Goal: Task Accomplishment & Management: Use online tool/utility

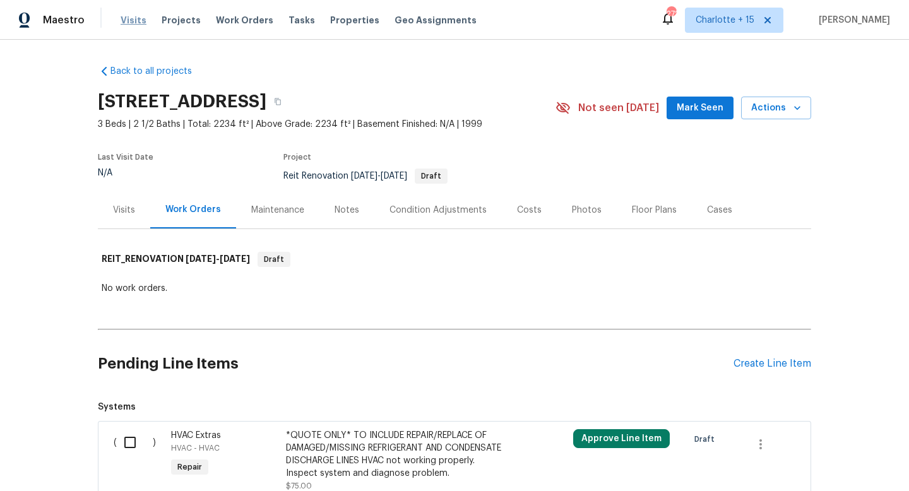
click at [124, 22] on span "Visits" at bounding box center [134, 20] width 26 height 13
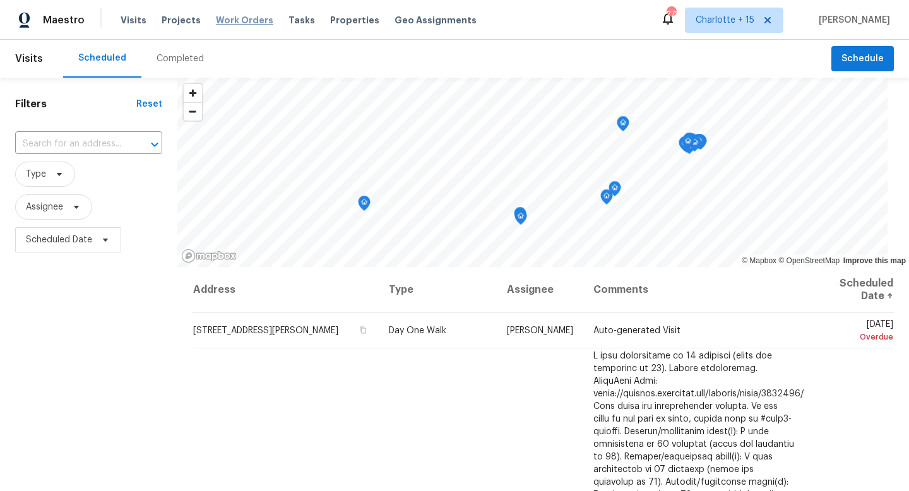
click at [216, 21] on span "Work Orders" at bounding box center [244, 20] width 57 height 13
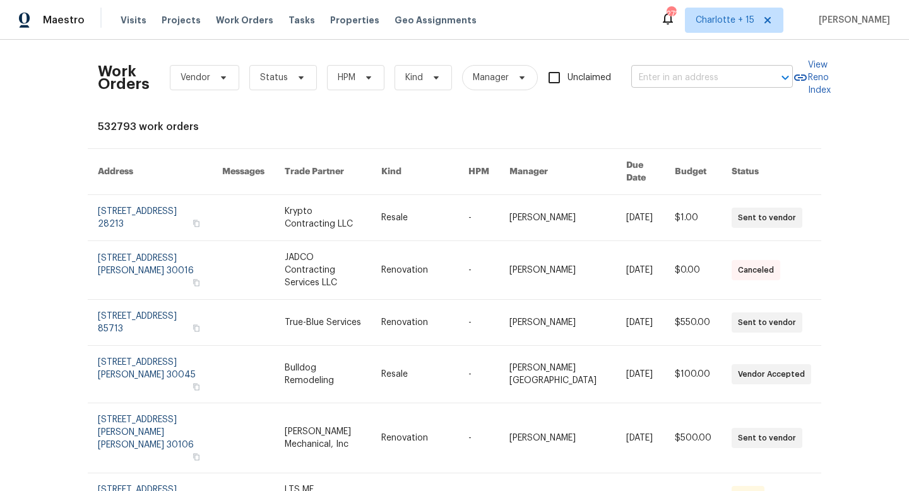
click at [677, 76] on input "text" at bounding box center [694, 78] width 126 height 20
click at [184, 21] on span "Projects" at bounding box center [181, 20] width 39 height 13
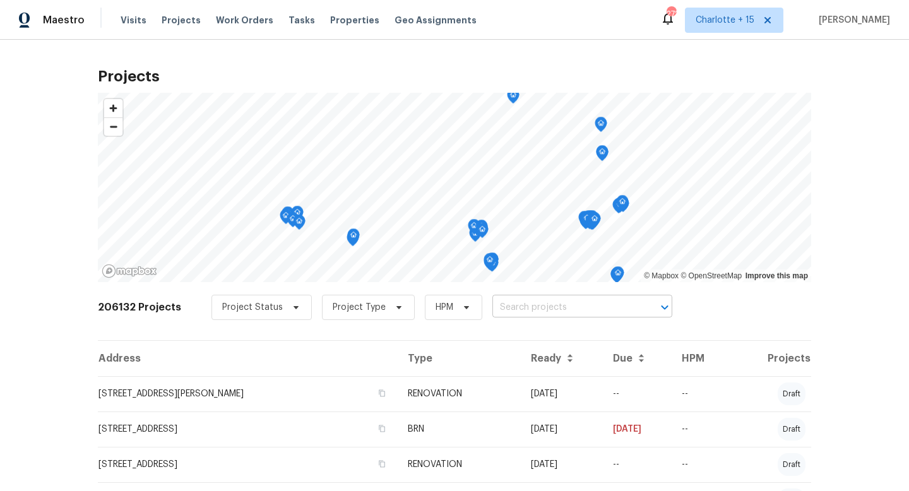
click at [499, 313] on input "text" at bounding box center [564, 308] width 145 height 20
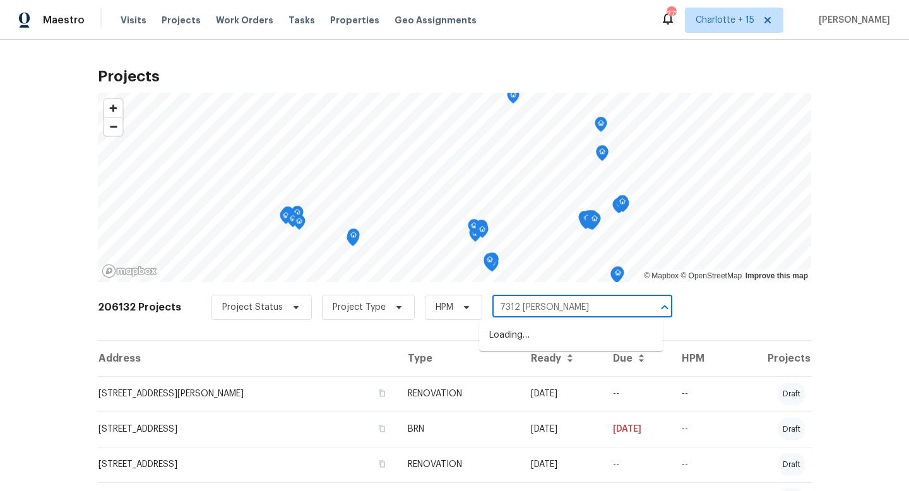
type input "7312 andrea"
click at [552, 338] on li "7312 Andrea Ct, North Richland Hills, TX 76182" at bounding box center [571, 335] width 184 height 21
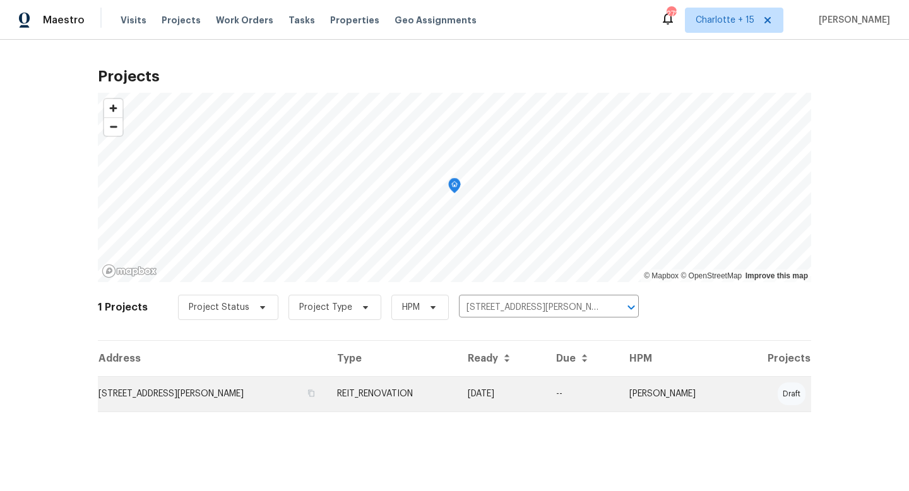
click at [258, 395] on td "7312 Andrea Ct, North Richland Hills, TX 76182" at bounding box center [212, 393] width 229 height 35
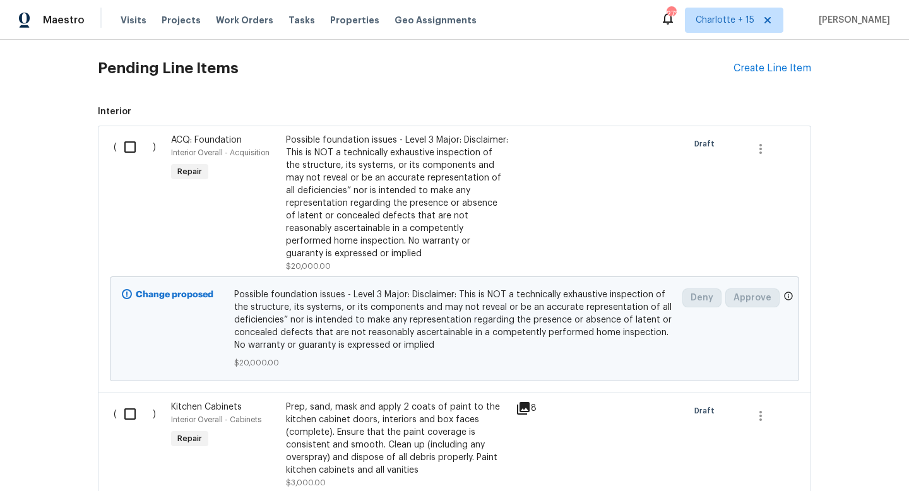
scroll to position [157, 0]
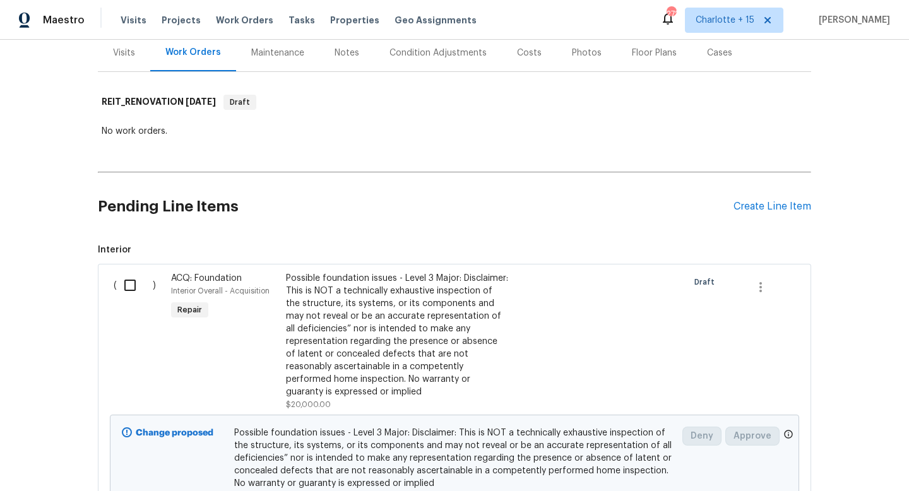
click at [115, 52] on div "Visits" at bounding box center [124, 53] width 22 height 13
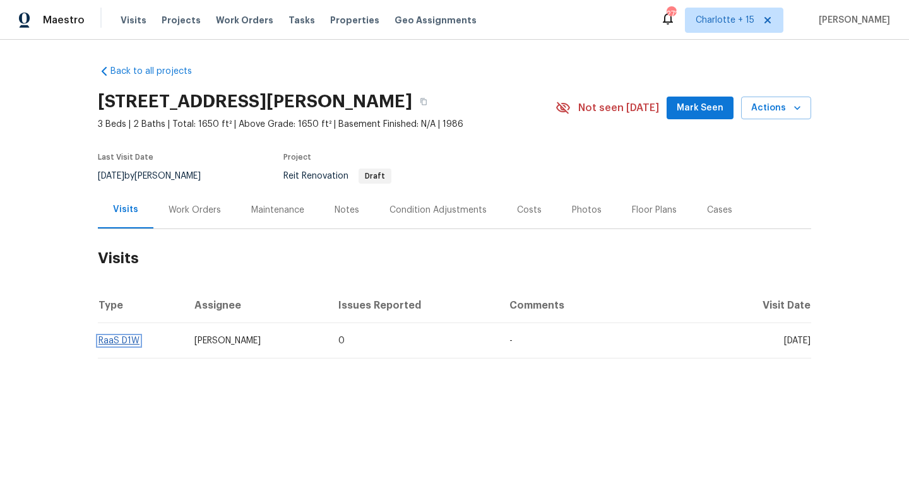
click at [117, 341] on link "RaaS D1W" at bounding box center [118, 340] width 41 height 9
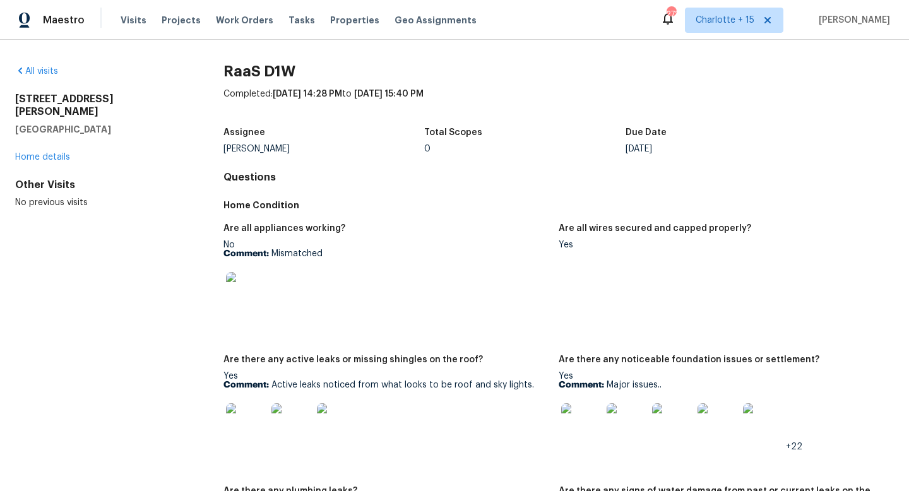
click at [671, 432] on img at bounding box center [672, 423] width 40 height 40
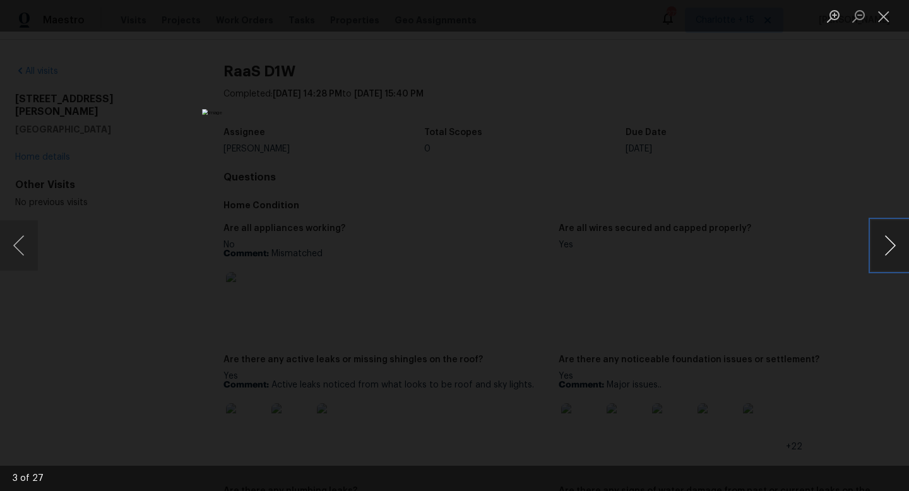
click at [884, 247] on button "Next image" at bounding box center [890, 245] width 38 height 50
click at [874, 20] on button "Close lightbox" at bounding box center [883, 16] width 25 height 22
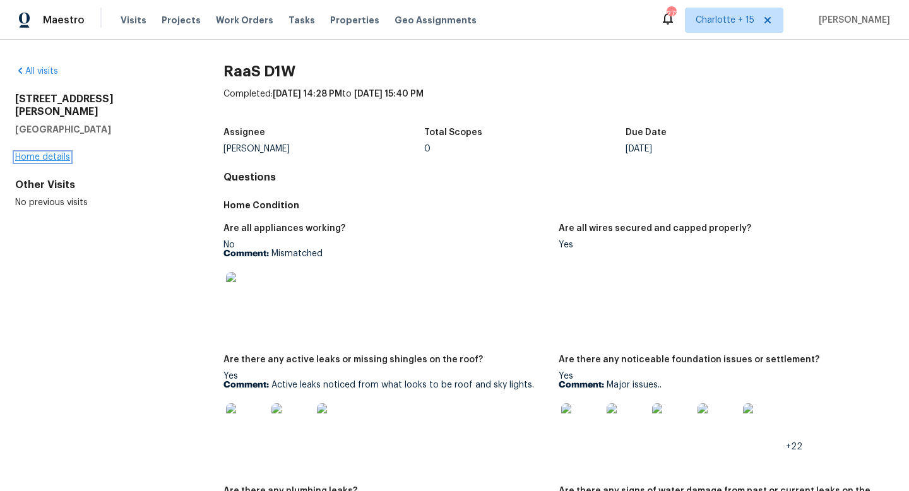
click at [49, 153] on link "Home details" at bounding box center [42, 157] width 55 height 9
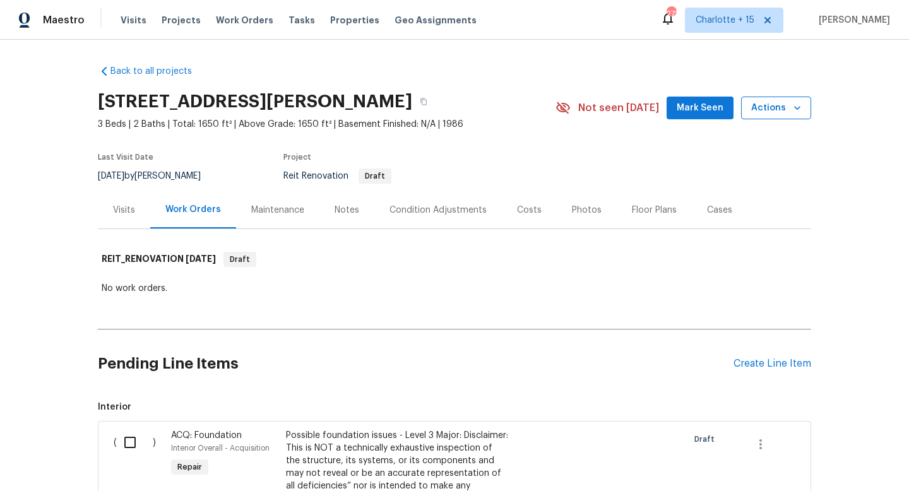
click at [774, 111] on span "Actions" at bounding box center [776, 108] width 50 height 16
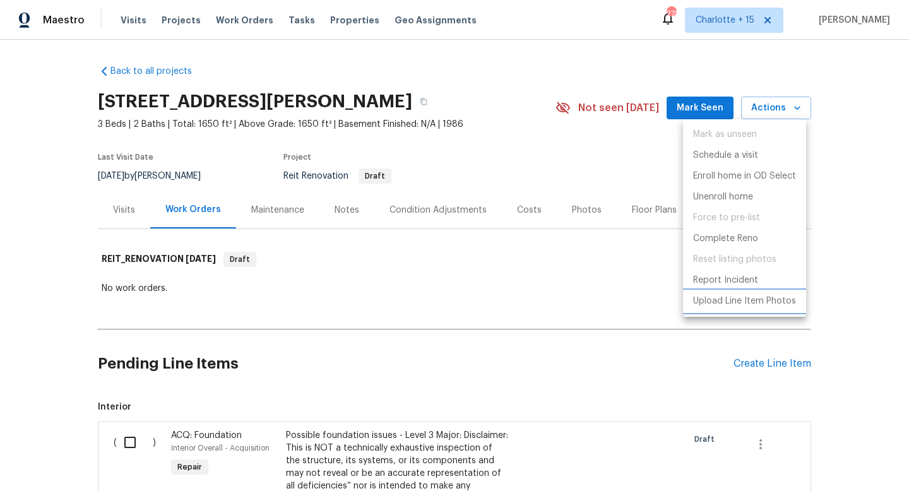
click at [745, 302] on p "Upload Line Item Photos" at bounding box center [744, 301] width 103 height 13
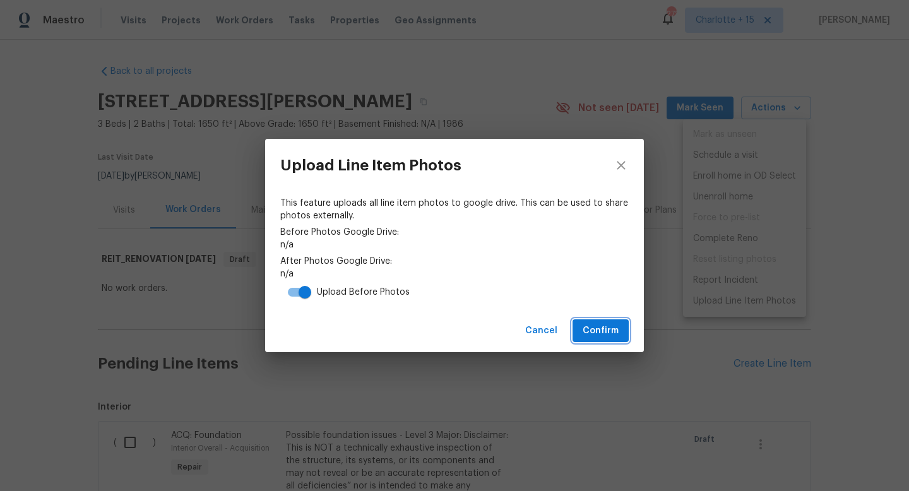
click at [592, 326] on span "Confirm" at bounding box center [601, 331] width 36 height 16
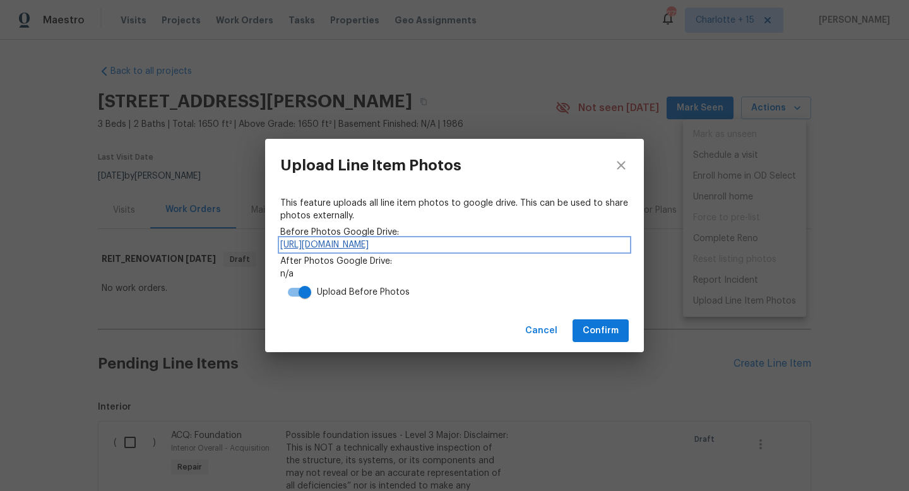
click at [402, 242] on link "https://drive.google.com/drive/folders/1ctkJJp9PvhrUZBJGR2w47nEGFPbu8nhC" at bounding box center [454, 245] width 348 height 13
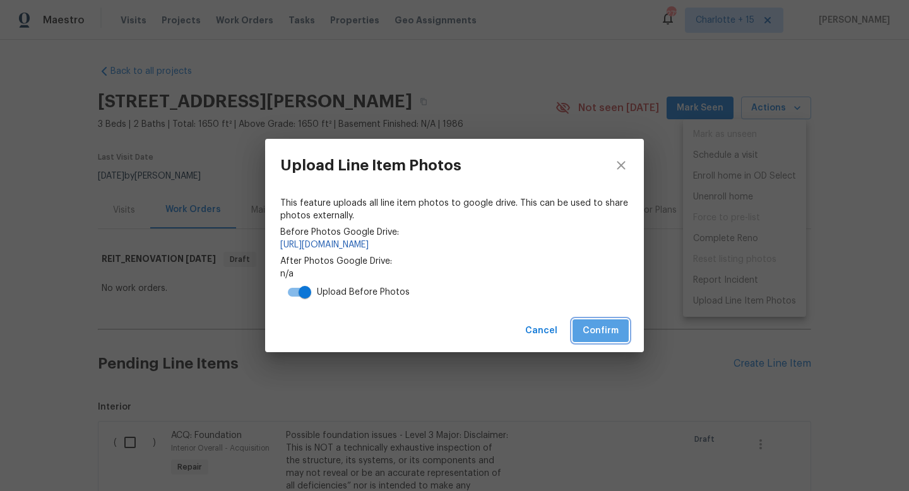
click at [618, 333] on span "Confirm" at bounding box center [601, 331] width 36 height 16
click at [626, 162] on icon "close" at bounding box center [621, 165] width 15 height 15
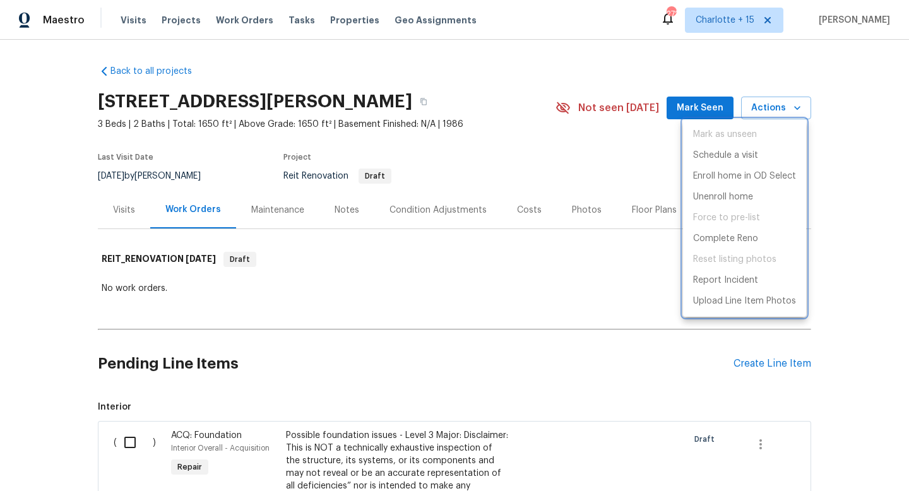
click at [28, 310] on div at bounding box center [454, 245] width 909 height 491
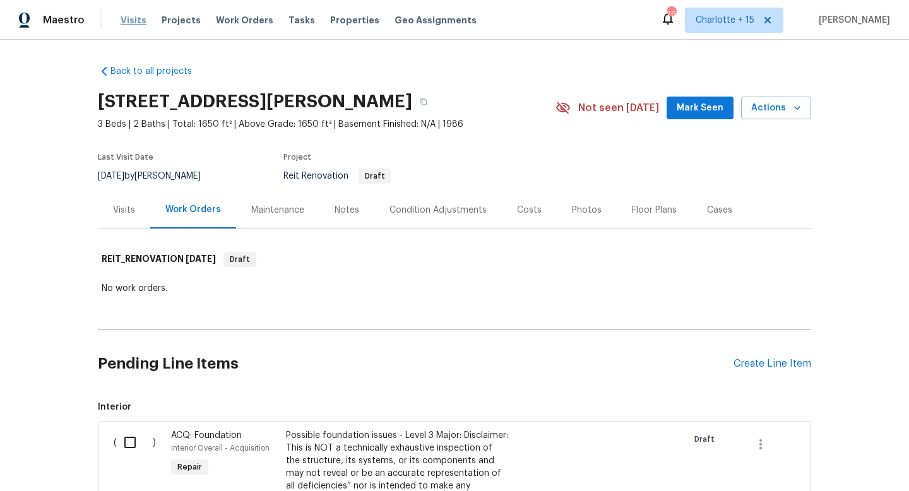
click at [131, 19] on span "Visits" at bounding box center [134, 20] width 26 height 13
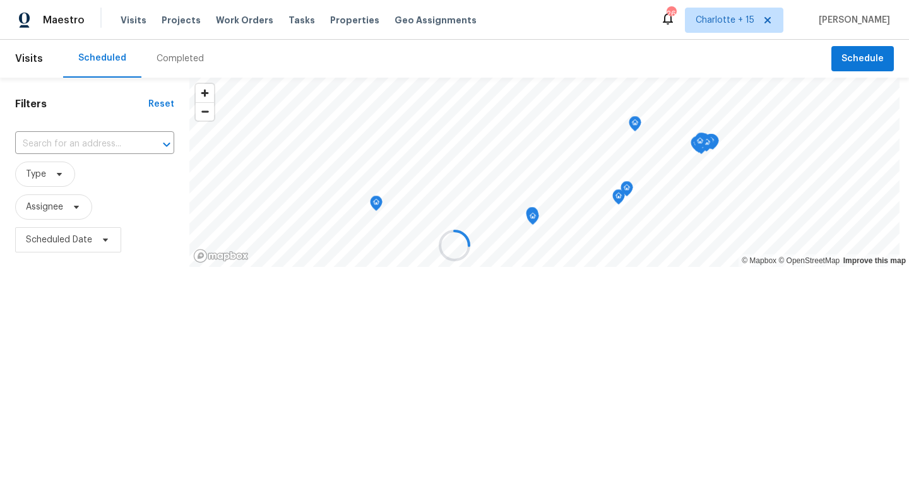
click at [113, 146] on div at bounding box center [454, 245] width 909 height 491
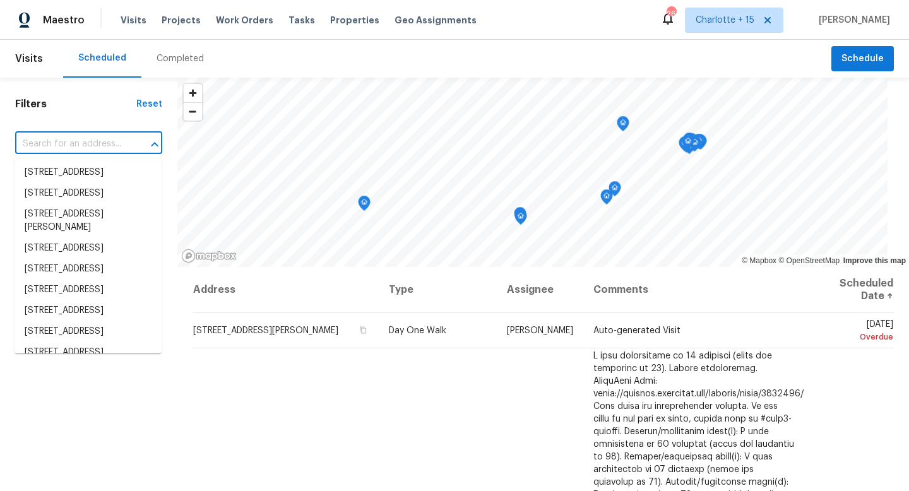
click at [91, 144] on input "text" at bounding box center [71, 144] width 112 height 20
paste input "2511 peaceful"
type input "2511 peaceful"
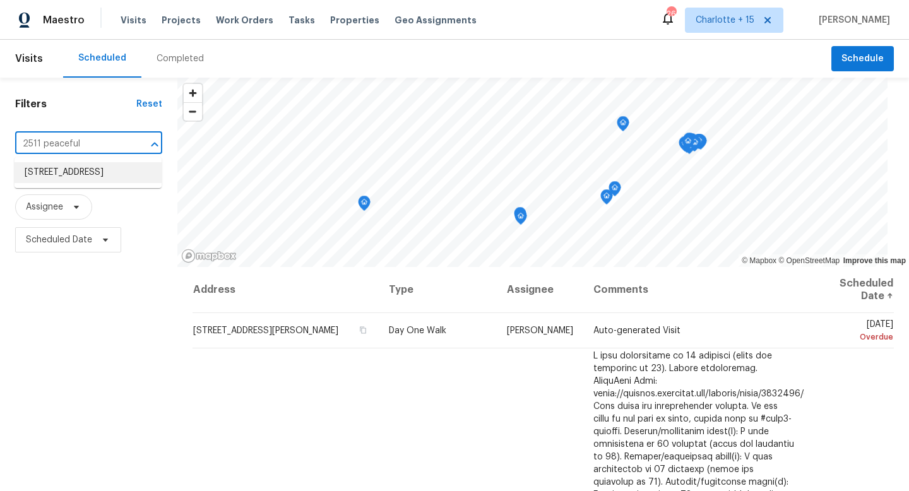
click at [84, 176] on li "2511 Peaceful Valley Dr, Spring, TX 77373" at bounding box center [88, 172] width 147 height 21
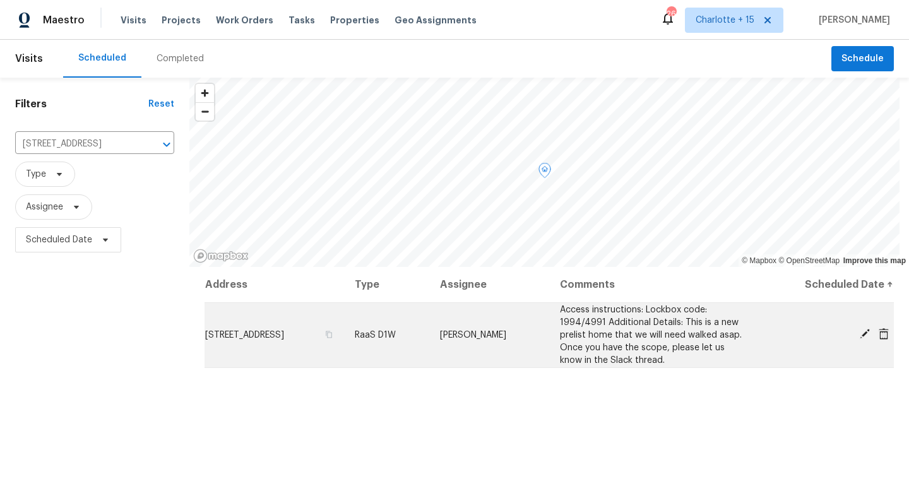
click at [859, 332] on icon at bounding box center [864, 333] width 11 height 11
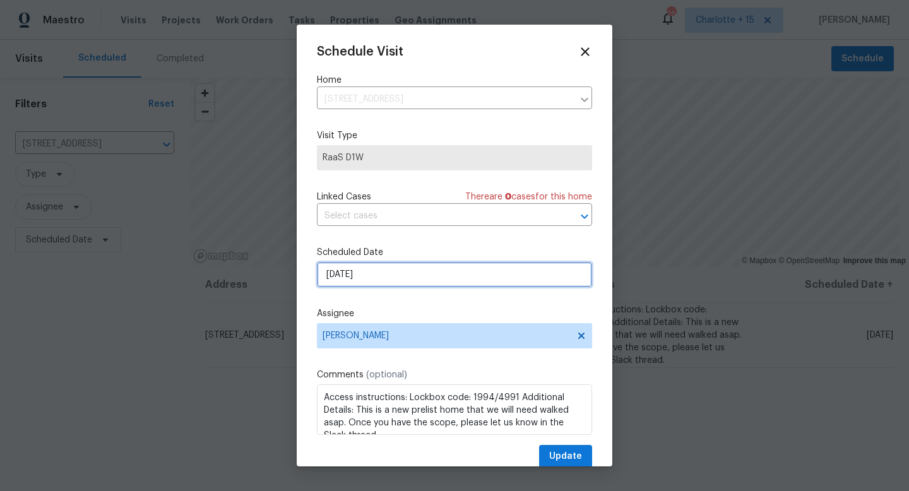
click at [432, 280] on input "9/27/2025" at bounding box center [454, 274] width 275 height 25
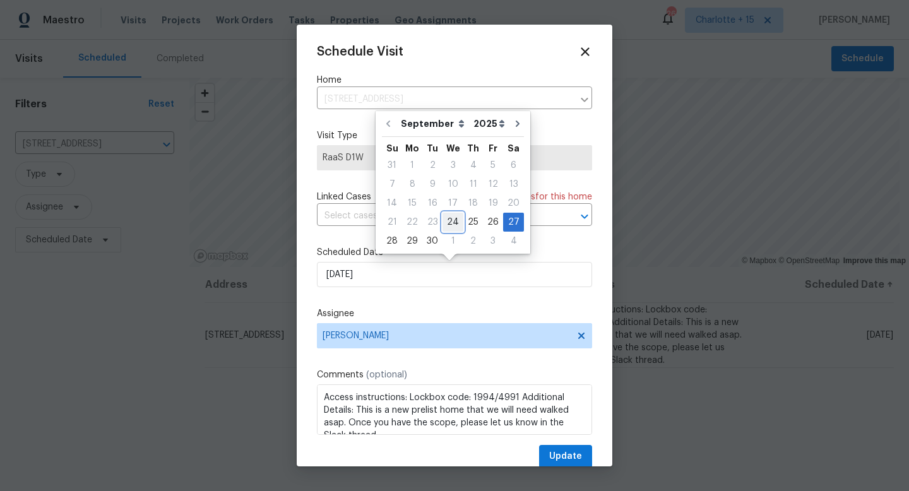
click at [443, 221] on div "24" at bounding box center [452, 222] width 21 height 18
type input "[DATE]"
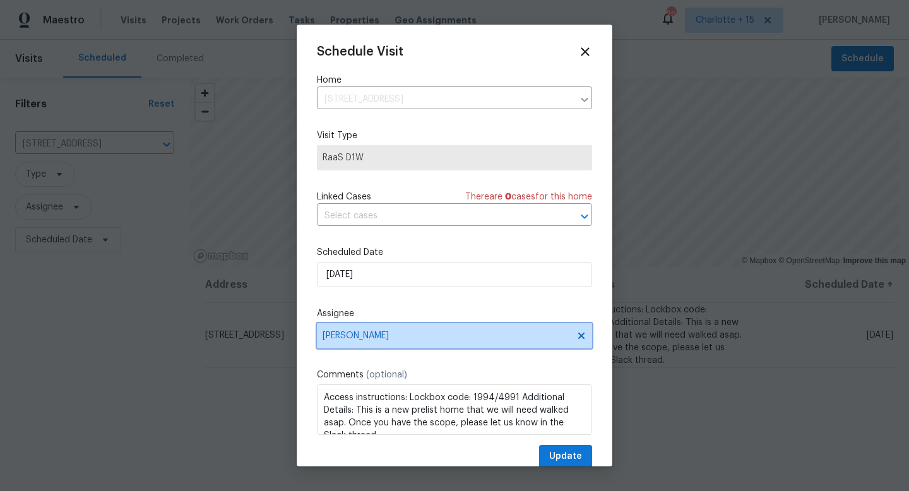
click at [402, 338] on span "[PERSON_NAME]" at bounding box center [446, 336] width 247 height 10
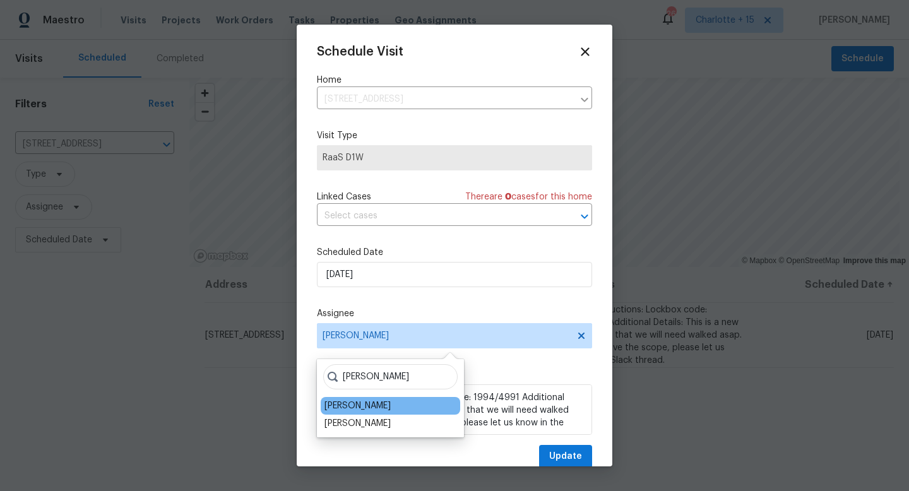
type input "jos"
click at [396, 402] on div "Joseph Wolfe" at bounding box center [390, 406] width 139 height 18
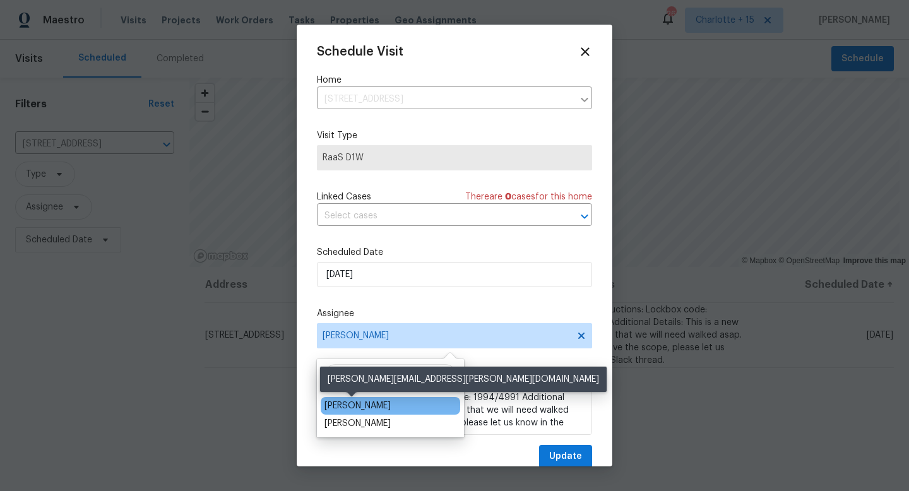
click at [377, 406] on div "Joseph Wolfe" at bounding box center [357, 406] width 66 height 13
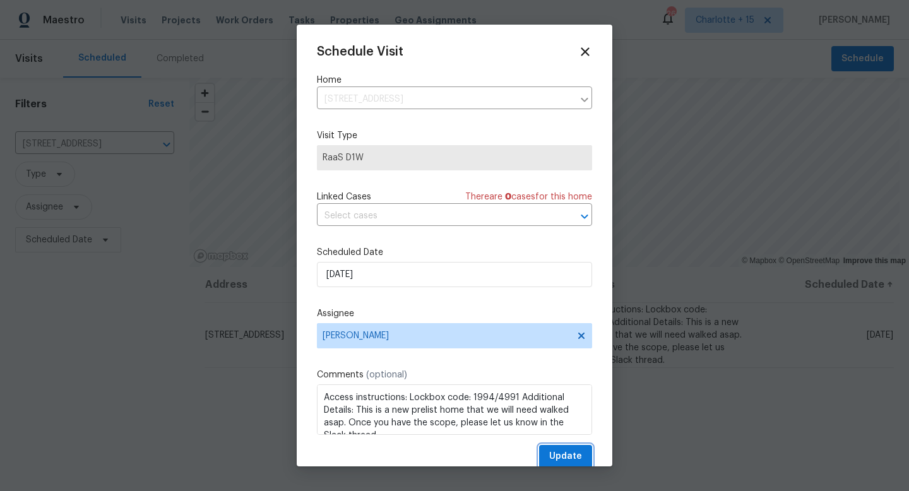
click at [540, 451] on button "Update" at bounding box center [565, 456] width 53 height 23
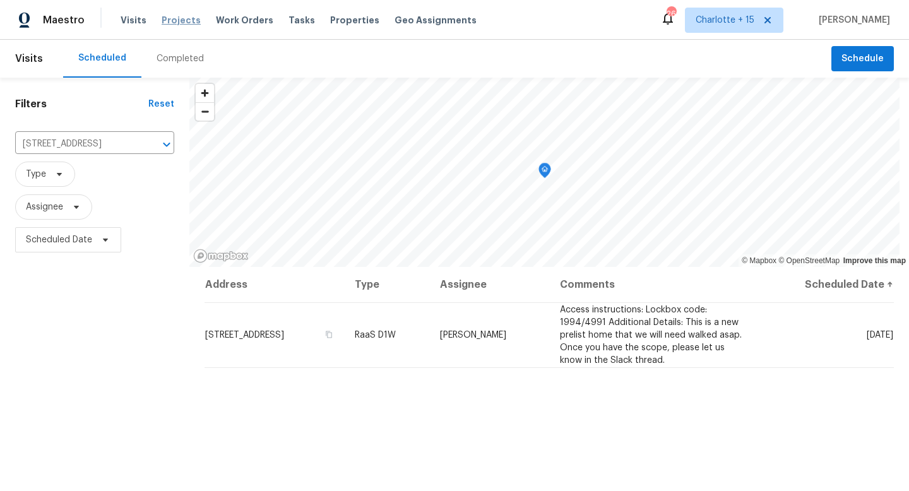
click at [182, 23] on span "Projects" at bounding box center [181, 20] width 39 height 13
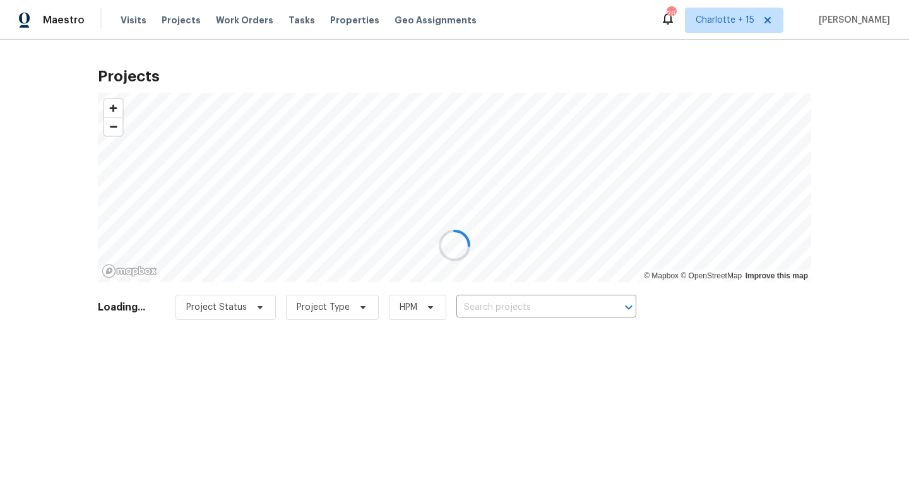
click at [478, 306] on div at bounding box center [454, 245] width 909 height 491
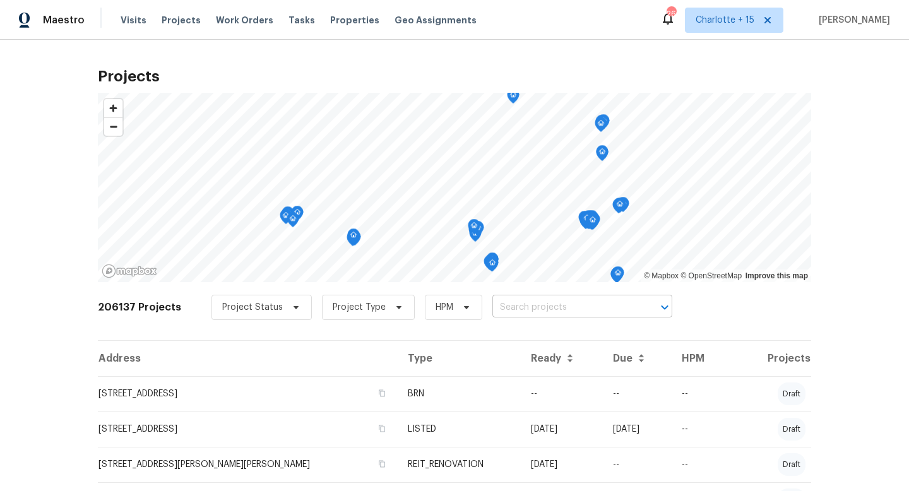
click at [499, 307] on input "text" at bounding box center [564, 308] width 145 height 20
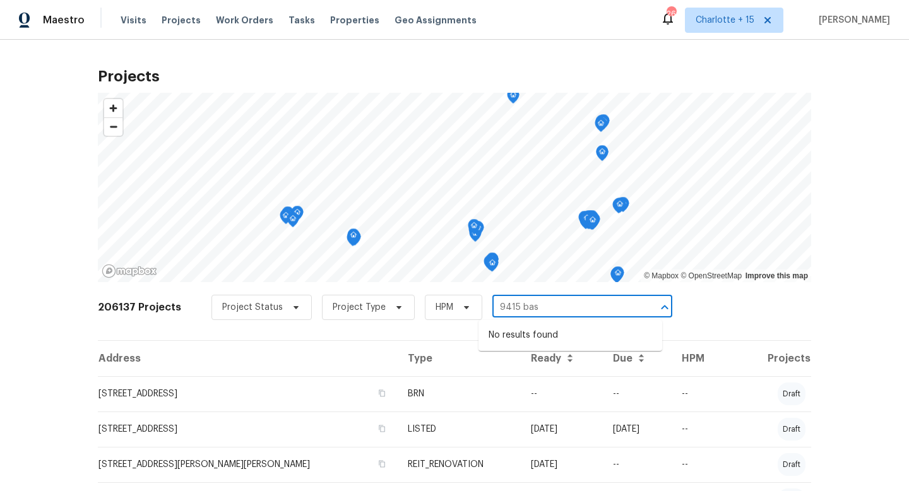
type input "9415 ba"
click at [542, 335] on li "[STREET_ADDRESS]" at bounding box center [570, 335] width 184 height 21
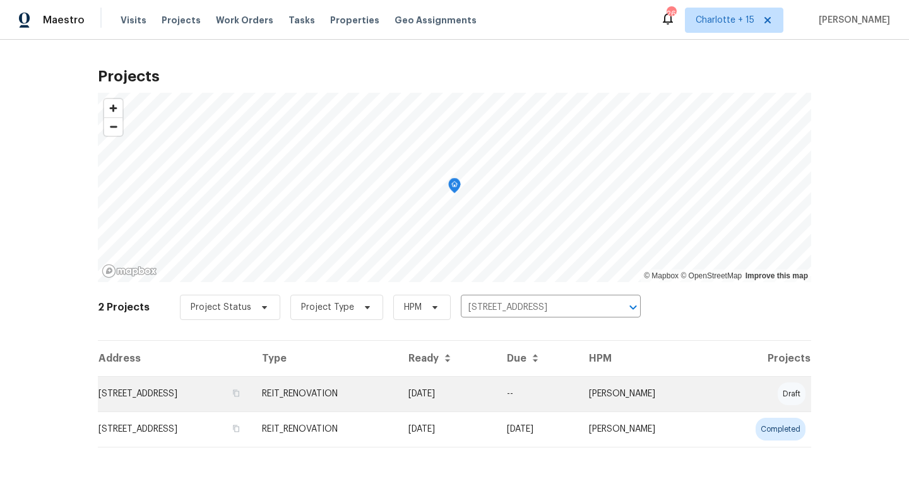
click at [216, 392] on td "[STREET_ADDRESS]" at bounding box center [175, 393] width 154 height 35
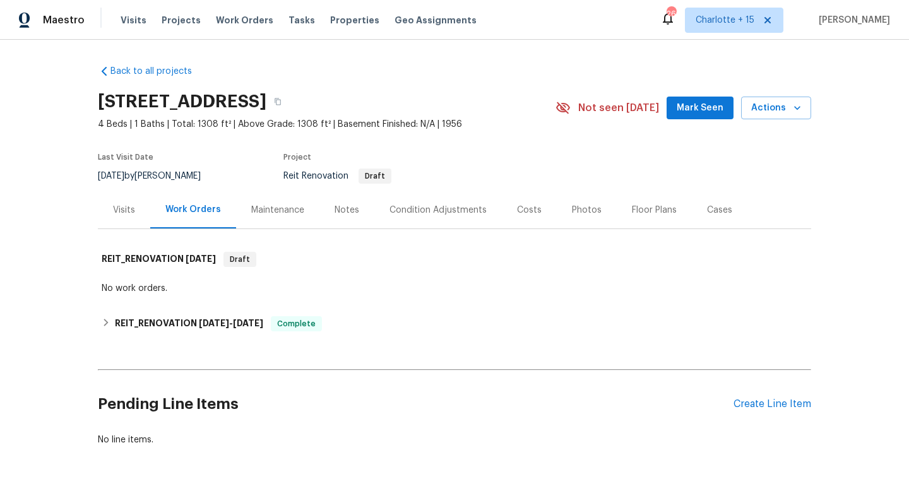
click at [120, 208] on div "Visits" at bounding box center [124, 210] width 22 height 13
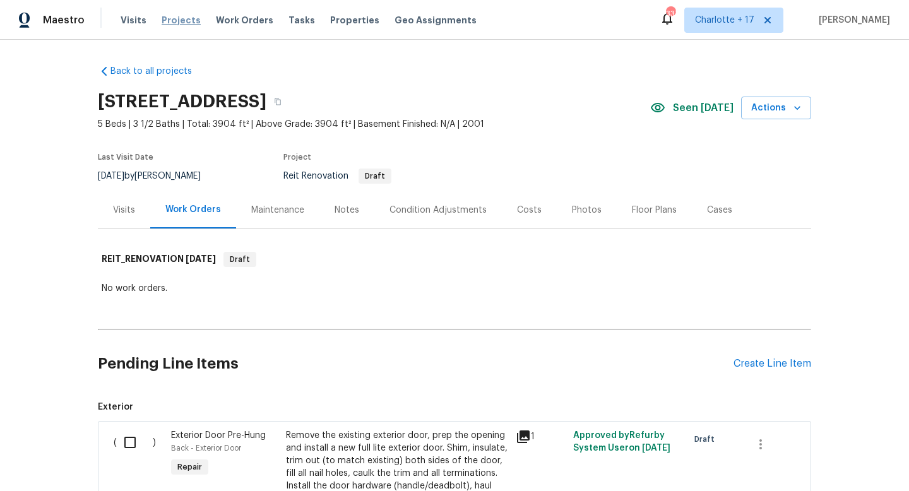
click at [186, 21] on span "Projects" at bounding box center [181, 20] width 39 height 13
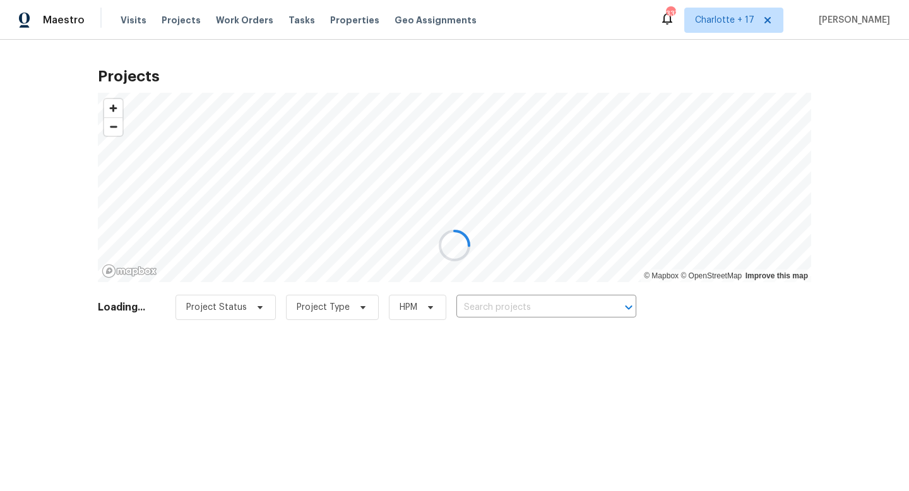
click at [465, 311] on div at bounding box center [454, 245] width 909 height 491
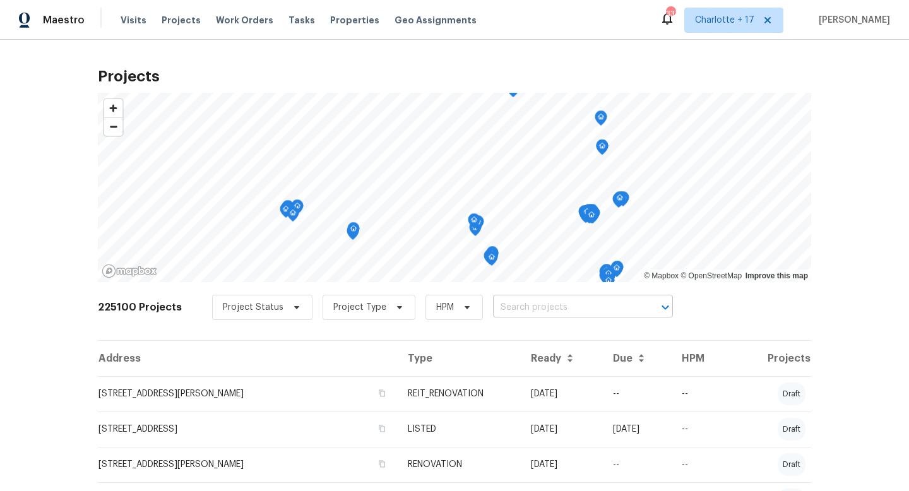
click at [493, 304] on input "text" at bounding box center [565, 308] width 145 height 20
type input "1409 carriage"
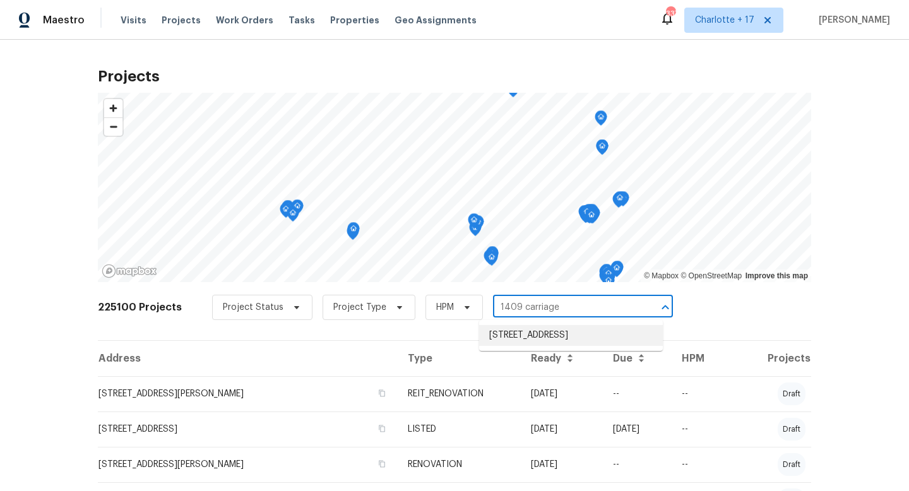
click at [555, 335] on li "[STREET_ADDRESS]" at bounding box center [571, 335] width 184 height 21
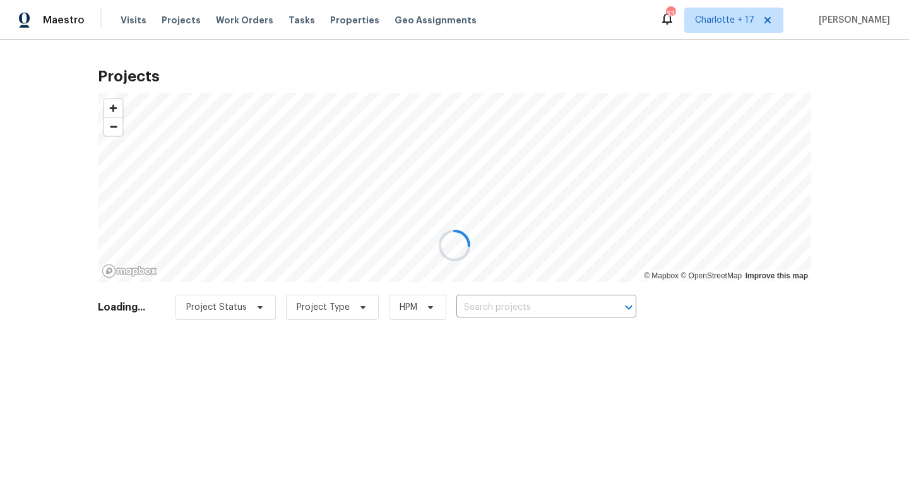
type input "[STREET_ADDRESS]"
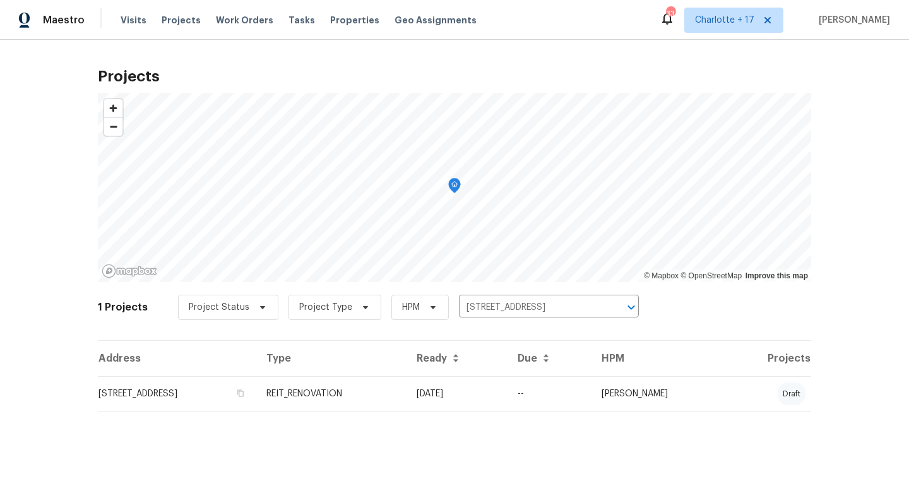
click at [240, 403] on td "[STREET_ADDRESS]" at bounding box center [177, 393] width 158 height 35
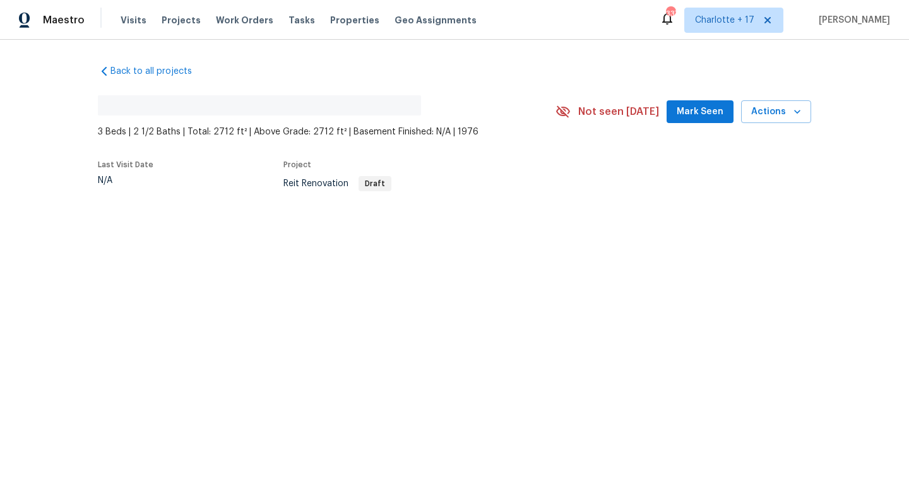
click at [241, 275] on html "Maestro Visits Projects Work Orders Tasks Properties Geo Assignments 337 Charlo…" at bounding box center [454, 137] width 909 height 275
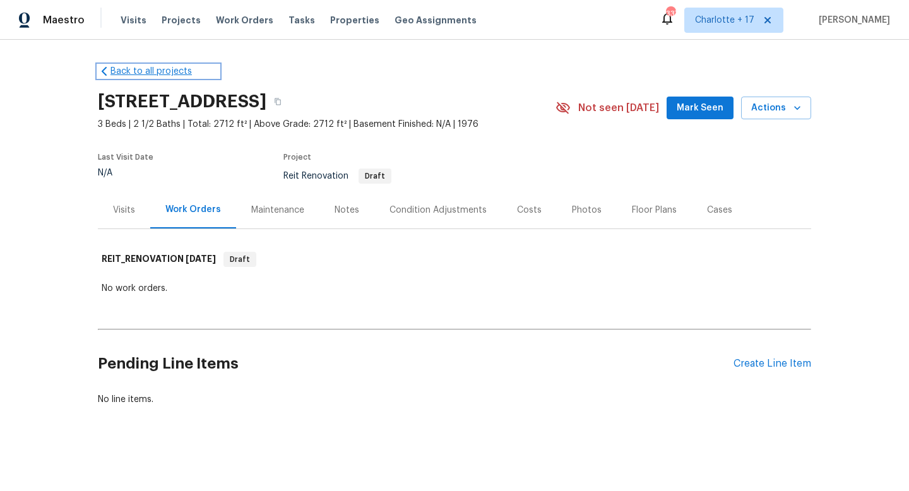
click at [122, 71] on link "Back to all projects" at bounding box center [158, 71] width 121 height 13
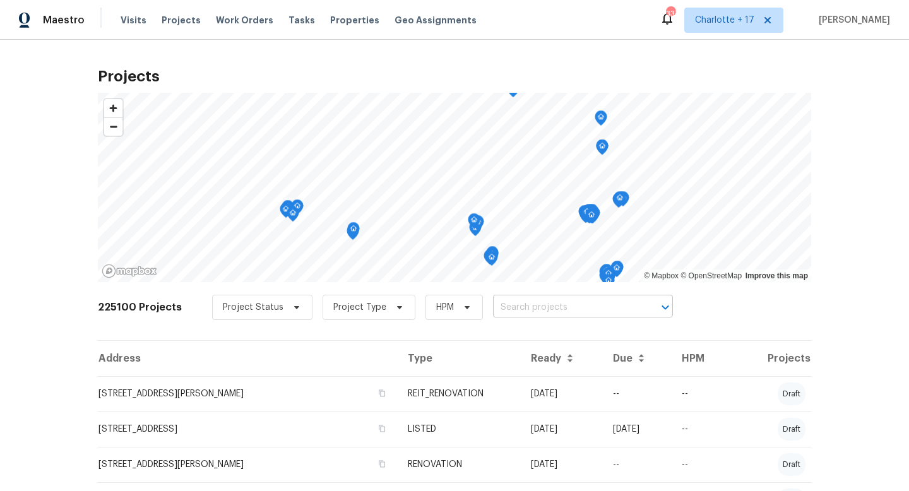
click at [506, 311] on input "text" at bounding box center [565, 308] width 145 height 20
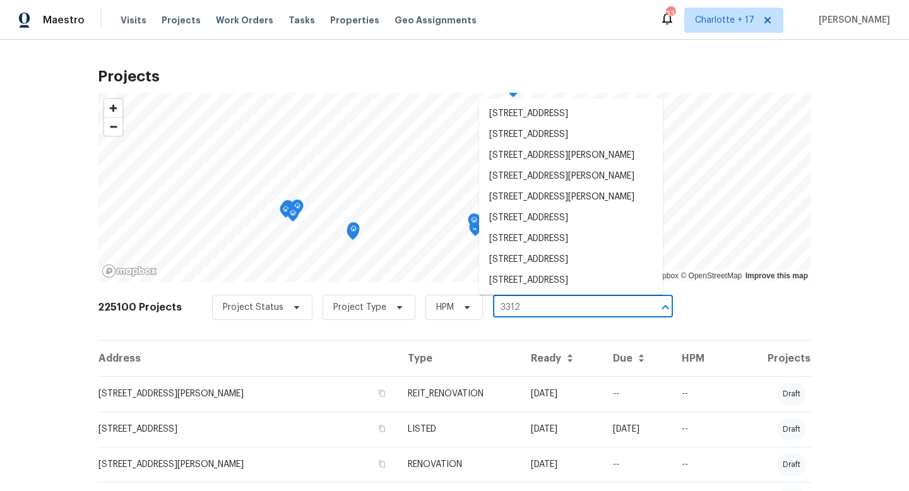
type input "3312"
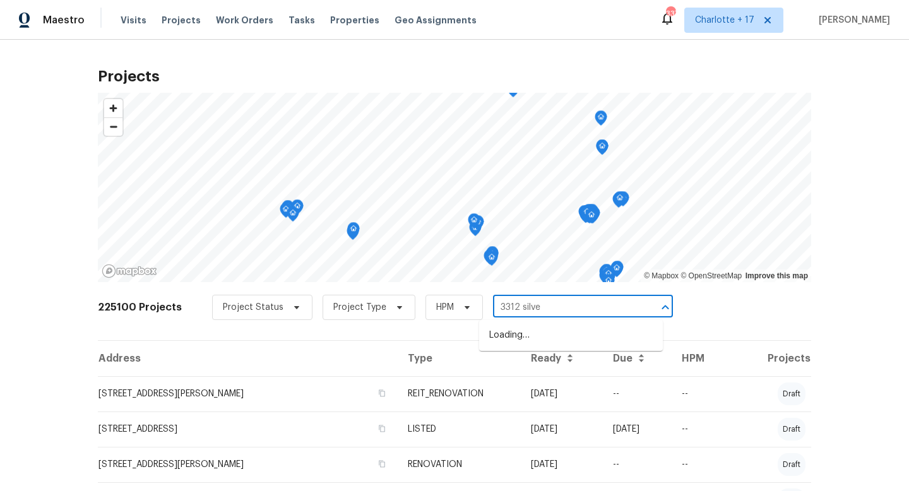
type input "3312 silver"
click at [509, 342] on li "3312 Silver Creek Dr, Mesquite, TX 75181" at bounding box center [571, 335] width 184 height 21
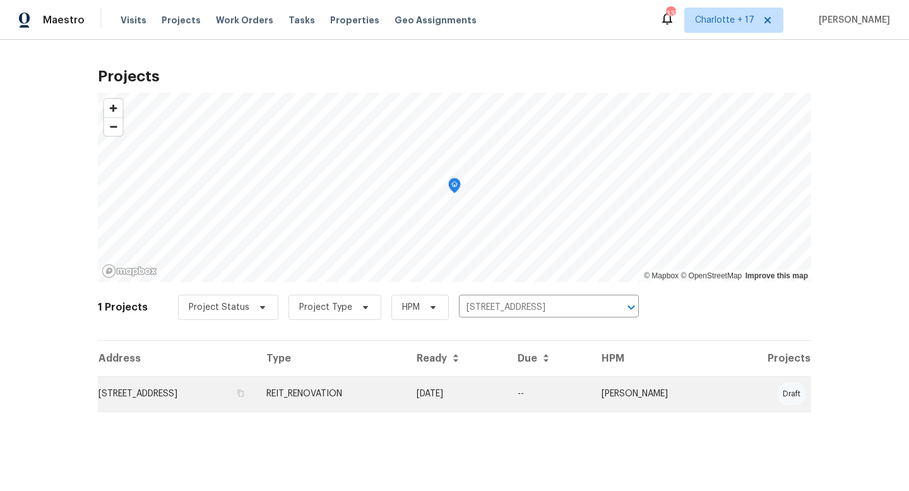
click at [256, 389] on td "3312 Silver Creek Dr, Mesquite, TX 75181" at bounding box center [177, 393] width 158 height 35
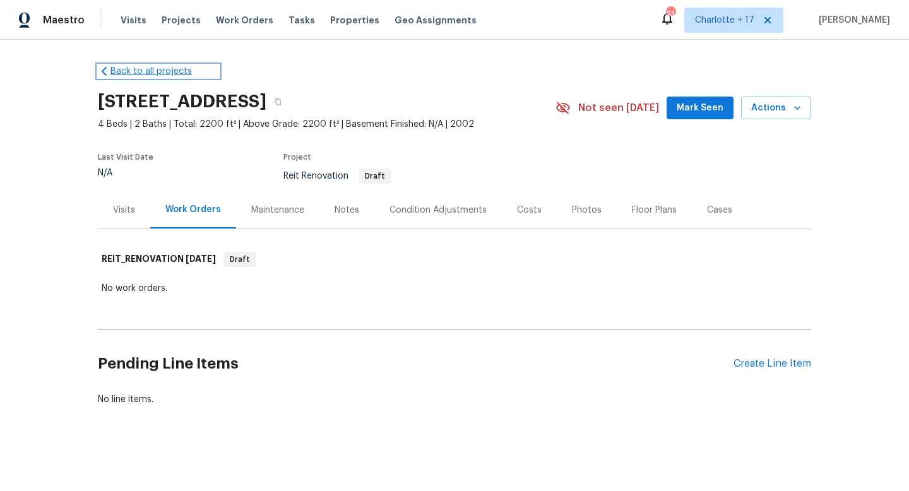
click at [148, 70] on link "Back to all projects" at bounding box center [158, 71] width 121 height 13
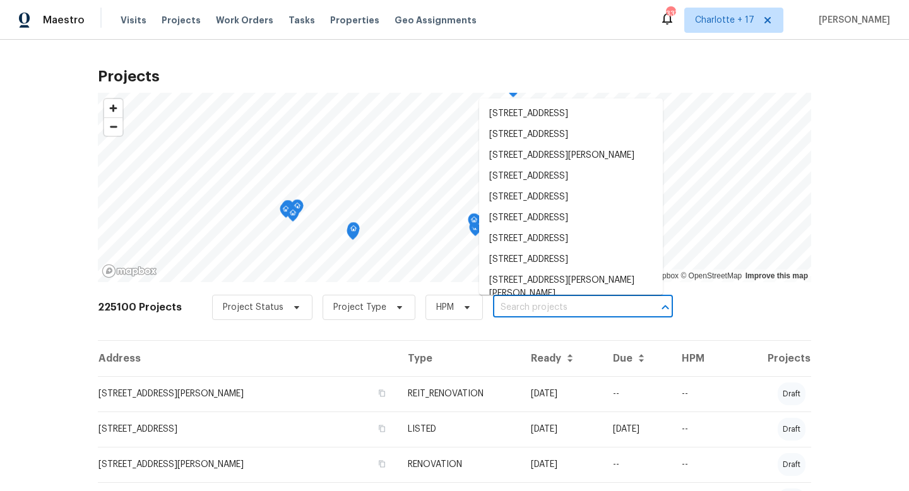
paste input "7013 Galleon Cv, Riviera Beach, FL 33418"
type input "7013 Galleon Cv, Riviera Beach, FL 33418"
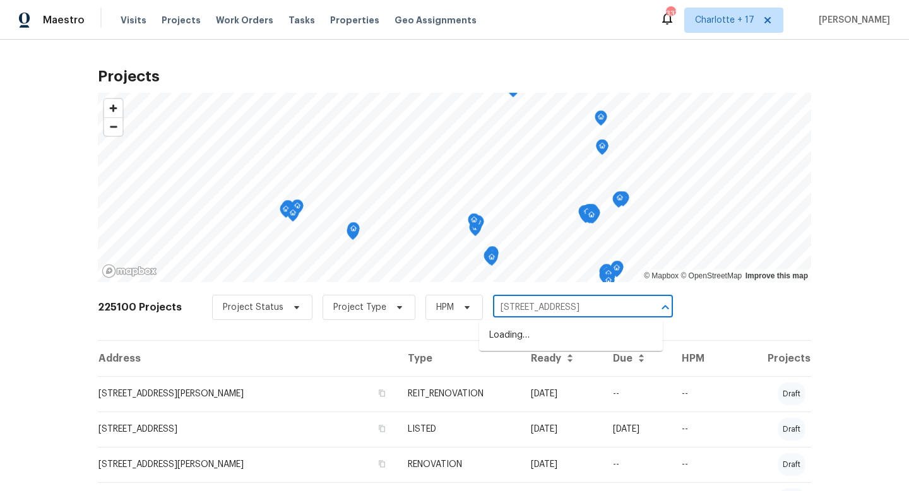
scroll to position [0, 28]
click at [535, 333] on li "7013 Galleon Cv, Riviera Beach, FL 33418" at bounding box center [571, 335] width 184 height 21
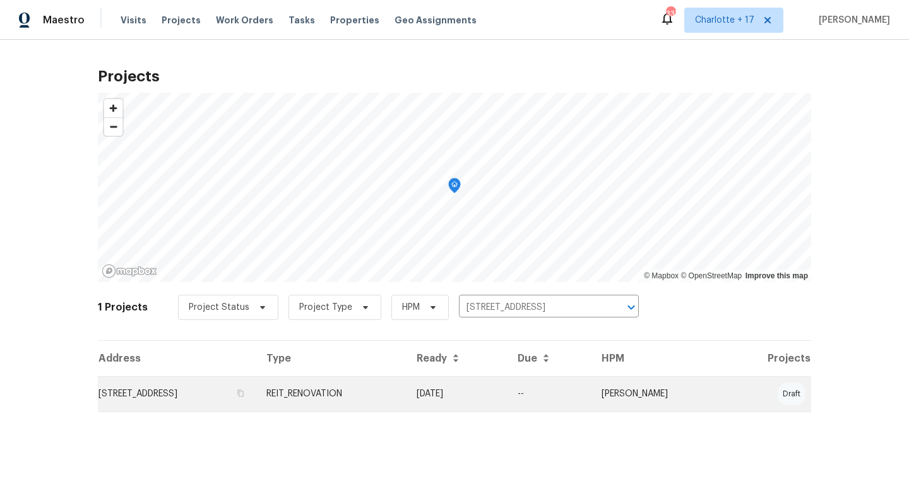
click at [244, 397] on td "7013 Galleon Cv, Riviera Beach, FL 33418" at bounding box center [177, 393] width 158 height 35
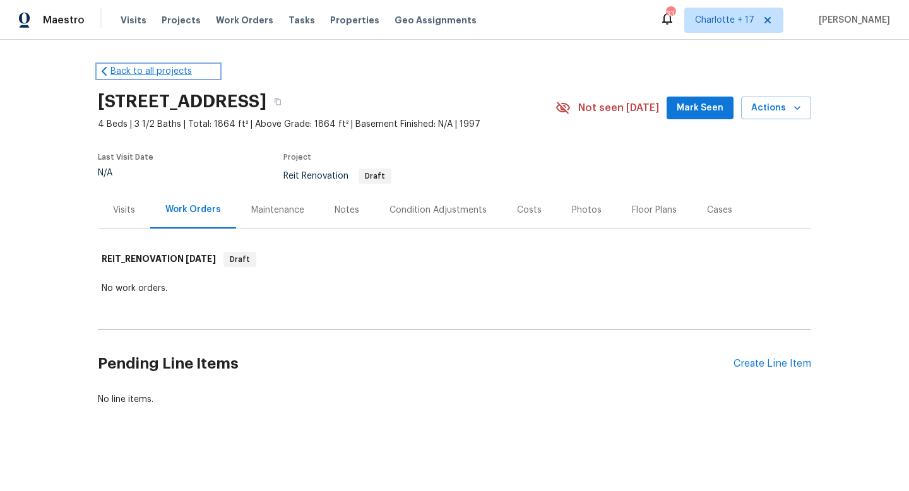
click at [146, 71] on link "Back to all projects" at bounding box center [158, 71] width 121 height 13
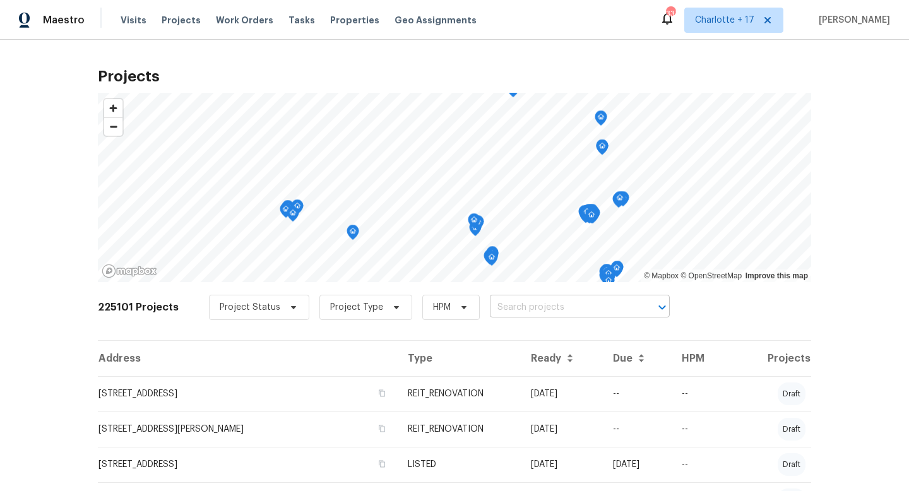
click at [560, 309] on input "text" at bounding box center [562, 308] width 145 height 20
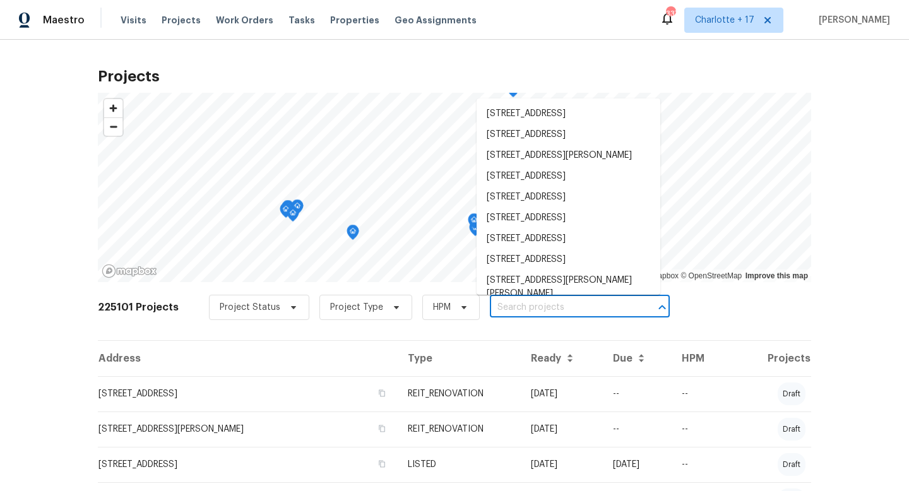
paste input "4201 NW 120th Ln, Sunrise, FL 33323"
type input "4201 NW 120th Ln, Sunrise, FL 33323"
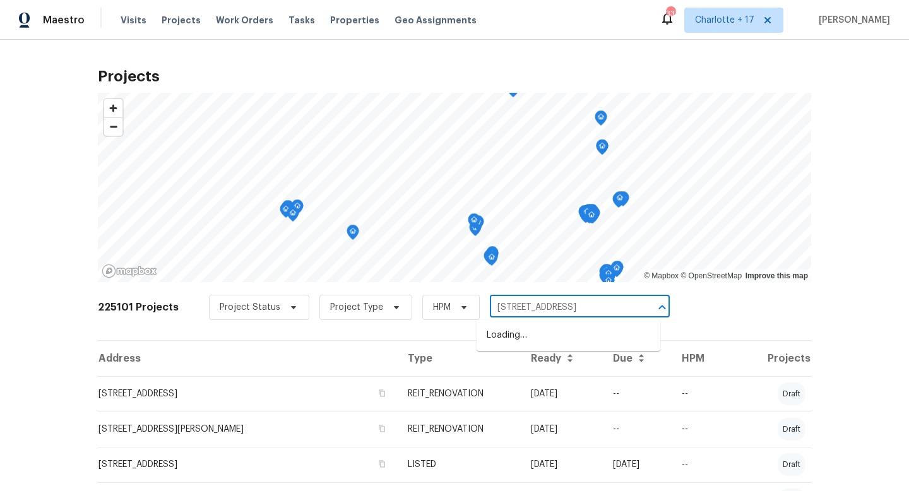
scroll to position [0, 12]
click at [547, 336] on li "4201 NW 120th Ln, Sunrise, FL 33323" at bounding box center [569, 335] width 184 height 21
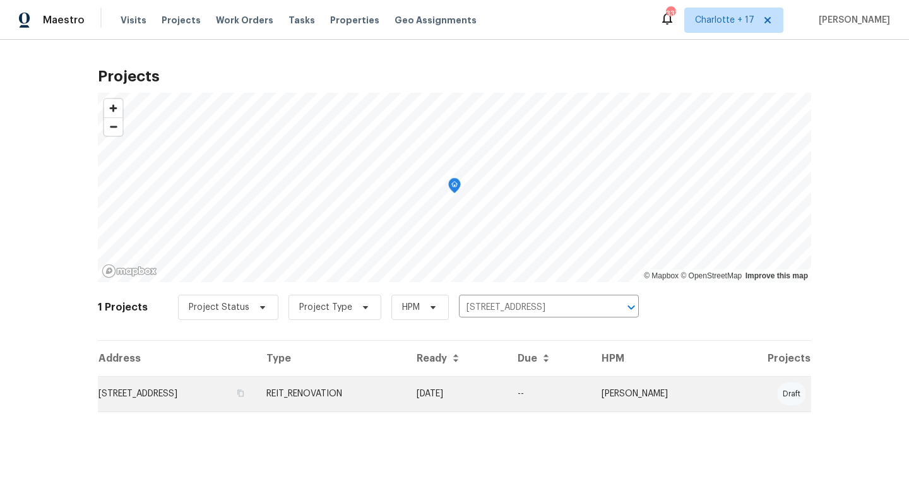
click at [233, 396] on td "4201 NW 120th Ln, Sunrise, FL 33323" at bounding box center [177, 393] width 158 height 35
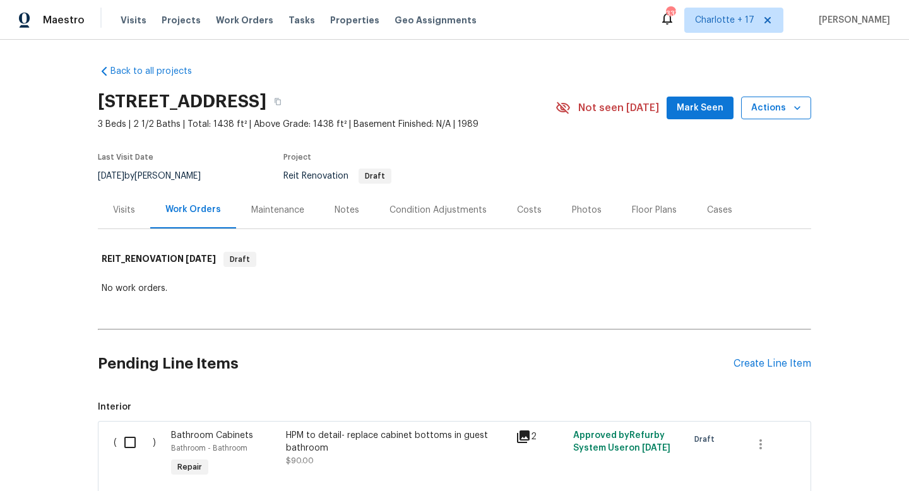
click at [761, 108] on span "Actions" at bounding box center [776, 108] width 50 height 16
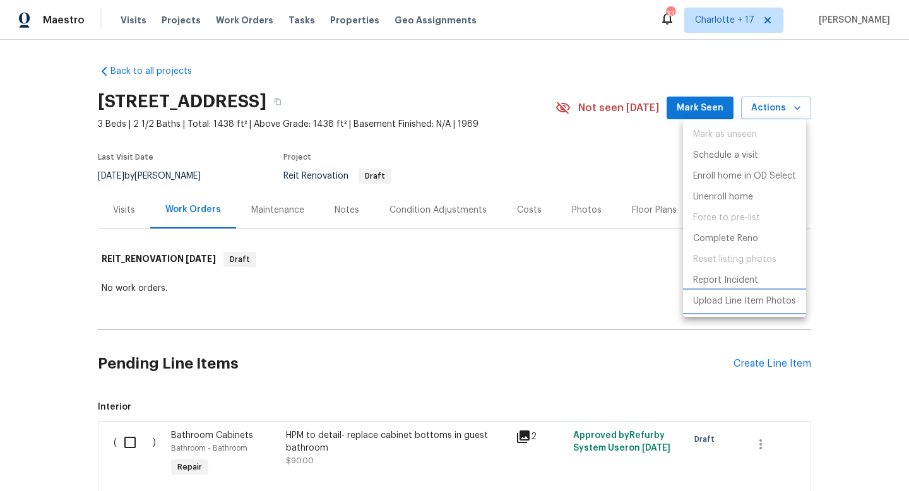
click at [742, 300] on p "Upload Line Item Photos" at bounding box center [744, 301] width 103 height 13
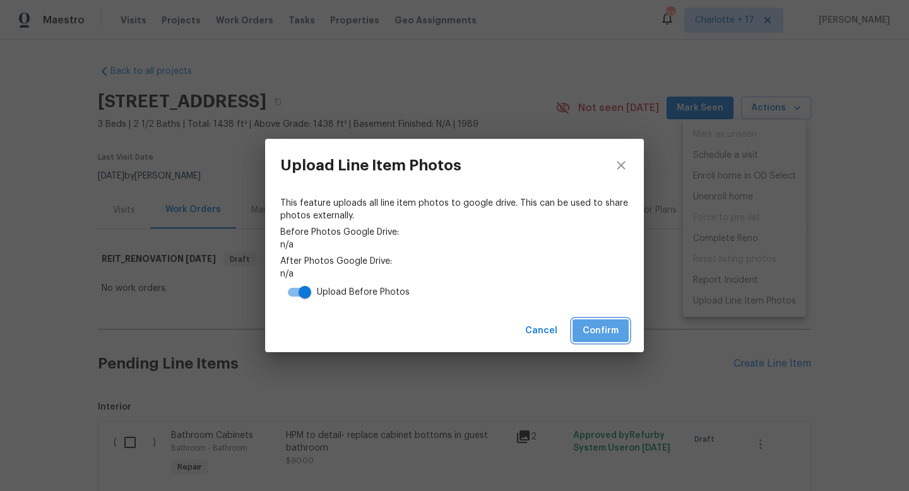
click at [595, 330] on span "Confirm" at bounding box center [601, 331] width 36 height 16
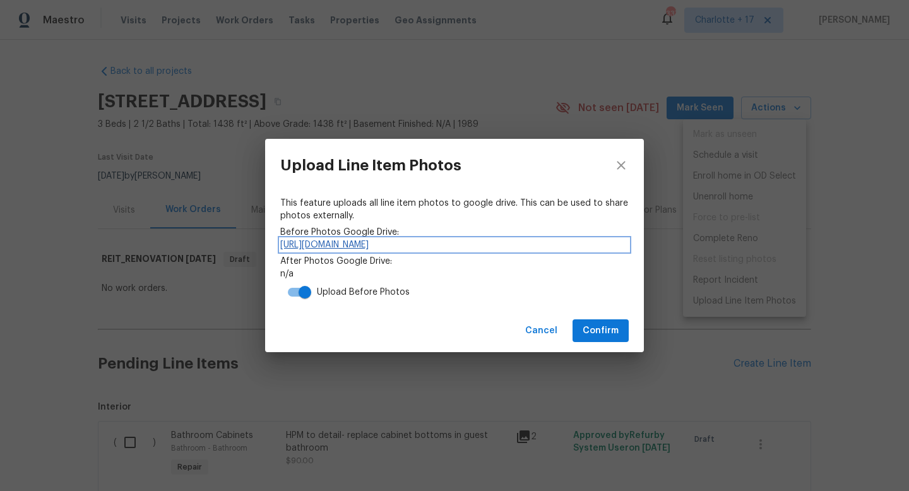
click at [386, 247] on link "https://drive.google.com/drive/folders/1SWynhdzZsJwv0M3lwfyNJGy06wyzbIMJ" at bounding box center [454, 245] width 348 height 13
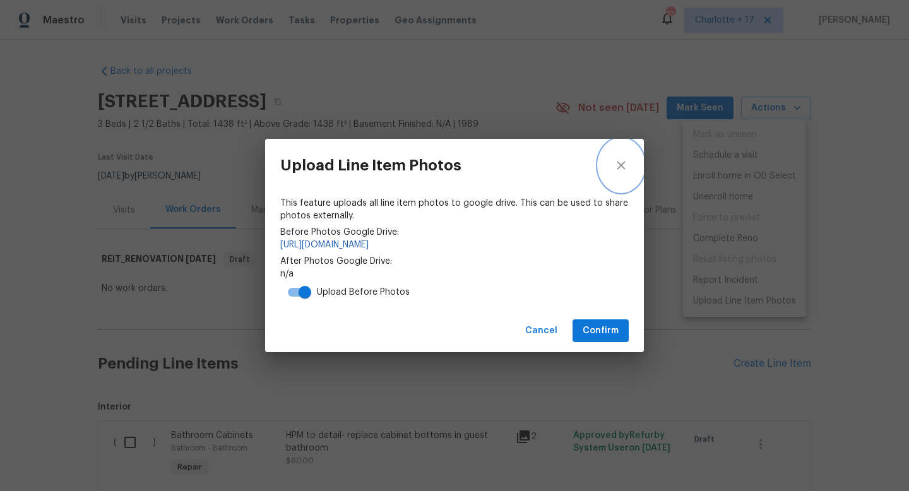
click at [616, 153] on button "close" at bounding box center [620, 165] width 45 height 53
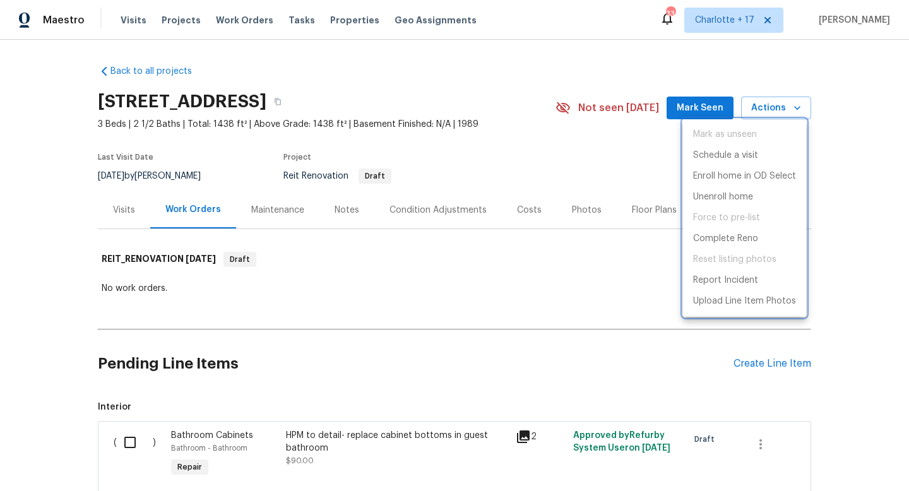
click at [333, 325] on div at bounding box center [454, 245] width 909 height 491
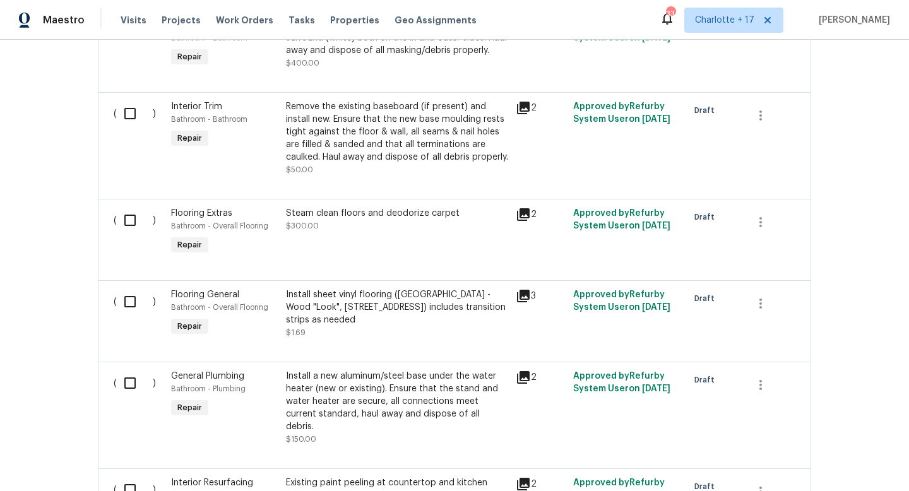
scroll to position [976, 0]
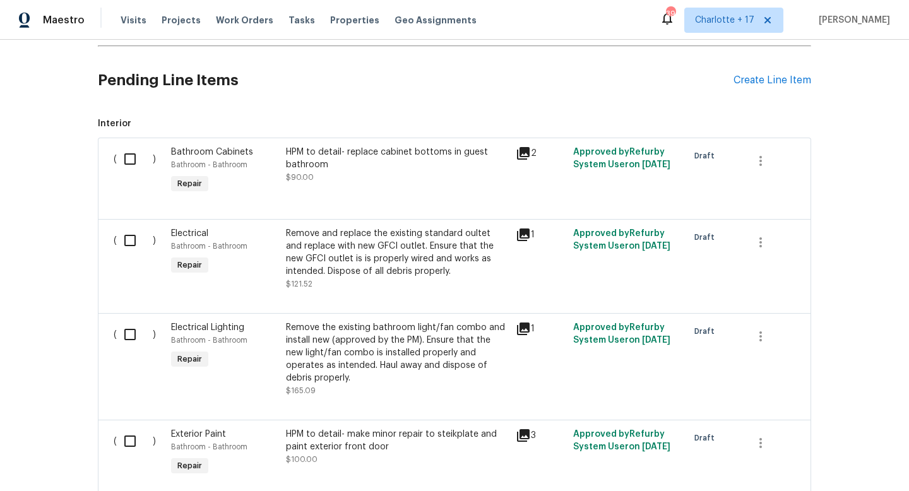
scroll to position [150, 0]
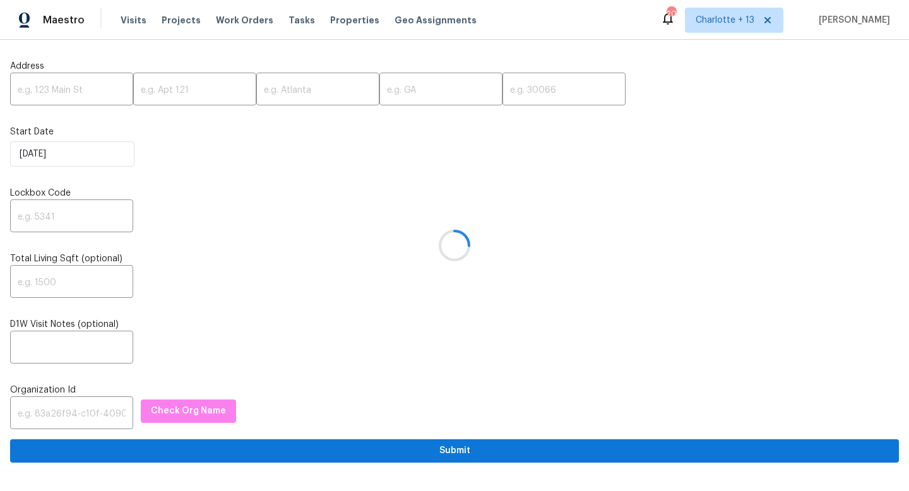
click at [83, 414] on div at bounding box center [454, 245] width 909 height 491
click at [68, 411] on div at bounding box center [454, 245] width 909 height 491
click at [52, 414] on input "text" at bounding box center [71, 415] width 123 height 30
paste input "1349d153-b359-4f9b-b4dd-758ff939cc37"
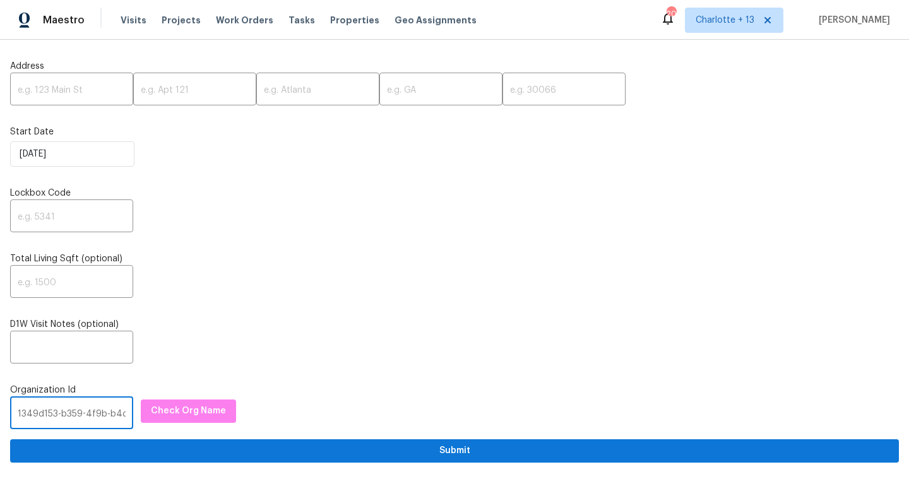
scroll to position [0, 73]
type input "1349d153-b359-4f9b-b4dd-758ff939cc37"
click at [27, 87] on input "text" at bounding box center [71, 91] width 123 height 30
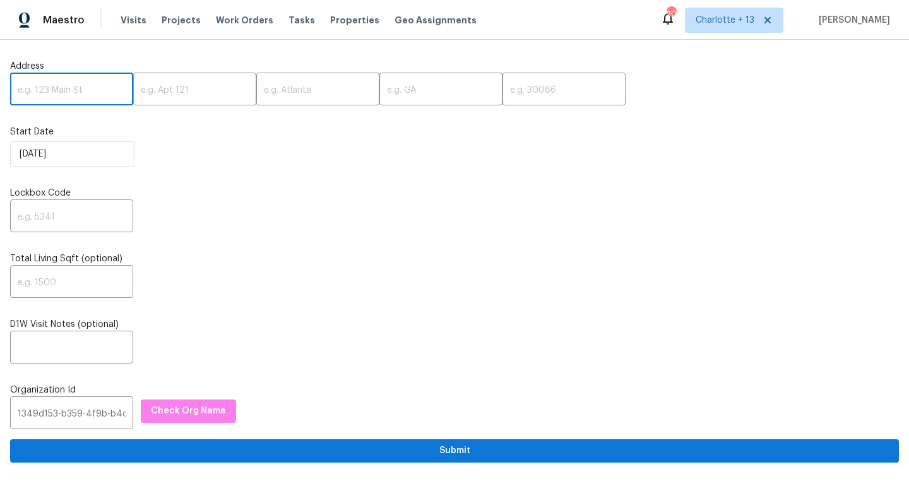
paste input "[STREET_ADDRESS][PERSON_NAME][PERSON_NAME]"
click at [99, 92] on input "[STREET_ADDRESS][PERSON_NAME][PERSON_NAME]" at bounding box center [71, 91] width 123 height 30
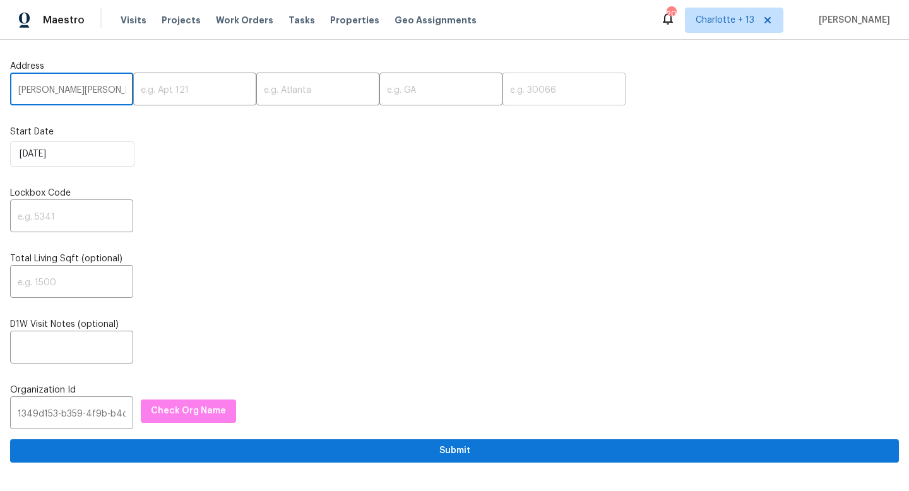
type input "5404 Biffle Downs Rd, Stone Mountain, GA"
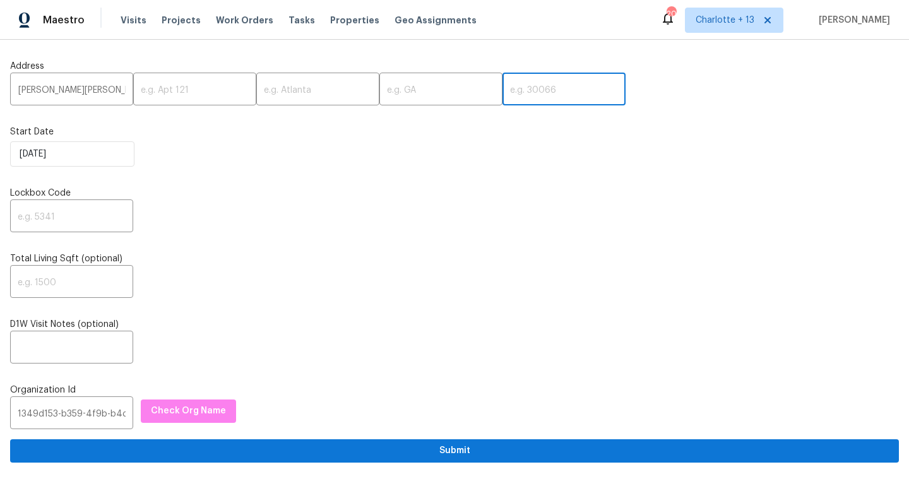
scroll to position [0, 0]
click at [502, 86] on input "text" at bounding box center [563, 91] width 123 height 30
paste input "30088"
type input "30088"
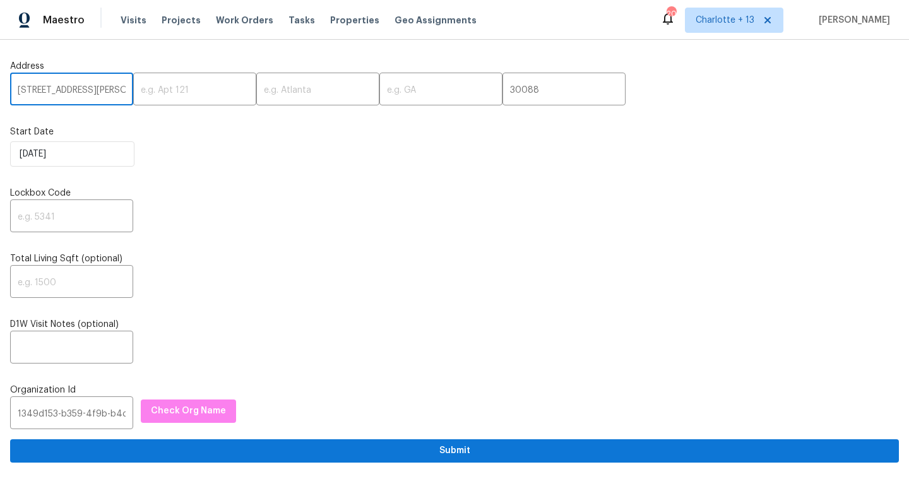
click at [110, 93] on input "5404 Biffle Downs Rd, Stone Mountain, GA" at bounding box center [71, 91] width 123 height 30
drag, startPoint x: 110, startPoint y: 93, endPoint x: 186, endPoint y: 93, distance: 75.7
click at [186, 93] on div "5404 Biffle Downs Rd, Stone Mountain, GA ​ ​ ​ ​ 30088 ​" at bounding box center [454, 91] width 889 height 30
click at [112, 88] on input "5404 Biffle Downs Rd, Stone Mountain, GA" at bounding box center [71, 91] width 123 height 30
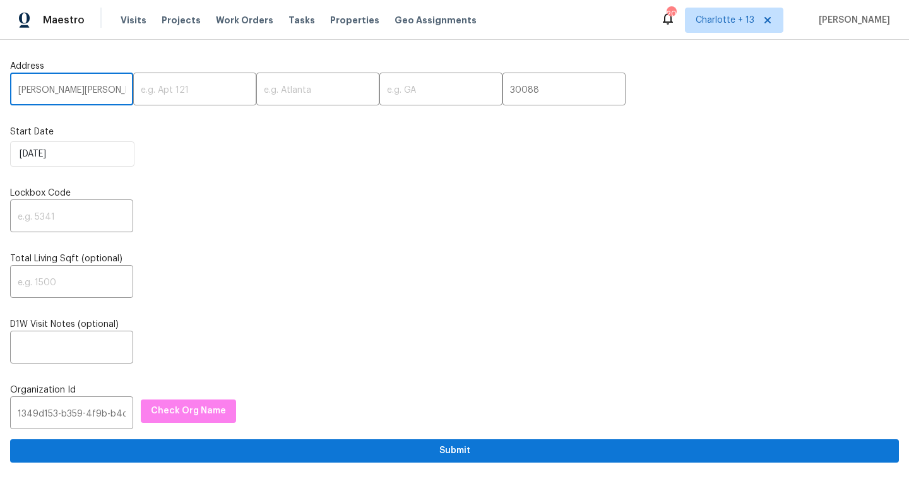
click at [112, 88] on input "5404 Biffle Downs Rd, Stone Mountain, GA" at bounding box center [71, 91] width 123 height 30
type input "5404 Biffle Downs Rd, Stone Mountain,"
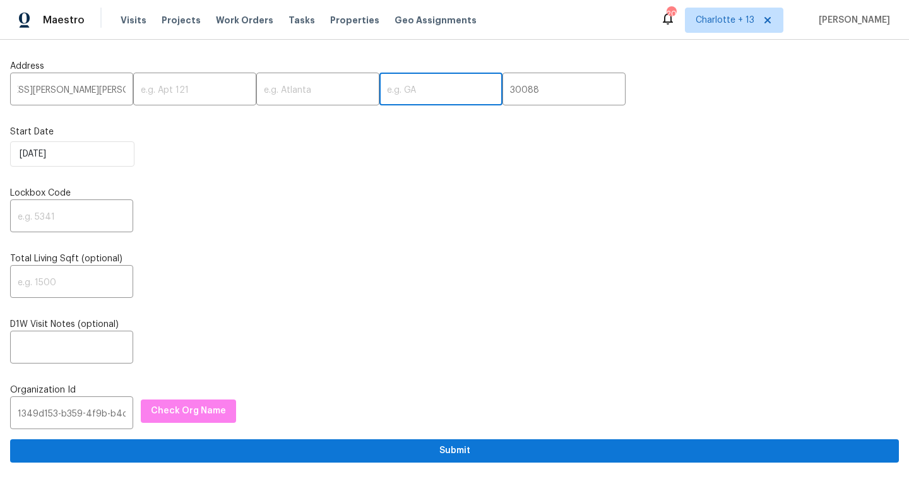
click at [379, 90] on input "text" at bounding box center [440, 91] width 123 height 30
paste input "GA"
type input "GA"
click at [105, 94] on input "5404 Biffle Downs Rd, Stone Mountain," at bounding box center [71, 91] width 123 height 30
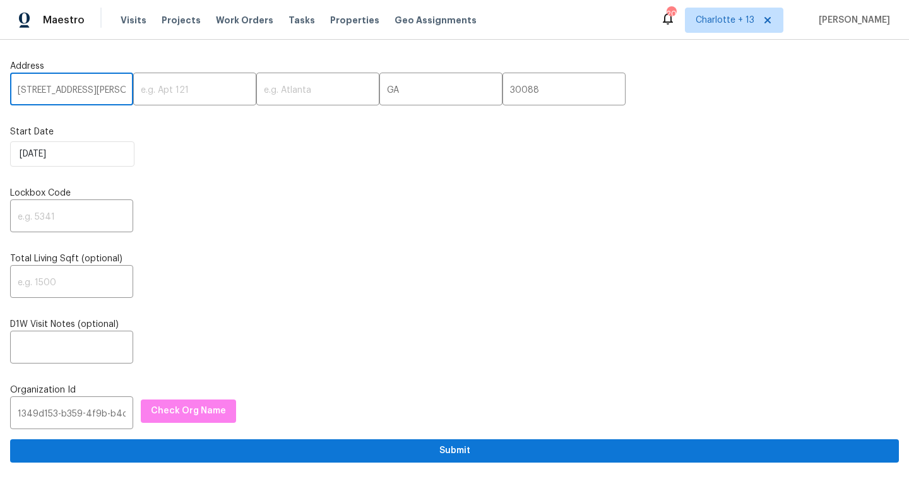
click at [105, 94] on input "5404 Biffle Downs Rd, Stone Mountain," at bounding box center [71, 91] width 123 height 30
click at [106, 92] on input "5404 Biffle Downs Rd, Stone Mountain," at bounding box center [71, 91] width 123 height 30
drag, startPoint x: 108, startPoint y: 90, endPoint x: 155, endPoint y: 93, distance: 46.8
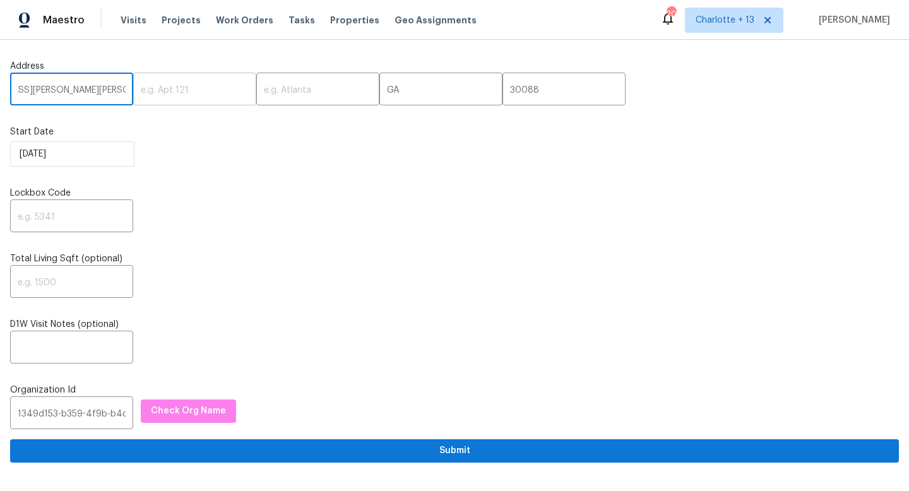
click at [155, 93] on div "5404 Biffle Downs Rd, Stone Mountain, ​ ​ ​ GA ​ 30088 ​" at bounding box center [454, 91] width 889 height 30
click at [59, 93] on input "5404 Biffle Downs Rd, Stone Mountain," at bounding box center [71, 91] width 123 height 30
click at [52, 90] on input "5404 Biffle Downs Rd, Stone Mountain," at bounding box center [71, 91] width 123 height 30
click at [54, 90] on input "5404 Biffle Downs Rd, Stone Mountain," at bounding box center [71, 91] width 123 height 30
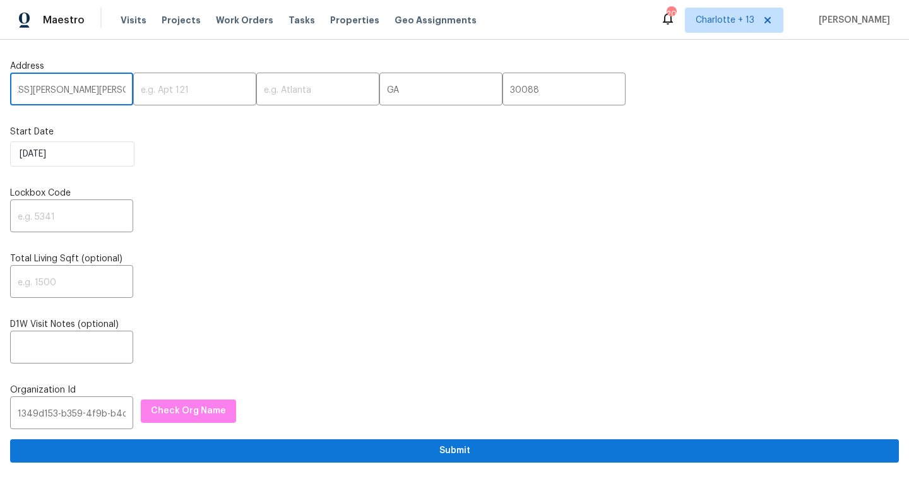
drag, startPoint x: 49, startPoint y: 90, endPoint x: 112, endPoint y: 88, distance: 63.1
click at [112, 88] on input "5404 Biffle Downs Rd, Stone Mountain," at bounding box center [71, 91] width 123 height 30
type input "5404 Biffle Downs Rd, ,"
click at [294, 90] on input "text" at bounding box center [317, 91] width 123 height 30
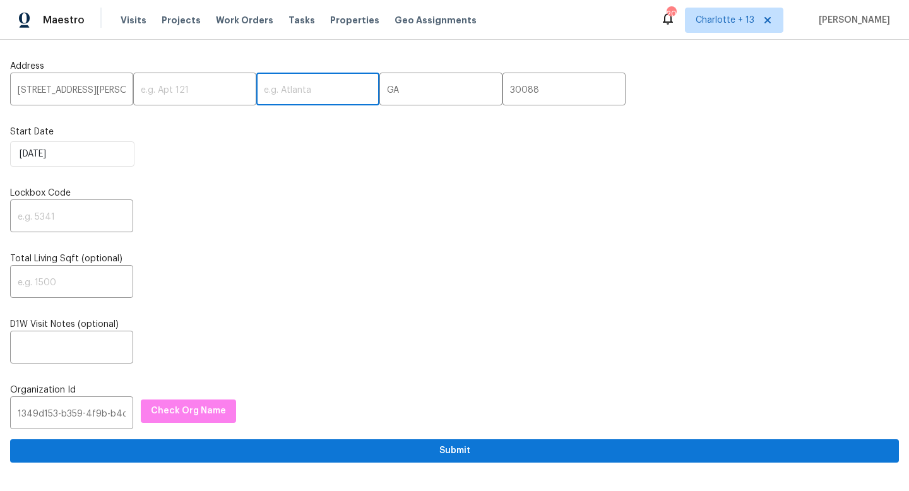
paste input "Stone Mountain"
type input "Stone Mountain"
click at [117, 92] on input "5404 Biffle Downs Rd, ," at bounding box center [71, 91] width 123 height 30
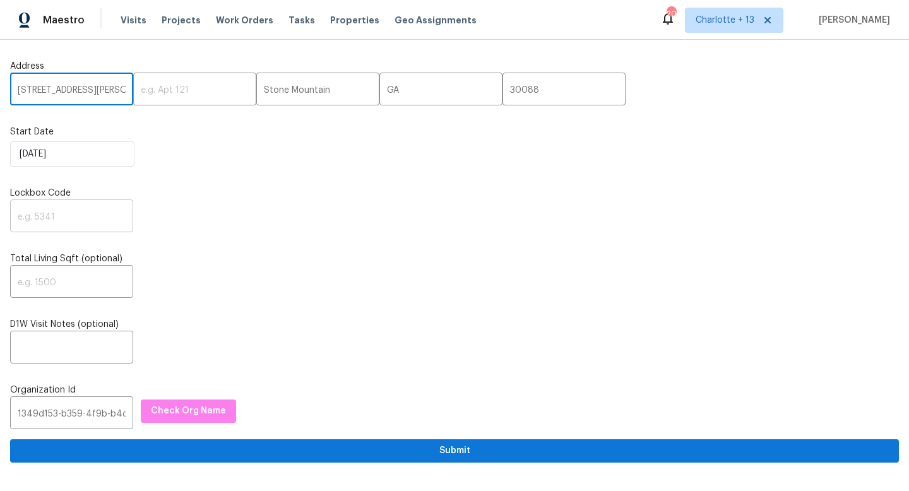
type input "[STREET_ADDRESS][PERSON_NAME]"
click at [45, 215] on input "text" at bounding box center [71, 218] width 123 height 30
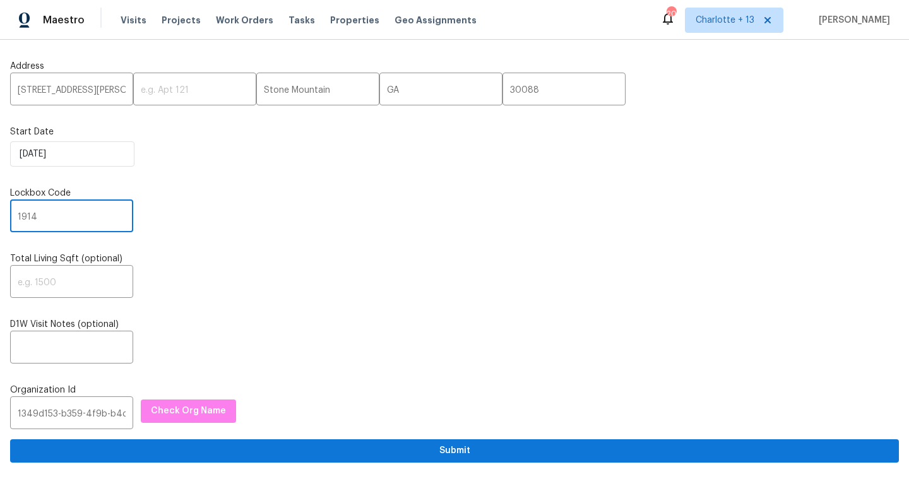
type input "1914"
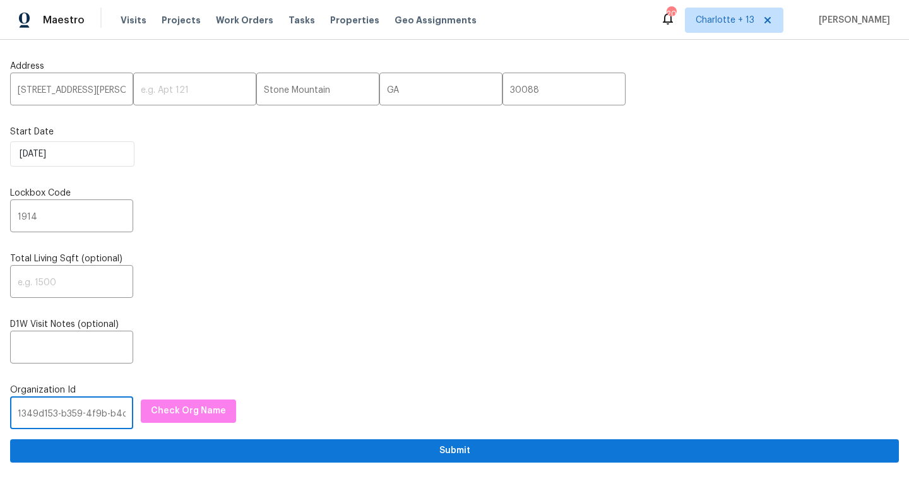
click at [49, 416] on input "1349d153-b359-4f9b-b4dd-758ff939cc37" at bounding box center [71, 415] width 123 height 30
paste input "845f7ff3-78ac-4044-be1e-2a70ff45d03f"
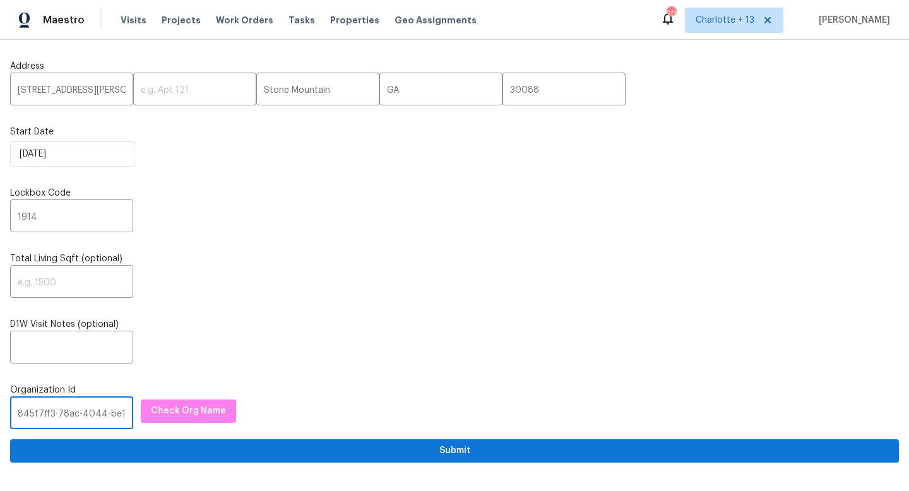
scroll to position [0, 66]
type input "845f7ff3-78ac-4044-be1e-2a70ff45d03f"
click at [153, 422] on button "Check Org Name" at bounding box center [188, 411] width 95 height 23
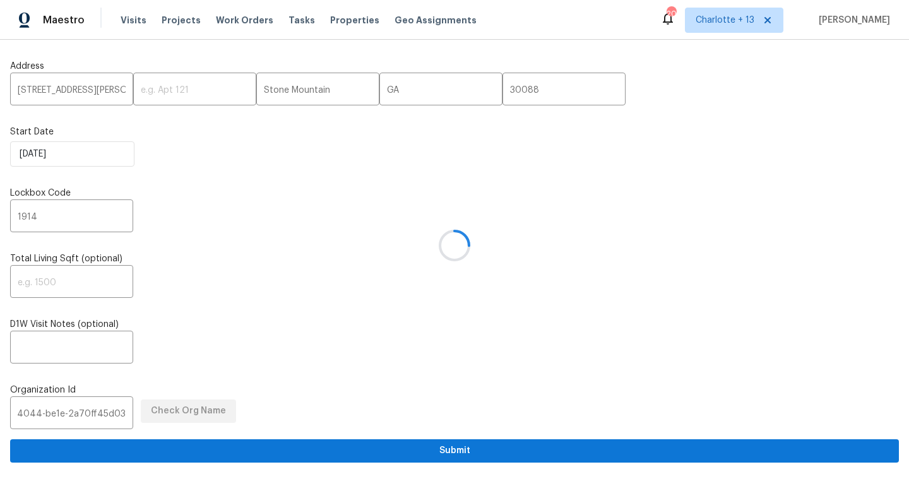
scroll to position [0, 0]
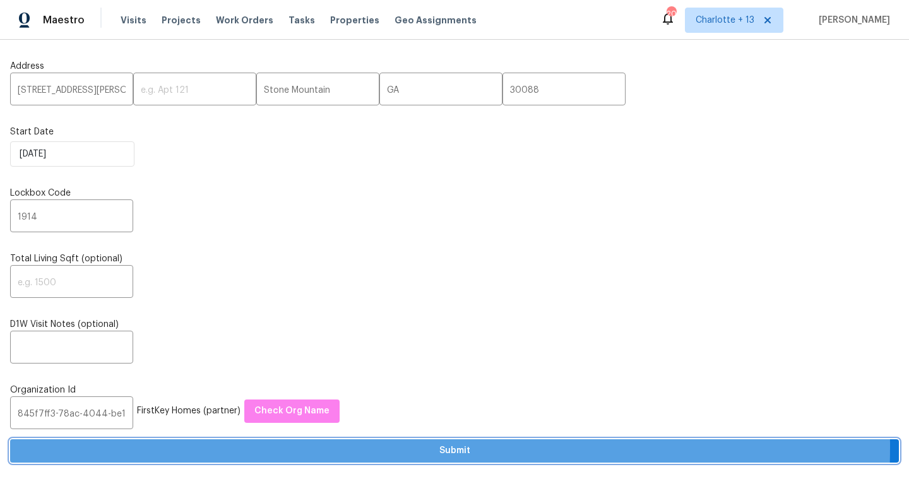
click at [172, 448] on span "Submit" at bounding box center [454, 451] width 869 height 16
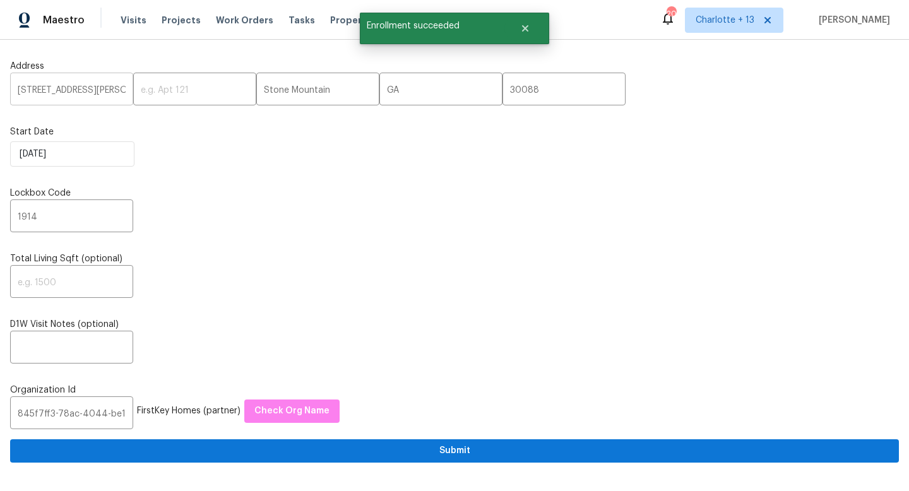
click at [83, 101] on input "[STREET_ADDRESS][PERSON_NAME]" at bounding box center [71, 91] width 123 height 30
click at [85, 87] on input "[STREET_ADDRESS][PERSON_NAME]" at bounding box center [71, 91] width 123 height 30
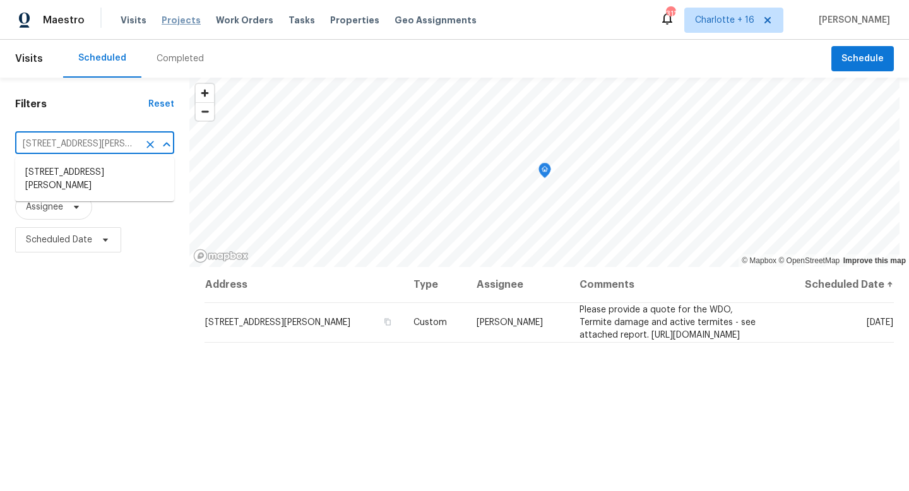
click at [188, 24] on span "Projects" at bounding box center [181, 20] width 39 height 13
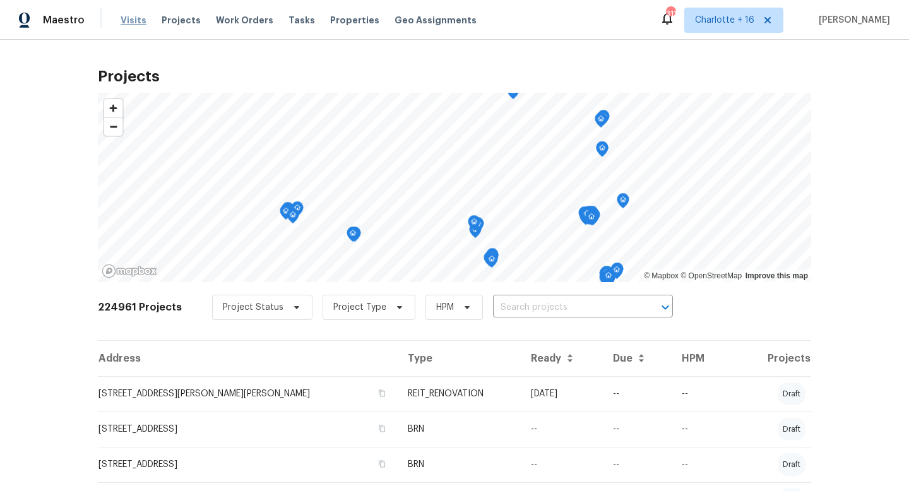
click at [128, 21] on span "Visits" at bounding box center [134, 20] width 26 height 13
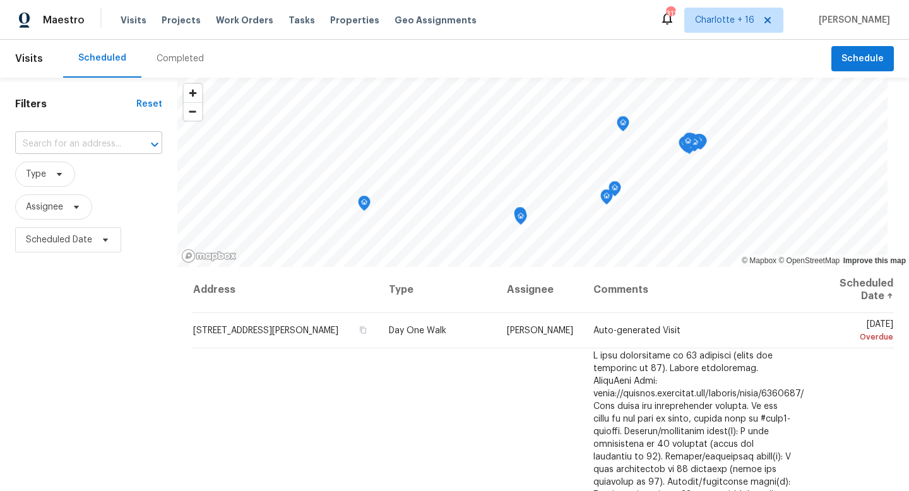
click at [91, 144] on input "text" at bounding box center [71, 144] width 112 height 20
click at [91, 143] on input "text" at bounding box center [71, 144] width 112 height 20
paste input "[STREET_ADDRESS][PERSON_NAME]"
type input "[STREET_ADDRESS][PERSON_NAME]"
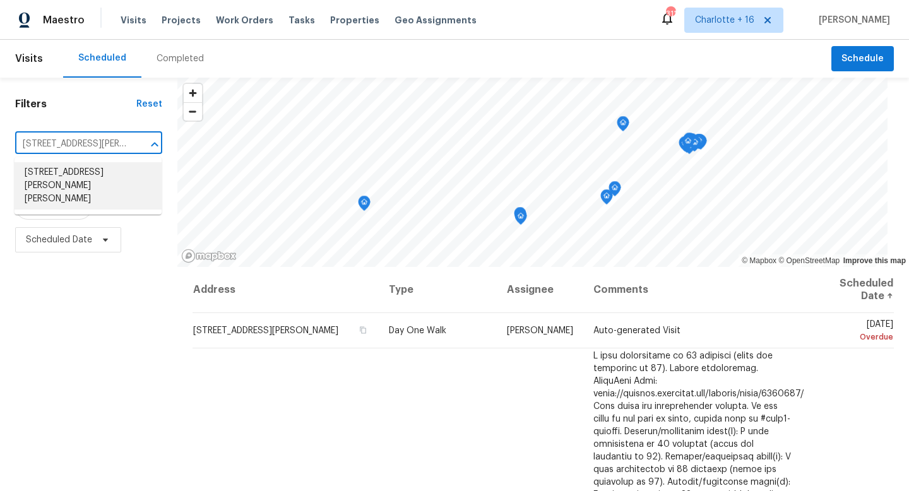
click at [100, 175] on li "[STREET_ADDRESS][PERSON_NAME][PERSON_NAME]" at bounding box center [88, 185] width 147 height 47
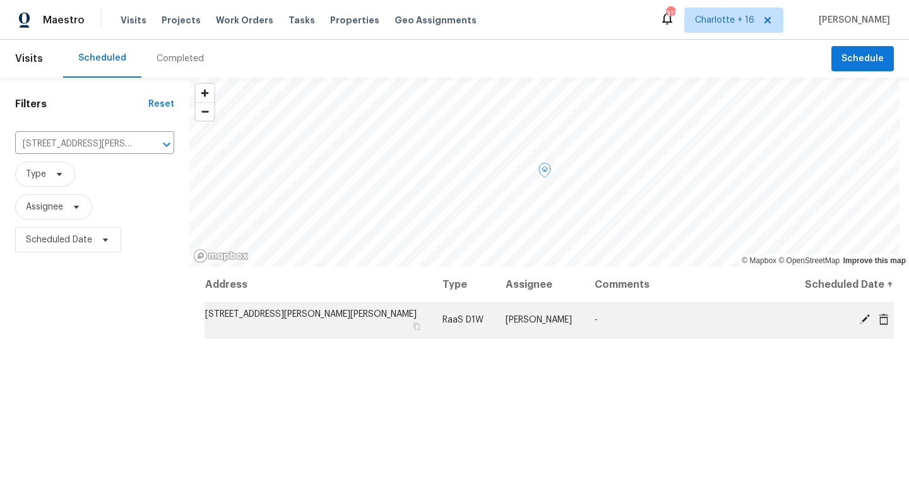
click at [330, 315] on td "[STREET_ADDRESS][PERSON_NAME][PERSON_NAME]" at bounding box center [319, 319] width 228 height 35
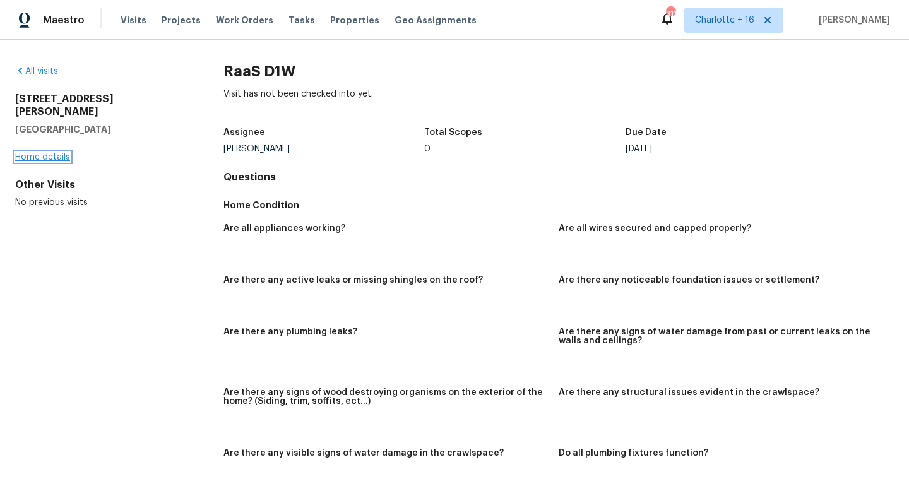
click at [45, 153] on link "Home details" at bounding box center [42, 157] width 55 height 9
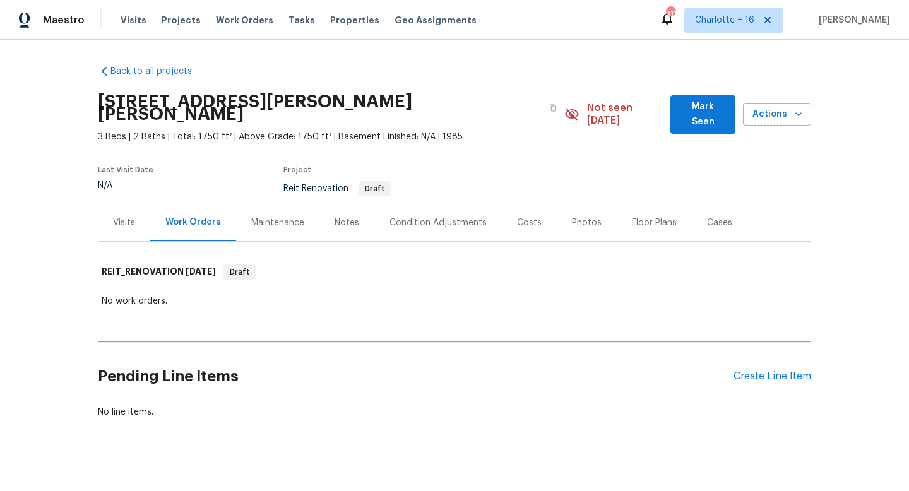
click at [537, 93] on div "5404 Biffle Downs Rd, Stone Mountain, GA 30088" at bounding box center [331, 107] width 466 height 45
click at [542, 97] on button "button" at bounding box center [553, 108] width 23 height 23
click at [139, 18] on span "Visits" at bounding box center [134, 20] width 26 height 13
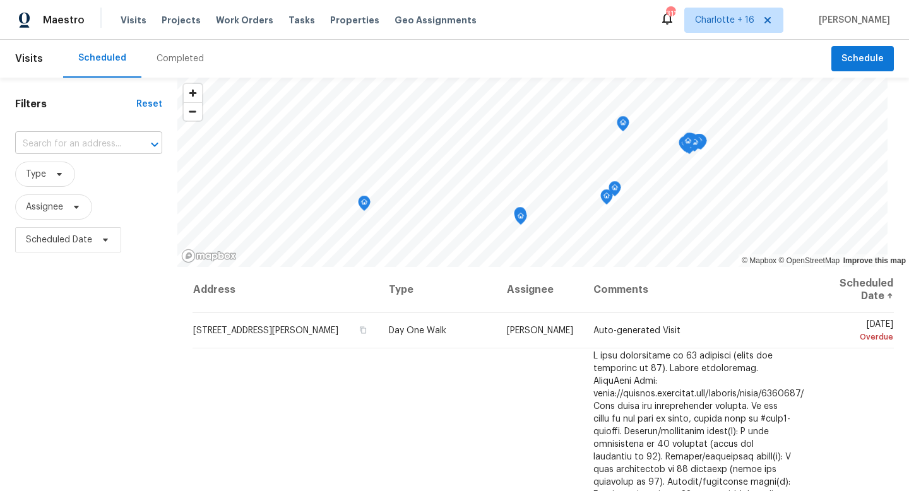
click at [137, 143] on div at bounding box center [145, 145] width 33 height 18
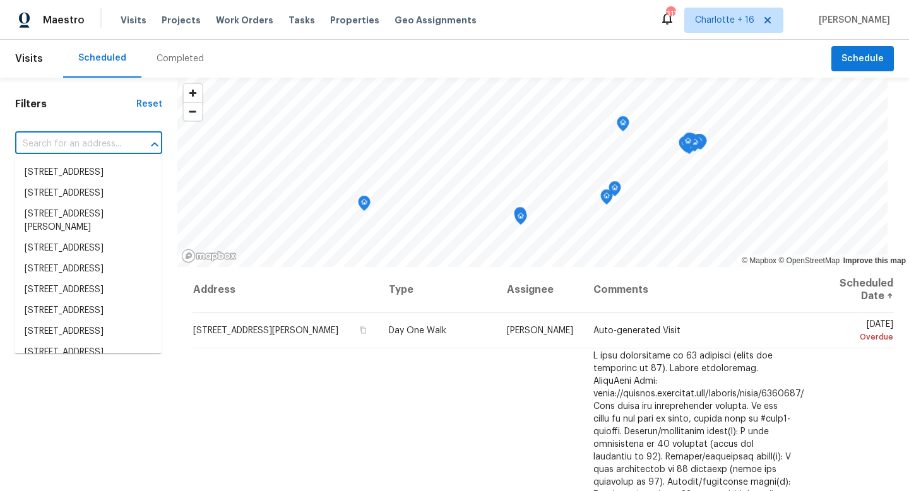
paste input "[STREET_ADDRESS][PERSON_NAME][PERSON_NAME]"
type input "[STREET_ADDRESS][PERSON_NAME][PERSON_NAME]"
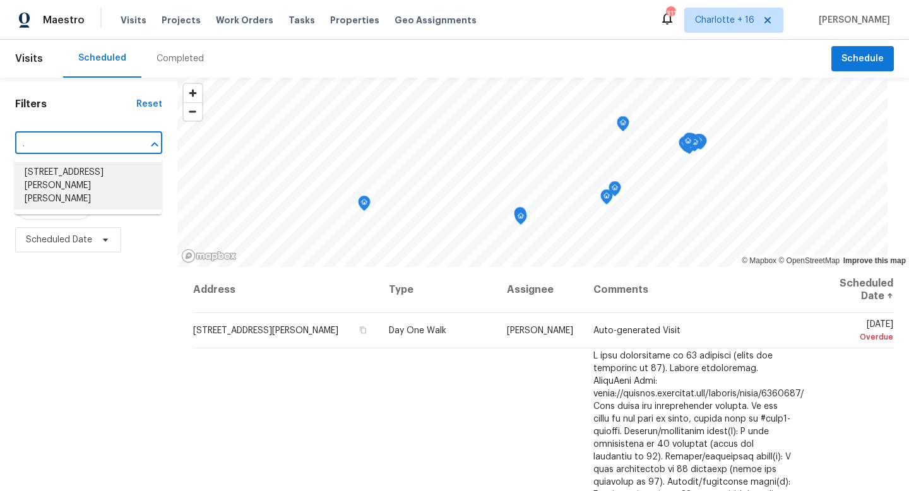
click at [114, 171] on li "[STREET_ADDRESS][PERSON_NAME][PERSON_NAME]" at bounding box center [88, 185] width 147 height 47
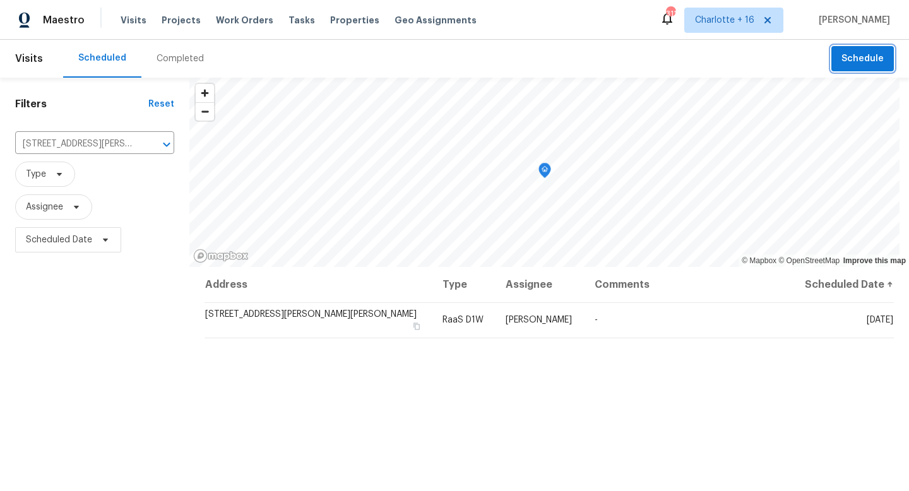
click at [856, 54] on span "Schedule" at bounding box center [862, 59] width 42 height 16
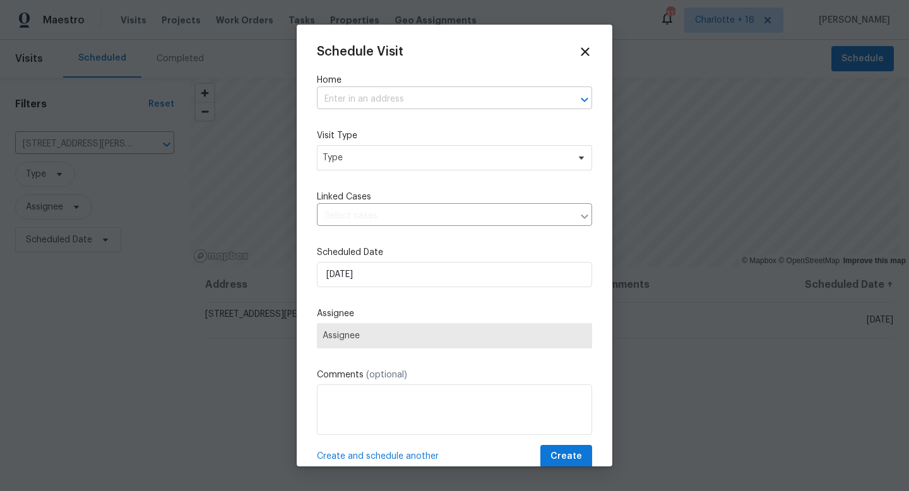
click at [417, 95] on input "text" at bounding box center [437, 100] width 240 height 20
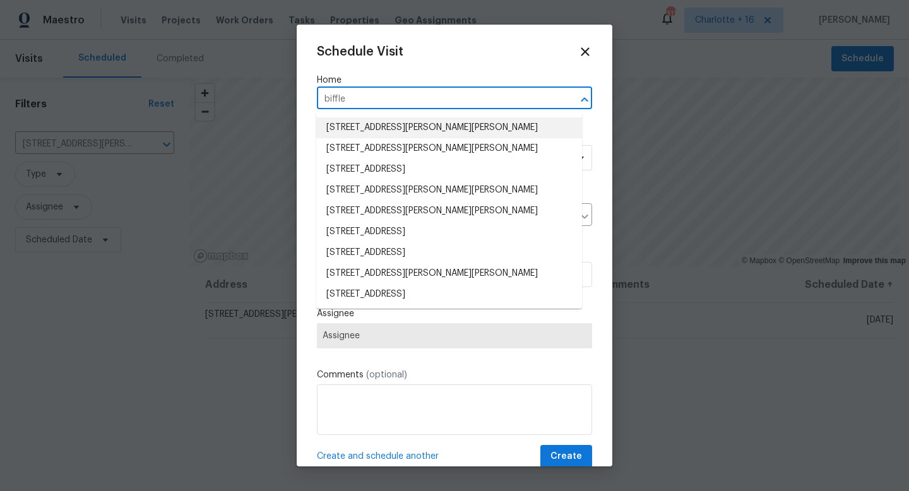
click at [325, 98] on input "biffle" at bounding box center [437, 100] width 240 height 20
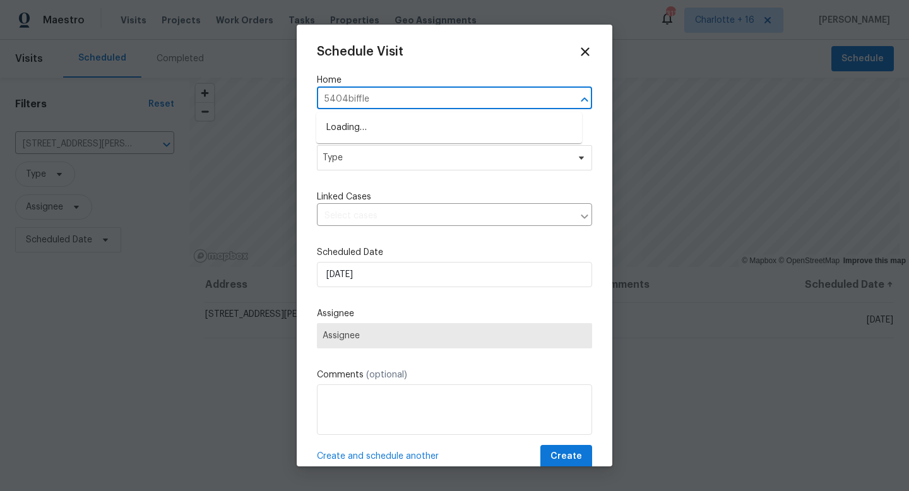
type input "5404 biffle"
click at [343, 123] on li "[STREET_ADDRESS][PERSON_NAME][PERSON_NAME]" at bounding box center [449, 127] width 266 height 21
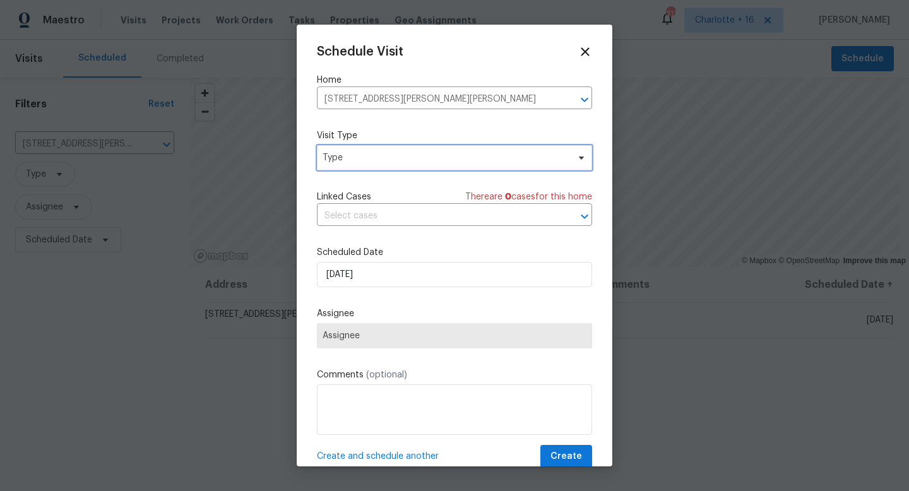
click at [352, 156] on span "Type" at bounding box center [446, 157] width 246 height 13
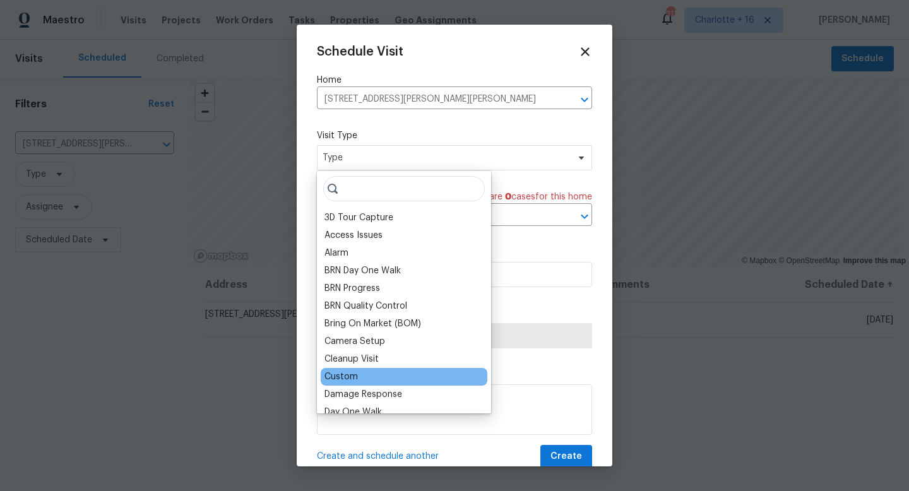
click at [374, 373] on div "Custom" at bounding box center [404, 377] width 167 height 18
click at [346, 376] on div "Custom" at bounding box center [340, 377] width 33 height 13
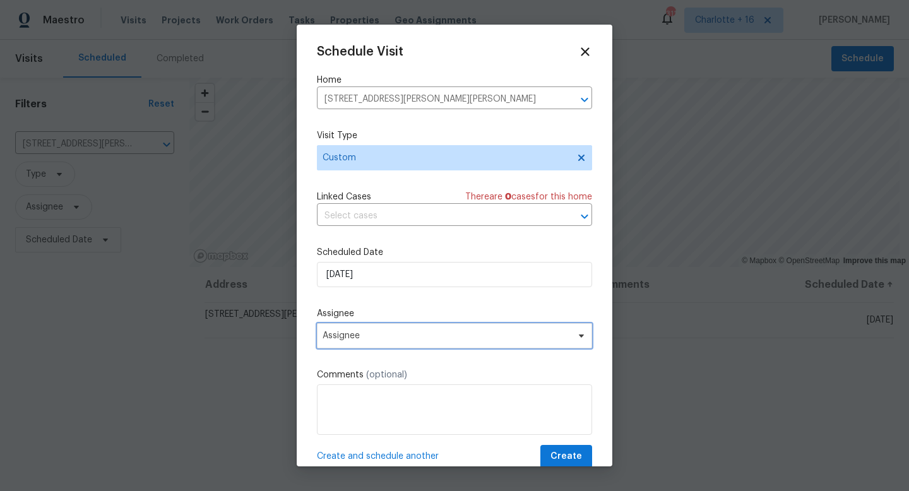
click at [369, 338] on span "Assignee" at bounding box center [446, 336] width 247 height 10
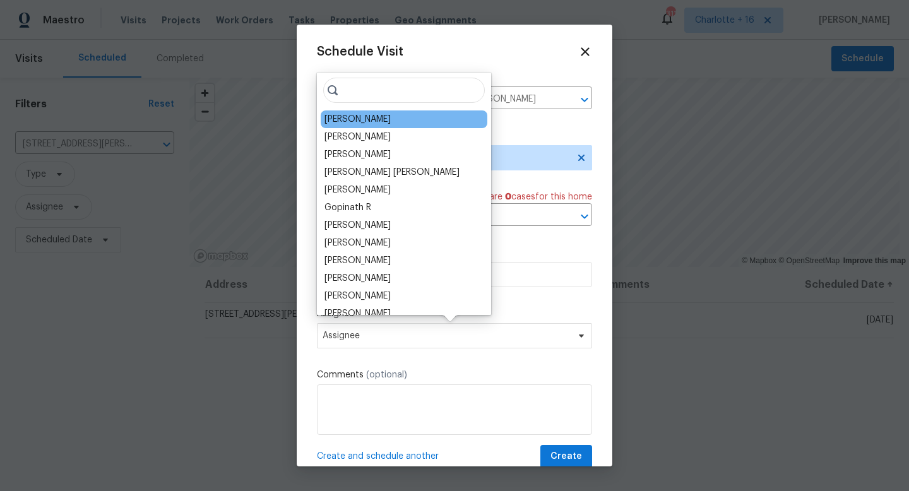
click at [387, 124] on div "Juan Lozano" at bounding box center [404, 119] width 167 height 18
click at [366, 121] on div "Juan Lozano" at bounding box center [357, 119] width 66 height 13
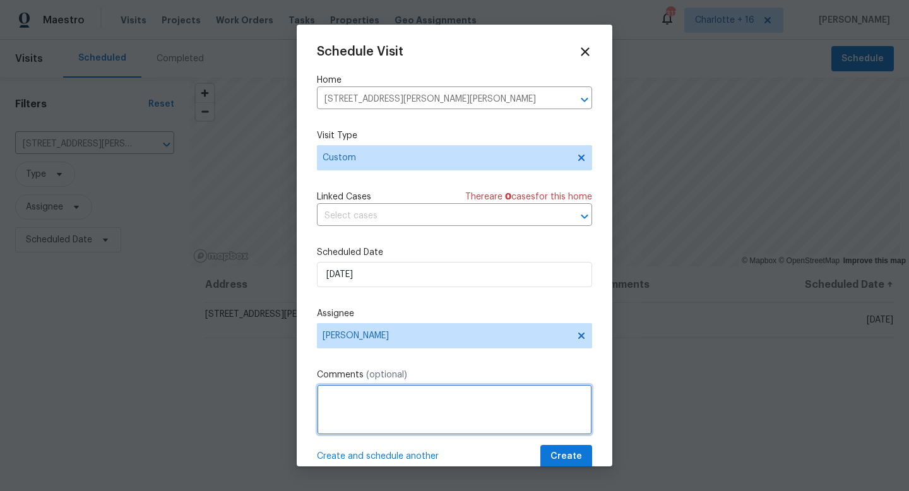
click at [376, 394] on textarea at bounding box center [454, 409] width 275 height 50
paste textarea "https://opendoor.slack.com/archives/C07MY6AKJKG/p1758740937860339"
click at [322, 396] on textarea "https://opendoor.slack.com/archives/C07MY6AKJKG/p1758740937860339" at bounding box center [454, 409] width 275 height 50
click at [322, 395] on textarea "https://opendoor.slack.com/archives/C07MY6AKJKG/p1758740937860339" at bounding box center [454, 409] width 275 height 50
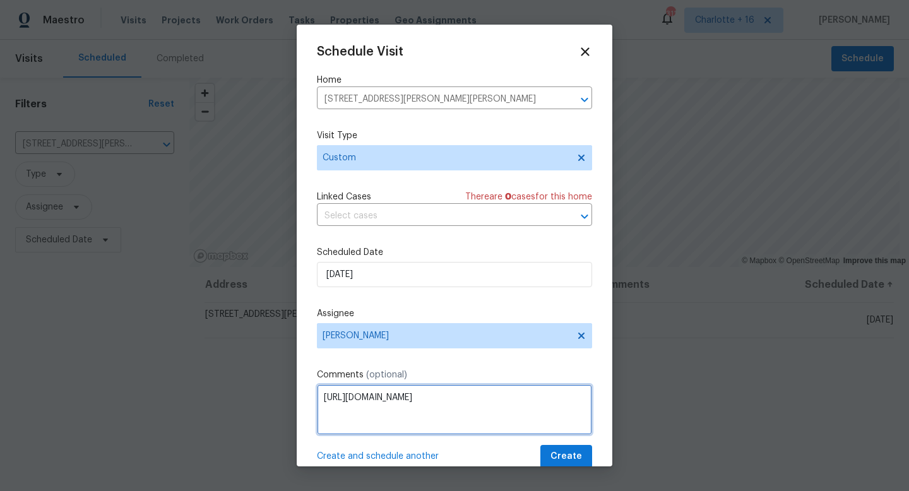
paste textarea "1.)Observed damaged siding in one or more areas. Replacement damaged portions b…"
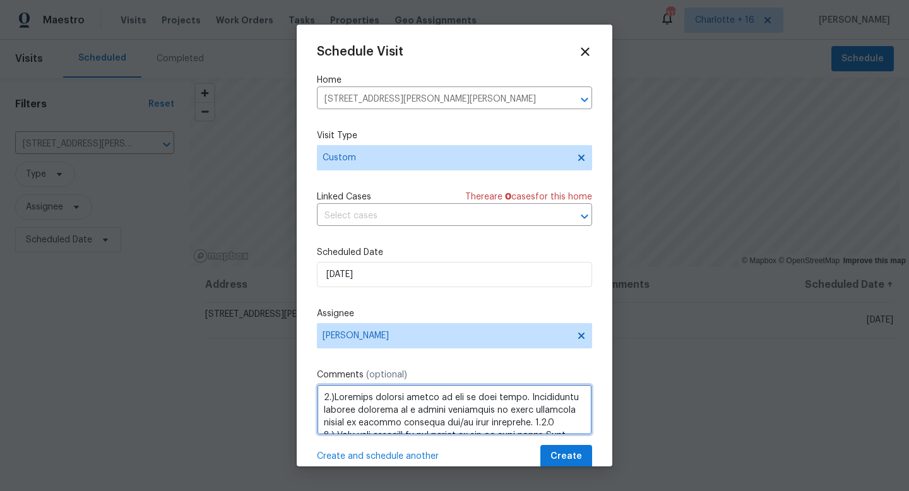
scroll to position [750, 0]
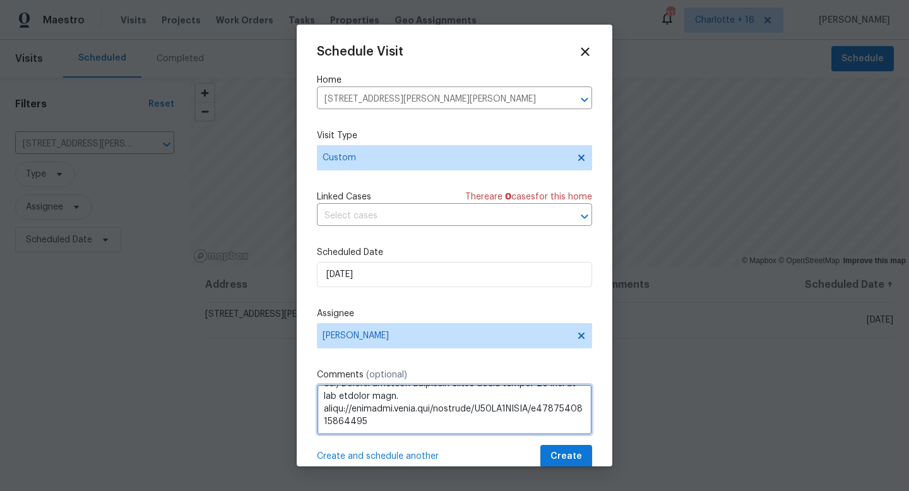
type textarea "1.)Observed damaged siding in one or more areas. Replacement damaged portions b…"
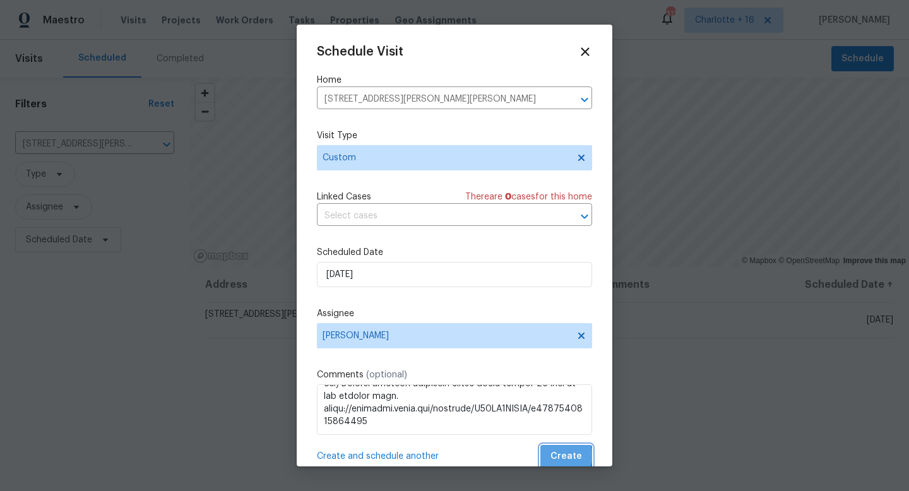
click at [558, 456] on span "Create" at bounding box center [566, 457] width 32 height 16
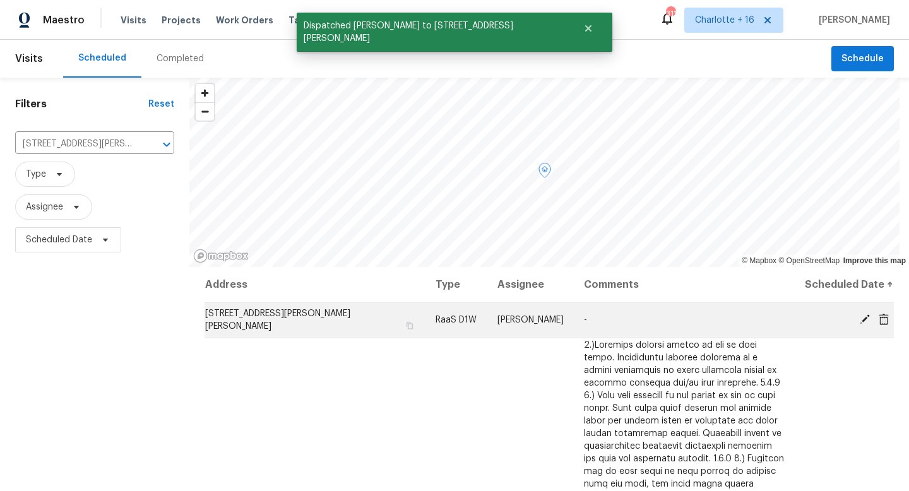
click at [879, 317] on icon at bounding box center [884, 318] width 10 height 11
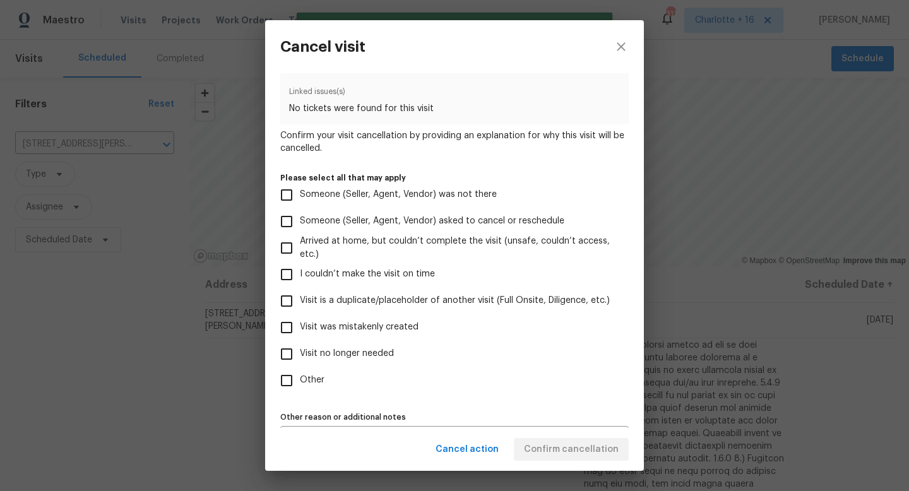
scroll to position [74, 0]
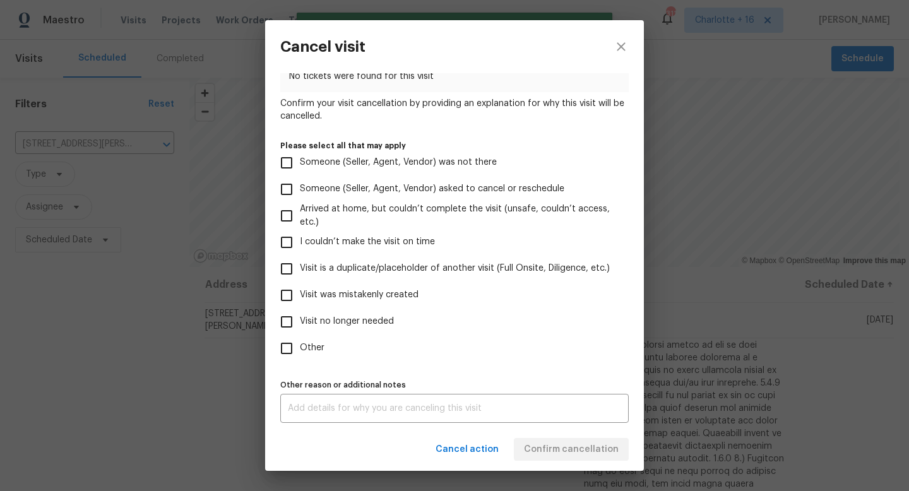
drag, startPoint x: 288, startPoint y: 323, endPoint x: 292, endPoint y: 333, distance: 10.8
click at [288, 323] on input "Visit no longer needed" at bounding box center [286, 322] width 27 height 27
checkbox input "true"
click at [328, 397] on div "x Other reason or additional notes" at bounding box center [454, 408] width 348 height 29
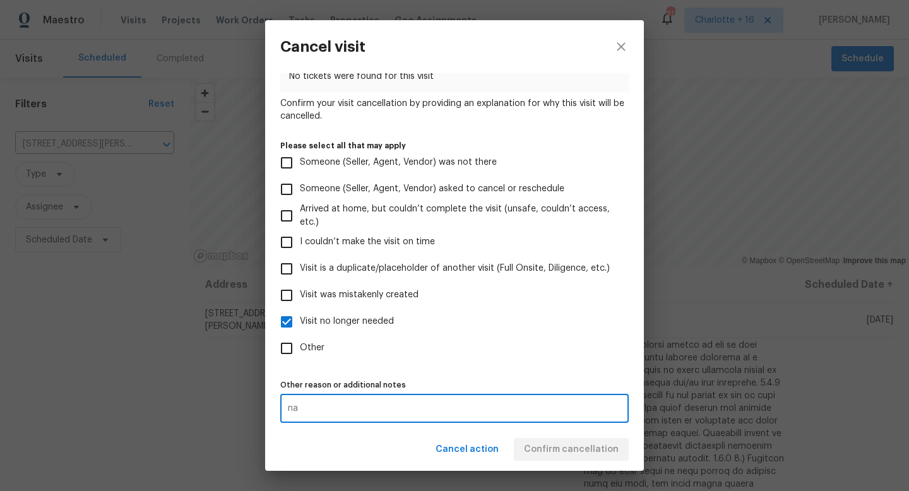
type textarea "na"
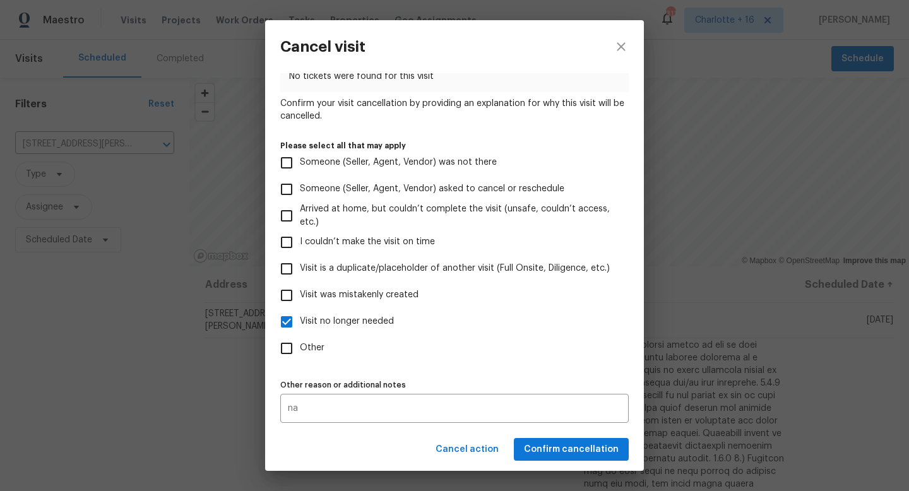
click at [543, 425] on div "Visit type RaaS D1W Scheduled date 9/24/2025 Linked issues(s) No tickets were f…" at bounding box center [454, 250] width 379 height 355
click at [543, 440] on button "Confirm cancellation" at bounding box center [571, 449] width 115 height 23
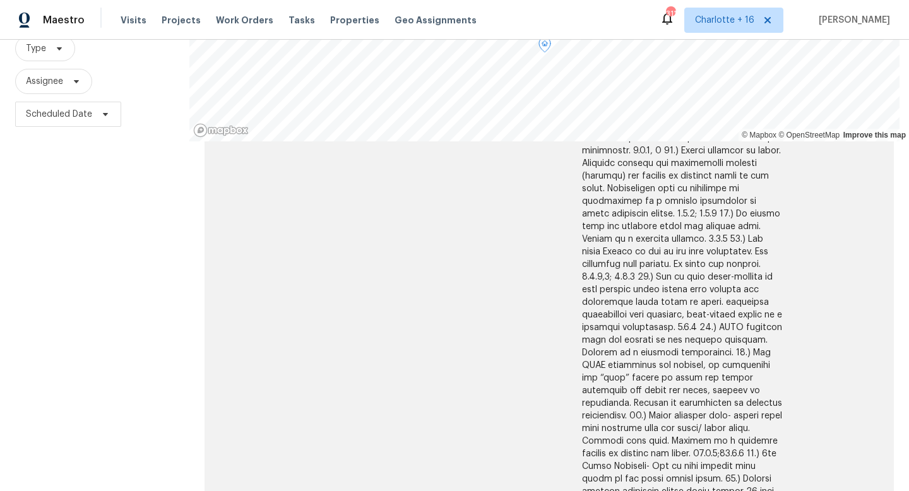
scroll to position [178, 0]
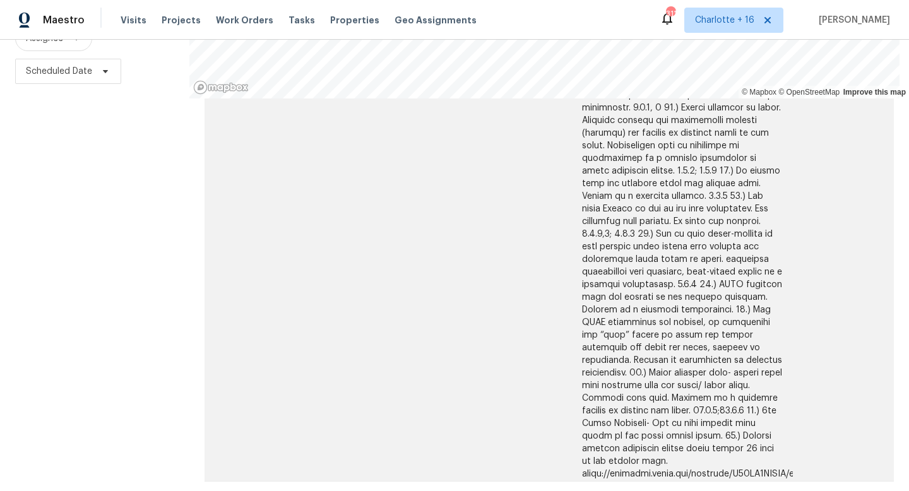
click at [629, 458] on td at bounding box center [682, 44] width 221 height 873
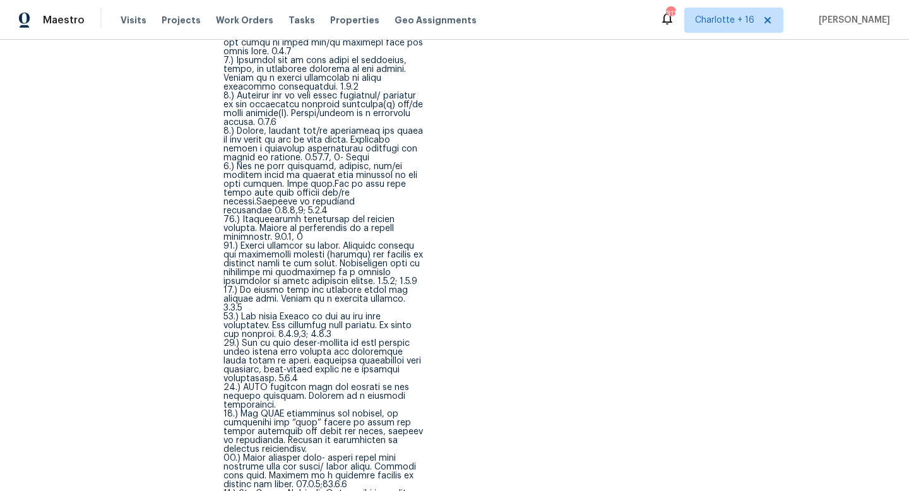
scroll to position [824, 0]
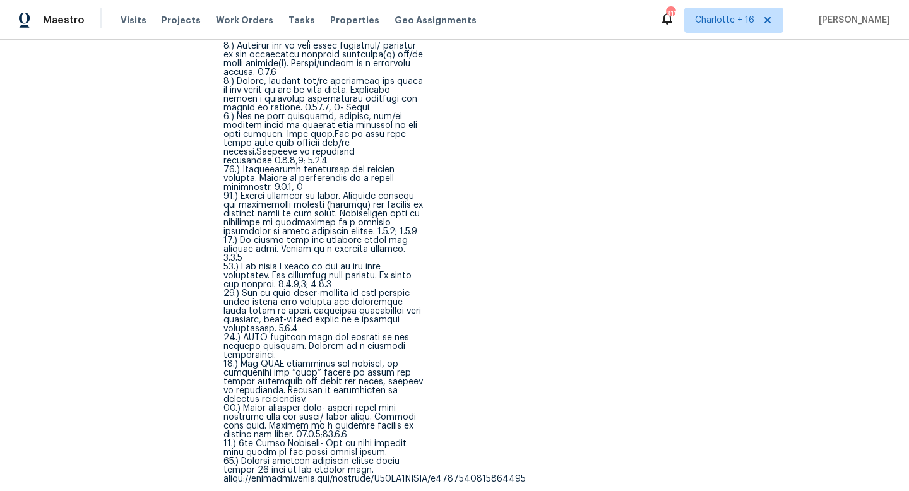
drag, startPoint x: 222, startPoint y: 469, endPoint x: 528, endPoint y: 467, distance: 306.1
copy div "https://opendoor.slack.com/archives/C07MY6AKJKG/p1758740937860339"
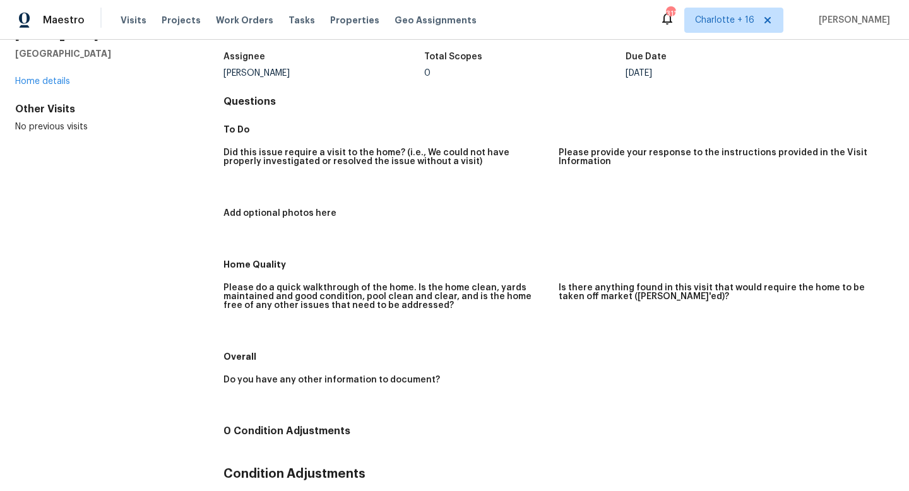
scroll to position [0, 0]
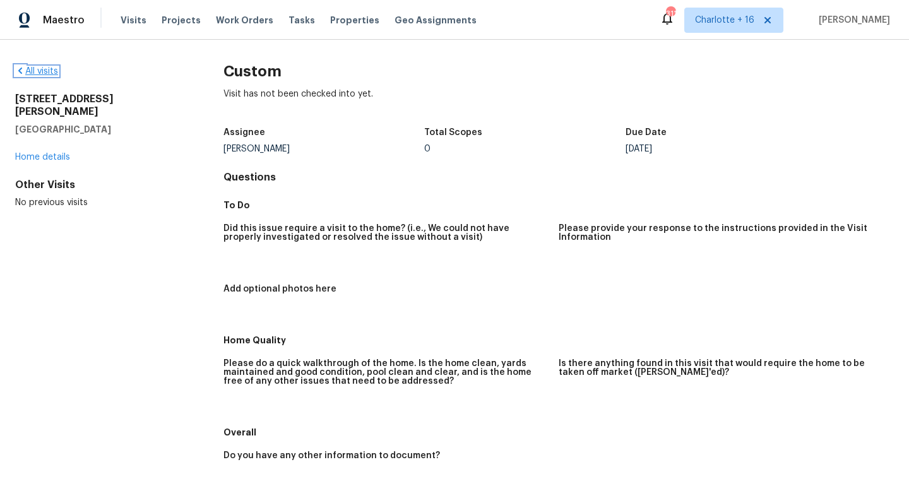
click at [40, 72] on link "All visits" at bounding box center [36, 71] width 43 height 9
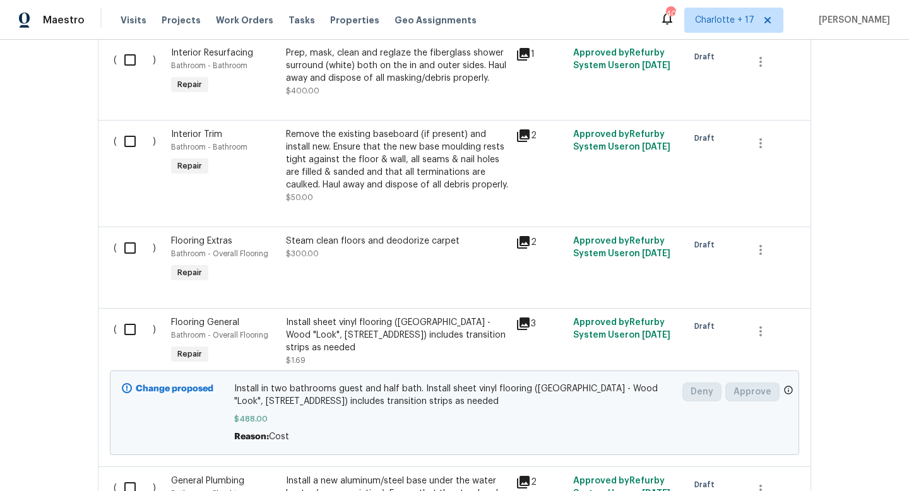
scroll to position [925, 0]
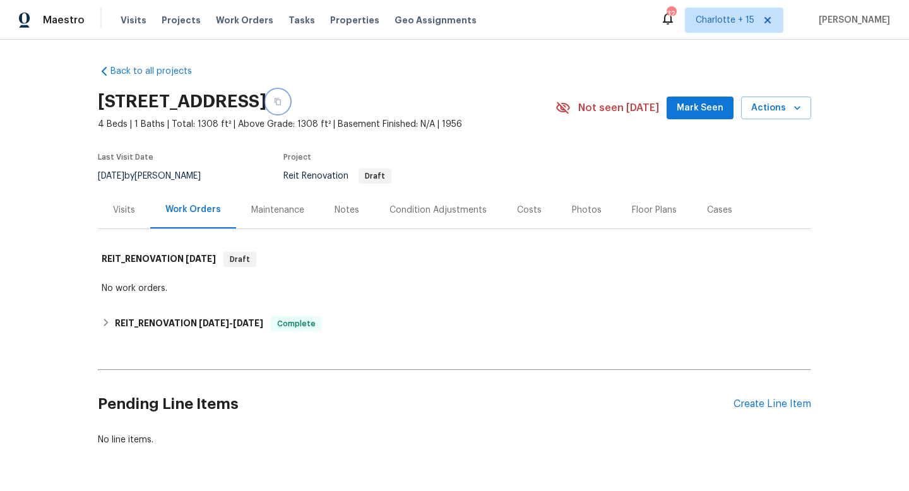
click at [282, 104] on icon "button" at bounding box center [278, 102] width 8 height 8
click at [165, 71] on link "Back to all projects" at bounding box center [158, 71] width 121 height 13
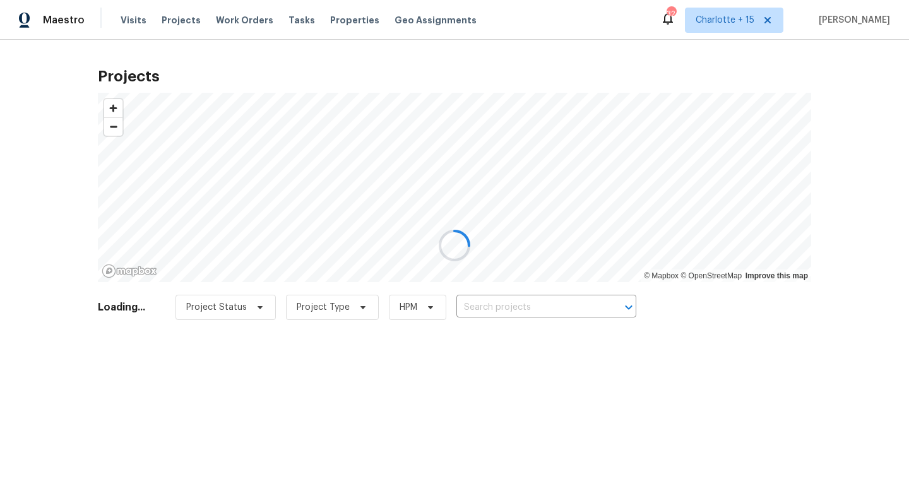
click at [492, 306] on div at bounding box center [454, 245] width 909 height 491
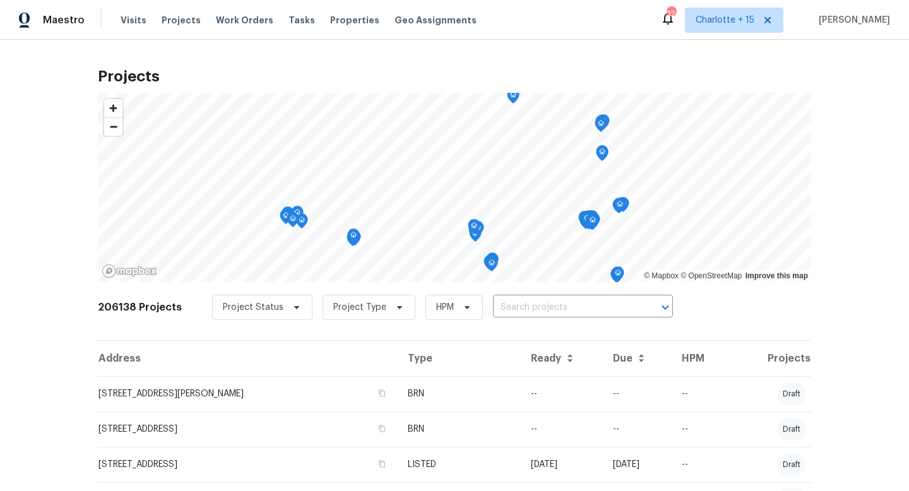
click at [493, 307] on input "text" at bounding box center [565, 308] width 145 height 20
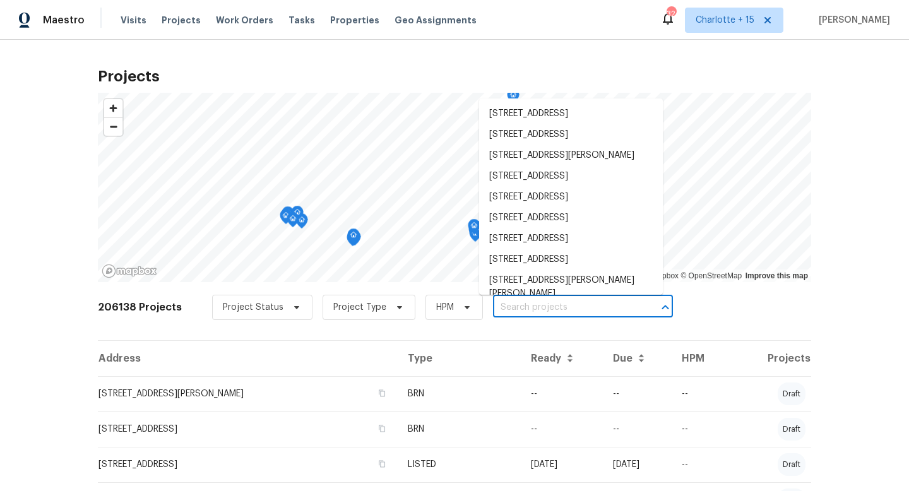
paste input "[STREET_ADDRESS]"
type input "[STREET_ADDRESS]"
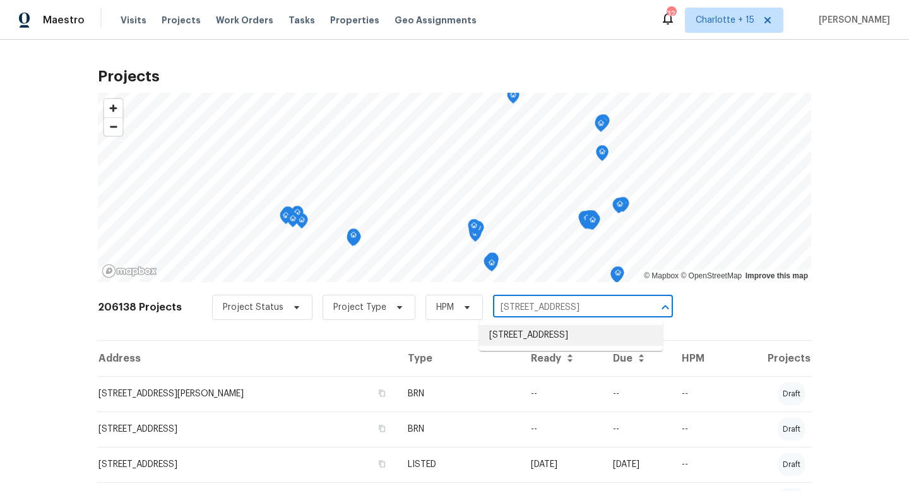
click at [537, 340] on li "[STREET_ADDRESS]" at bounding box center [571, 335] width 184 height 21
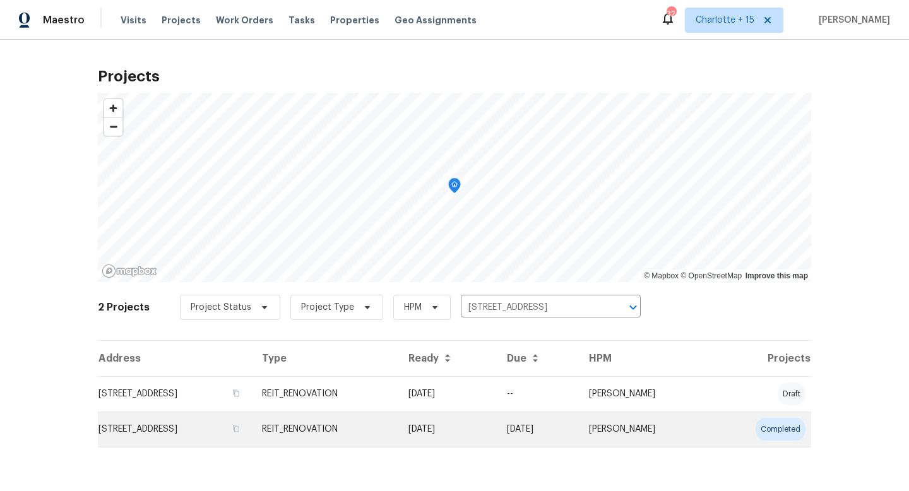
click at [230, 422] on td "[STREET_ADDRESS]" at bounding box center [175, 429] width 154 height 35
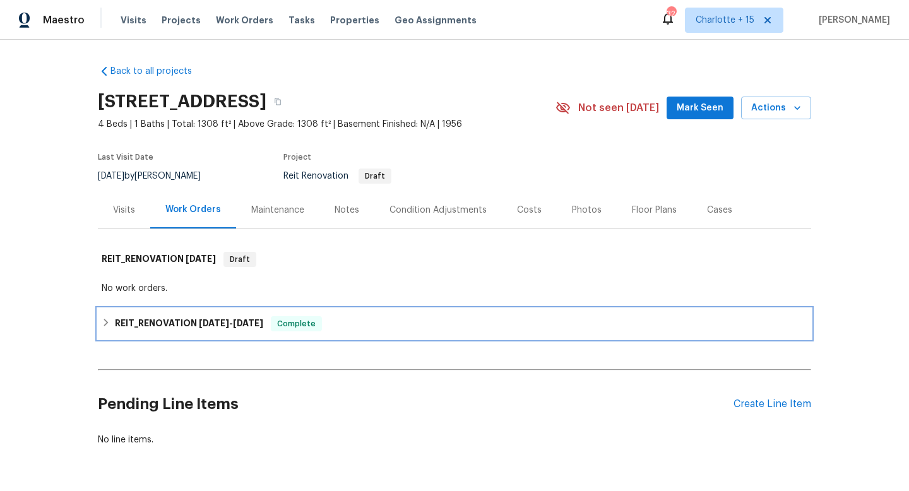
click at [247, 326] on span "[DATE]" at bounding box center [248, 323] width 30 height 9
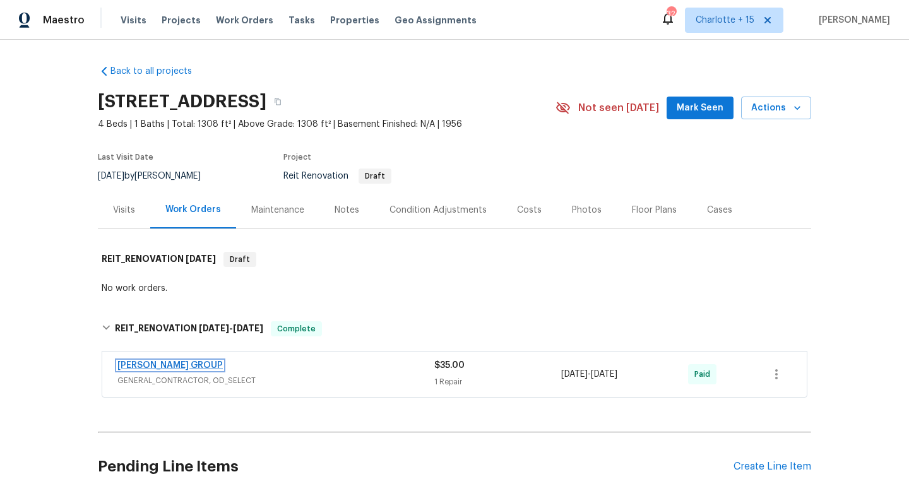
click at [202, 362] on link "[PERSON_NAME] GROUP" at bounding box center [169, 365] width 105 height 9
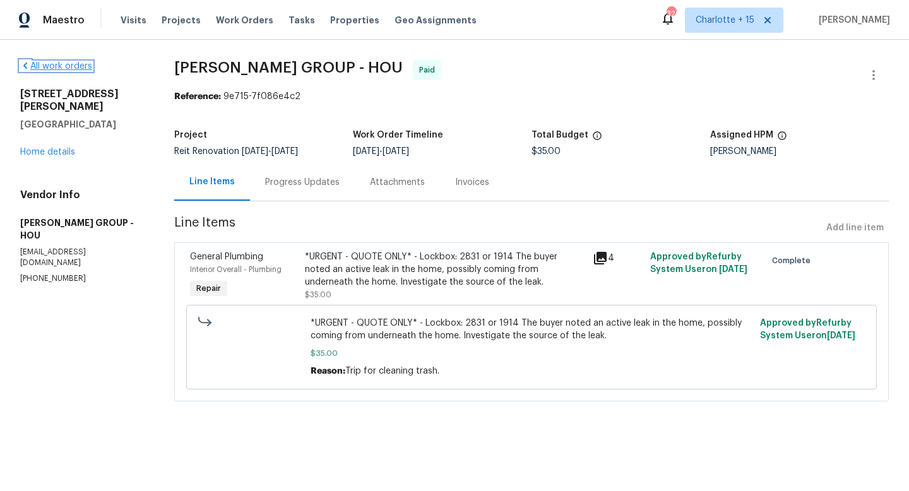
click at [76, 65] on link "All work orders" at bounding box center [56, 66] width 72 height 9
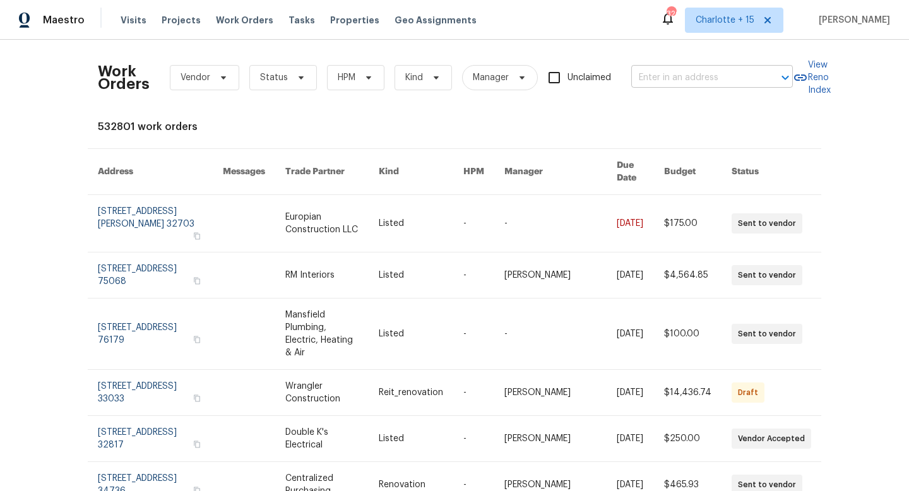
click at [675, 82] on input "text" at bounding box center [694, 78] width 126 height 20
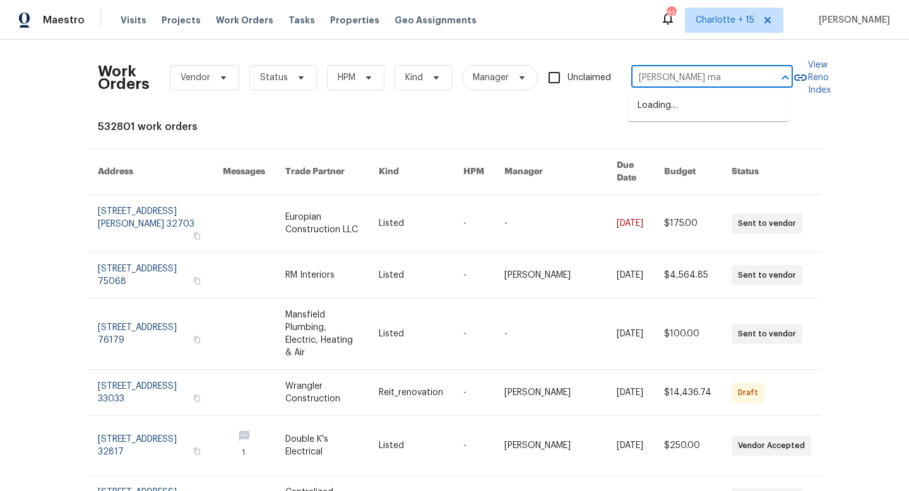
type input "[PERSON_NAME] man"
click at [687, 104] on li "[STREET_ADDRESS][PERSON_NAME]" at bounding box center [708, 112] width 162 height 34
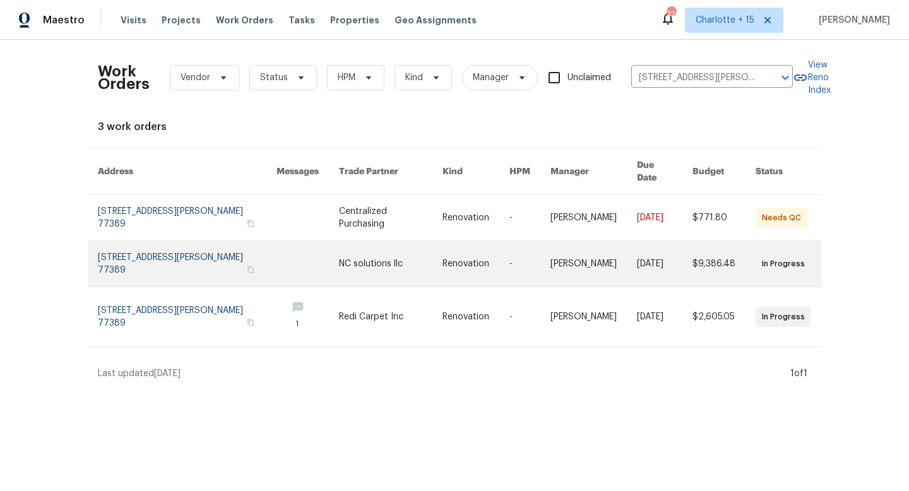
click at [187, 249] on link at bounding box center [187, 263] width 179 height 45
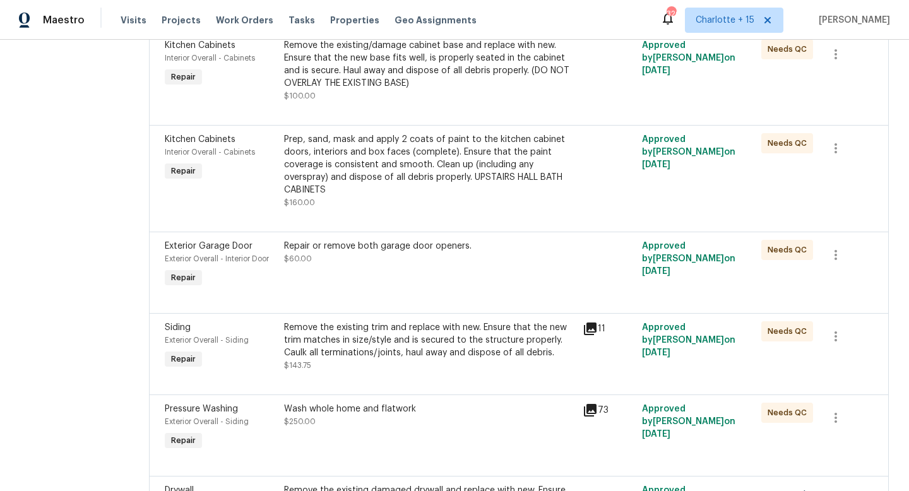
scroll to position [1399, 0]
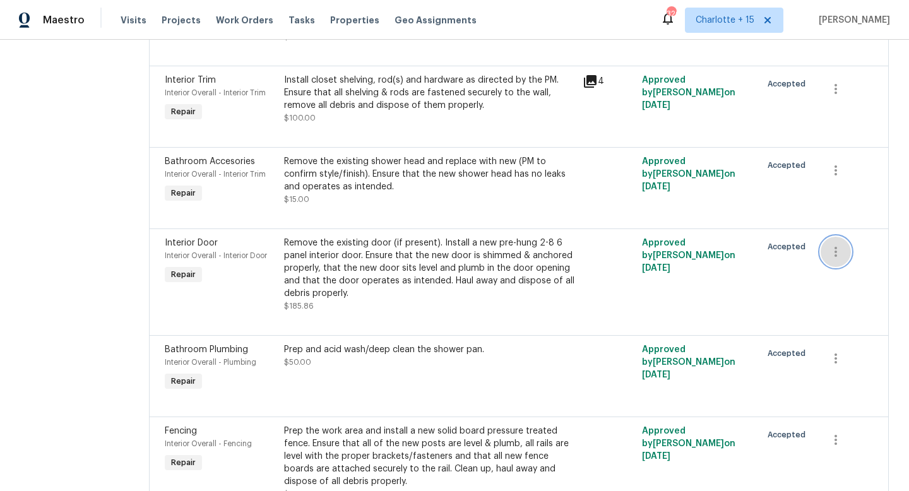
click at [828, 259] on icon "button" at bounding box center [835, 251] width 15 height 15
click at [475, 289] on div at bounding box center [454, 245] width 909 height 491
click at [367, 282] on div "Remove the existing door (if present). Install a new pre-hung 2-8 6 panel inter…" at bounding box center [429, 268] width 291 height 63
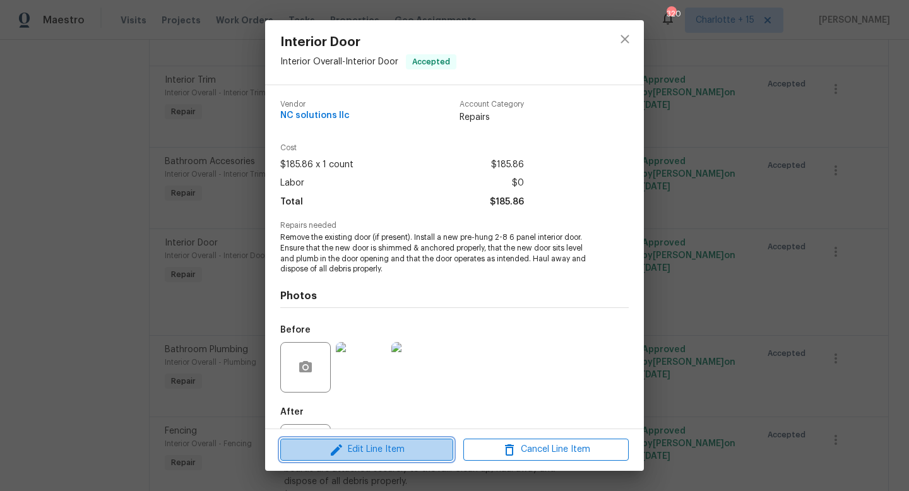
click at [342, 442] on icon "button" at bounding box center [336, 449] width 15 height 15
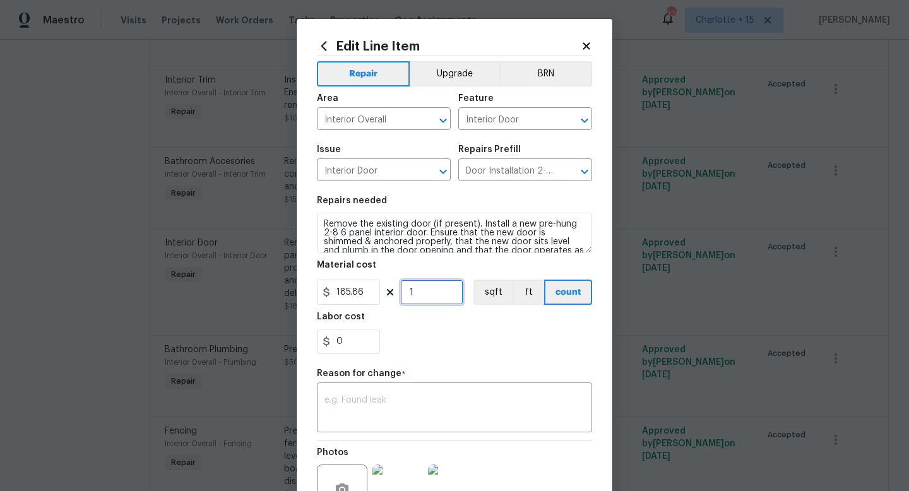
click at [420, 297] on input "1" at bounding box center [431, 292] width 63 height 25
type input "3"
click at [375, 418] on textarea at bounding box center [454, 409] width 260 height 27
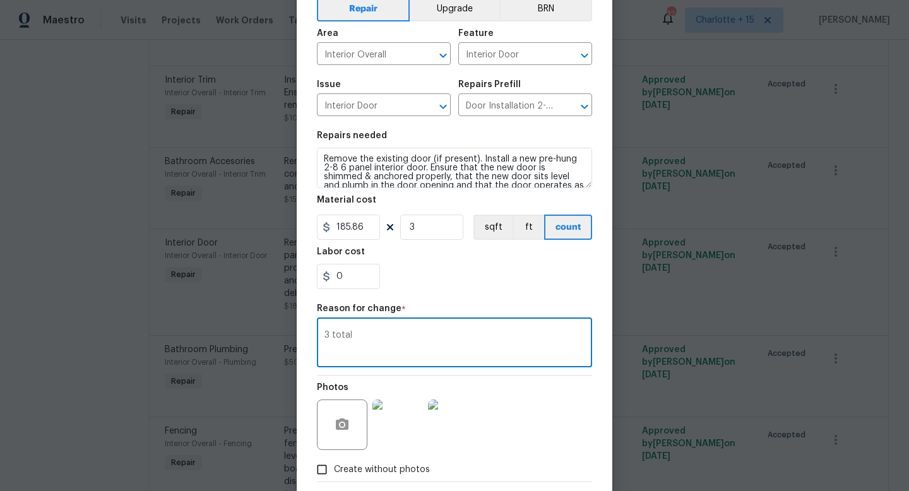
scroll to position [131, 0]
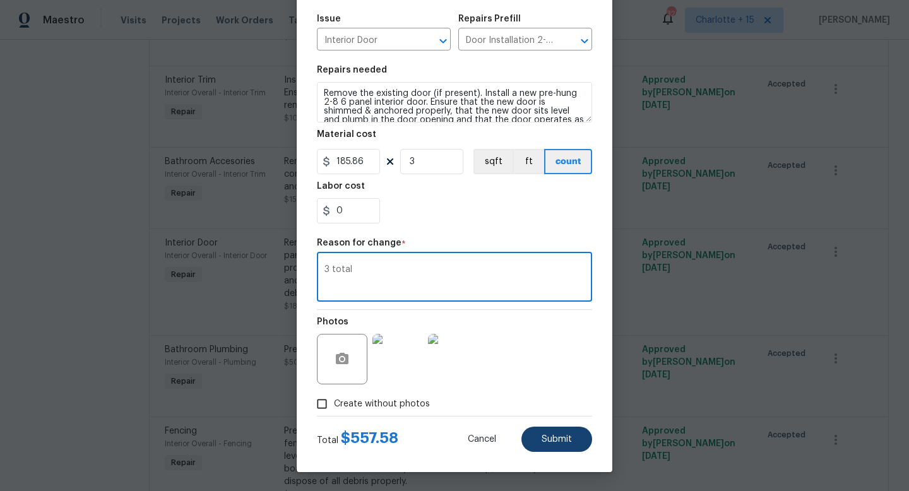
type textarea "3 total"
click at [545, 444] on button "Submit" at bounding box center [556, 439] width 71 height 25
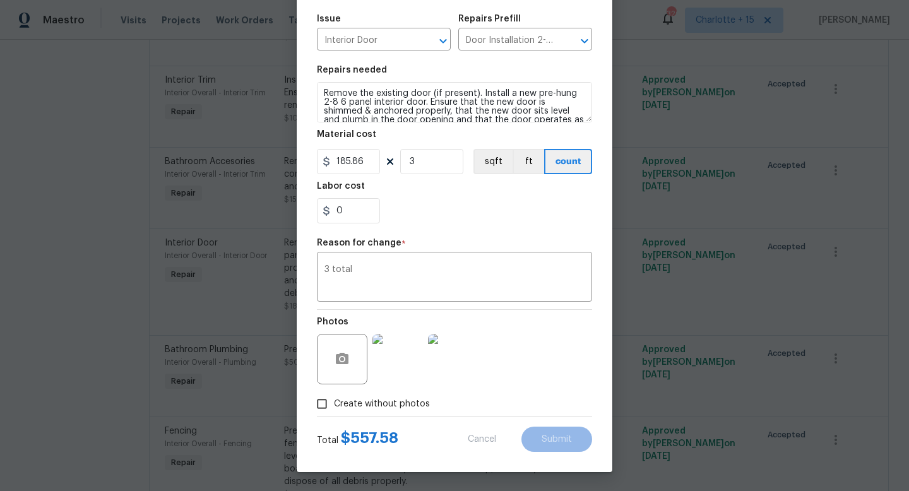
type input "1"
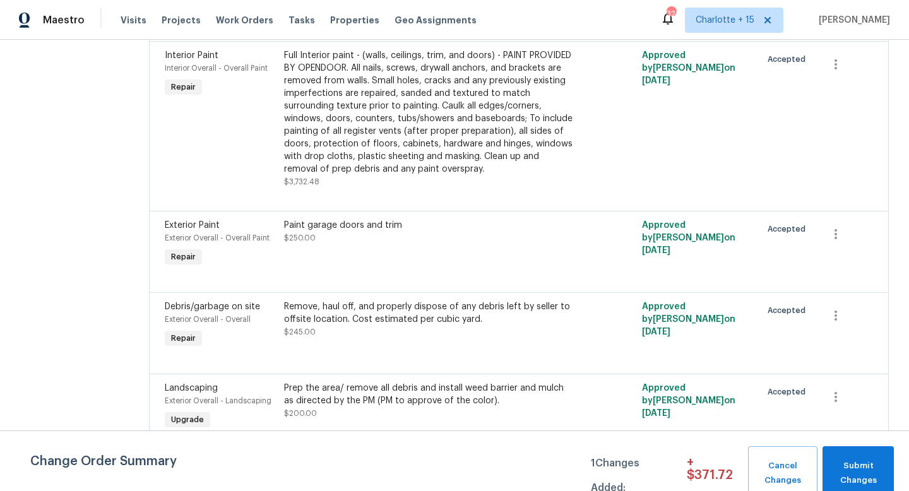
scroll to position [3242, 0]
click at [775, 461] on span "Cancel Changes" at bounding box center [782, 473] width 57 height 29
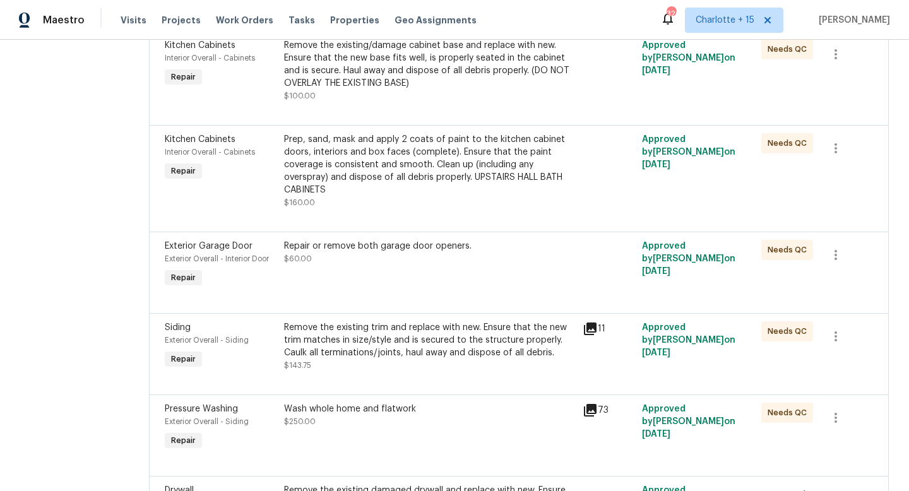
scroll to position [1399, 0]
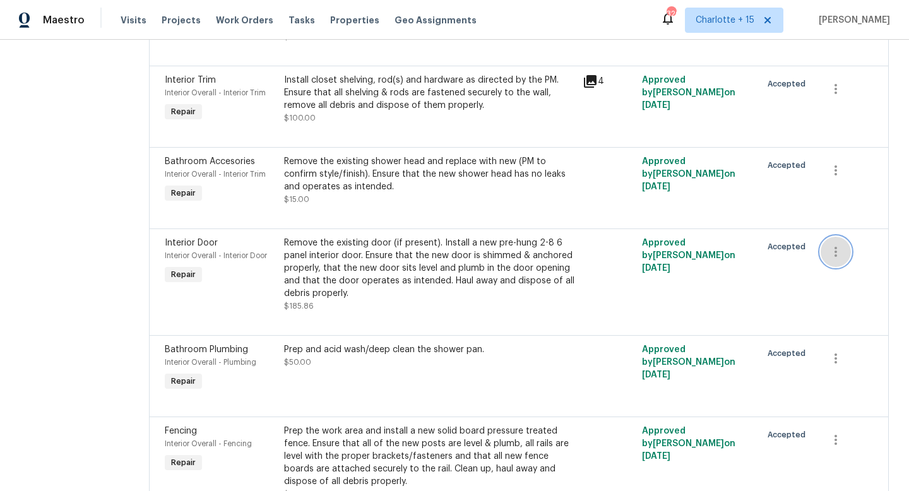
click at [828, 259] on icon "button" at bounding box center [835, 251] width 15 height 15
click at [673, 282] on div at bounding box center [454, 245] width 909 height 491
click at [362, 270] on div "Remove the existing door (if present). Install a new pre-hung 2-8 6 panel inter…" at bounding box center [429, 268] width 291 height 63
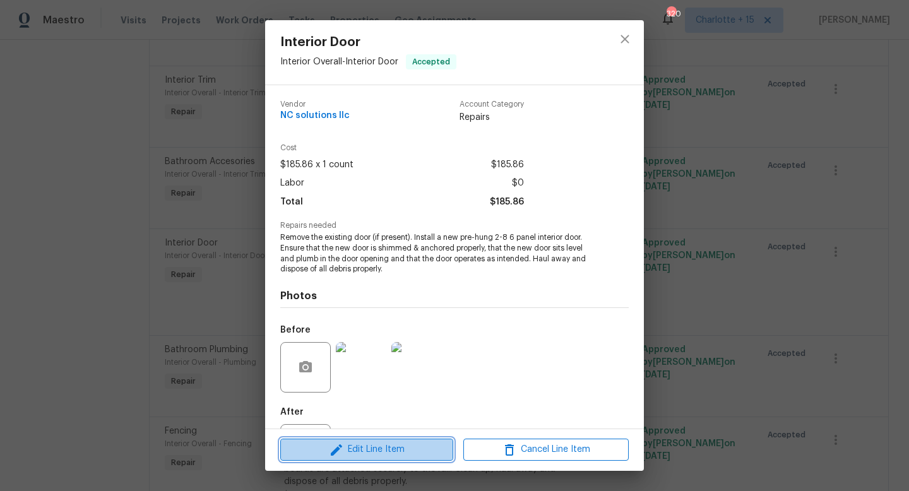
click at [366, 442] on span "Edit Line Item" at bounding box center [366, 450] width 165 height 16
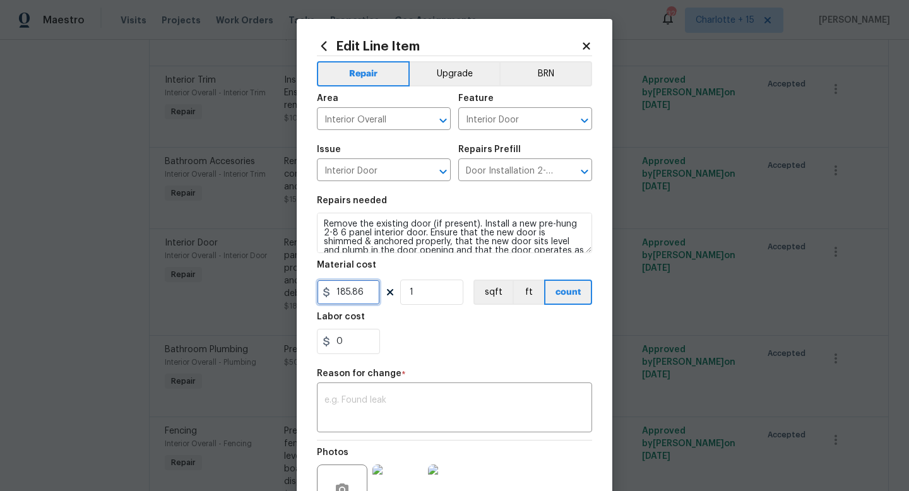
drag, startPoint x: 363, startPoint y: 296, endPoint x: 337, endPoint y: 290, distance: 26.6
click at [337, 290] on input "185.86" at bounding box center [348, 292] width 63 height 25
type input "150"
click at [357, 338] on input "0" at bounding box center [348, 341] width 63 height 25
click at [408, 292] on input "1" at bounding box center [431, 292] width 63 height 25
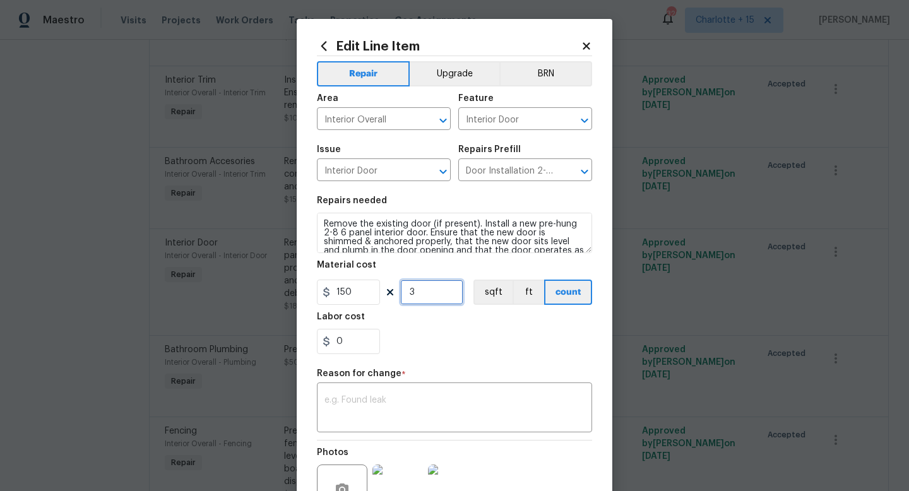
type input "3"
click at [518, 341] on div "0" at bounding box center [454, 341] width 275 height 25
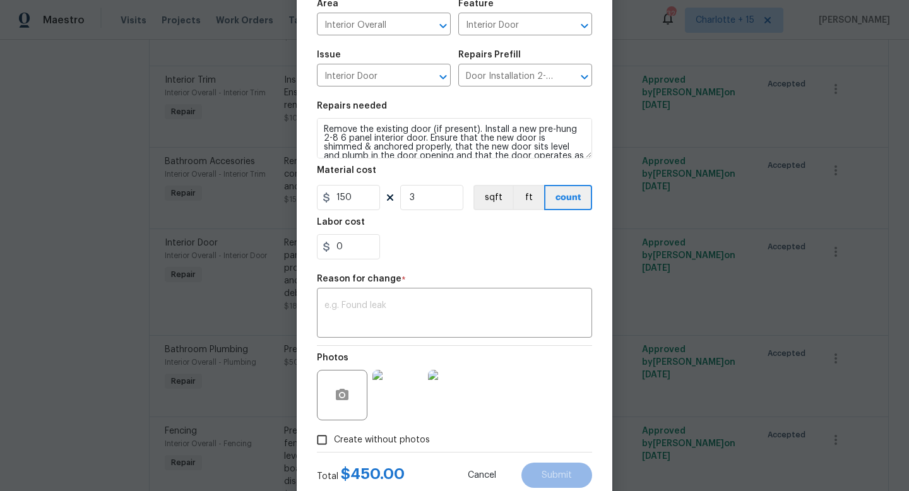
scroll to position [131, 0]
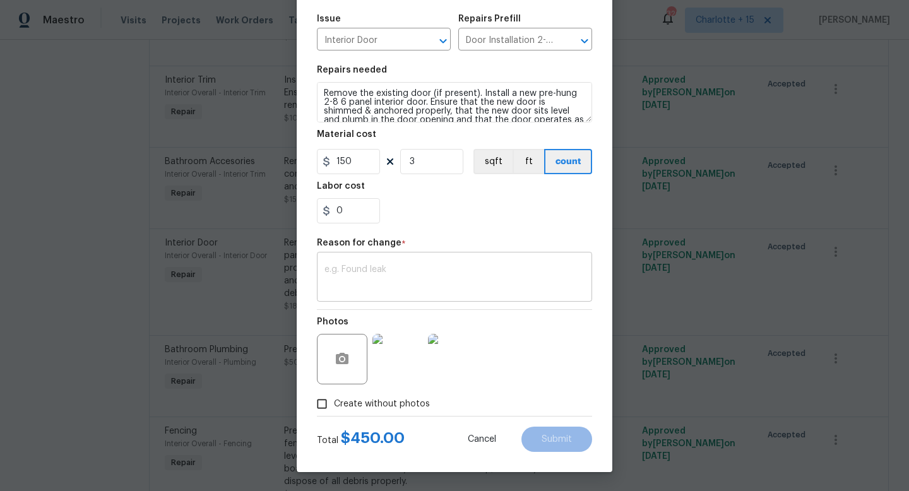
click at [448, 287] on textarea at bounding box center [454, 278] width 260 height 27
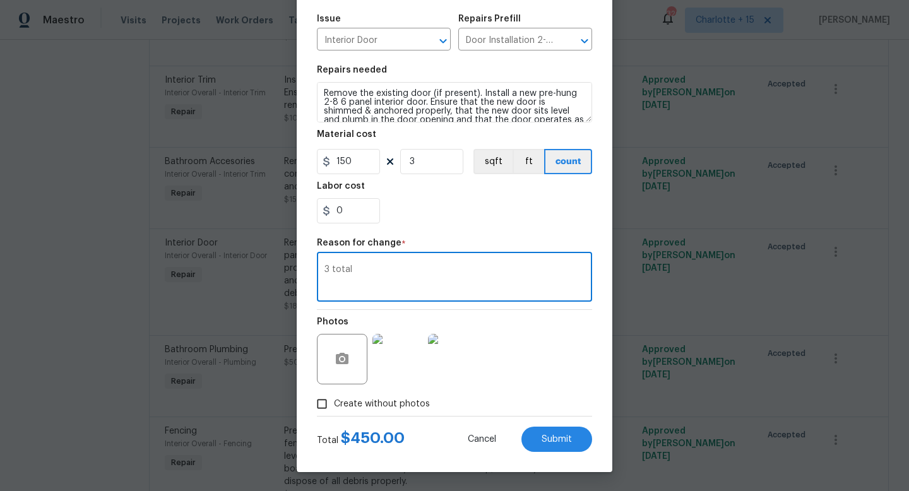
type textarea "3 total"
click at [530, 365] on div "Photos" at bounding box center [454, 351] width 275 height 82
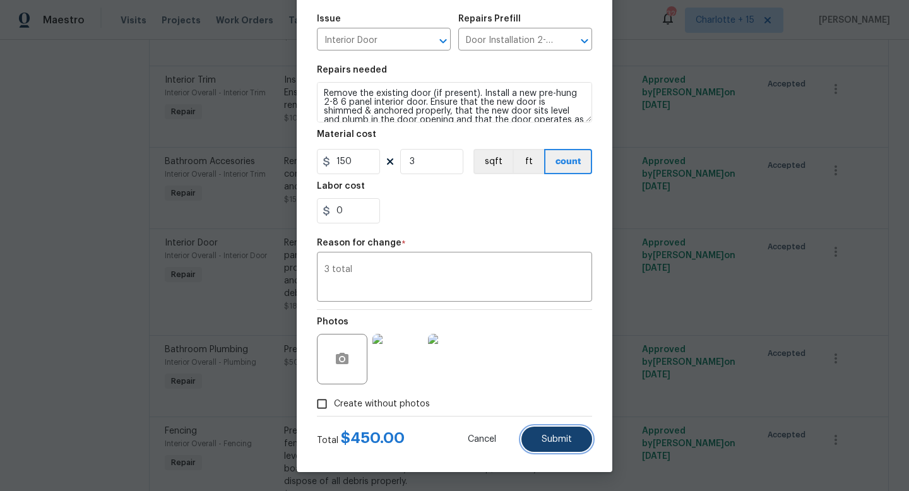
click at [551, 436] on span "Submit" at bounding box center [557, 439] width 30 height 9
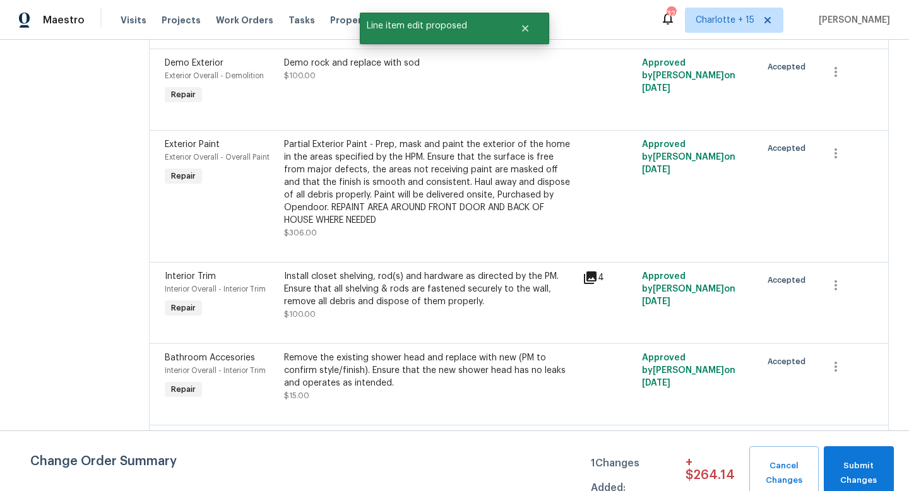
scroll to position [0, 0]
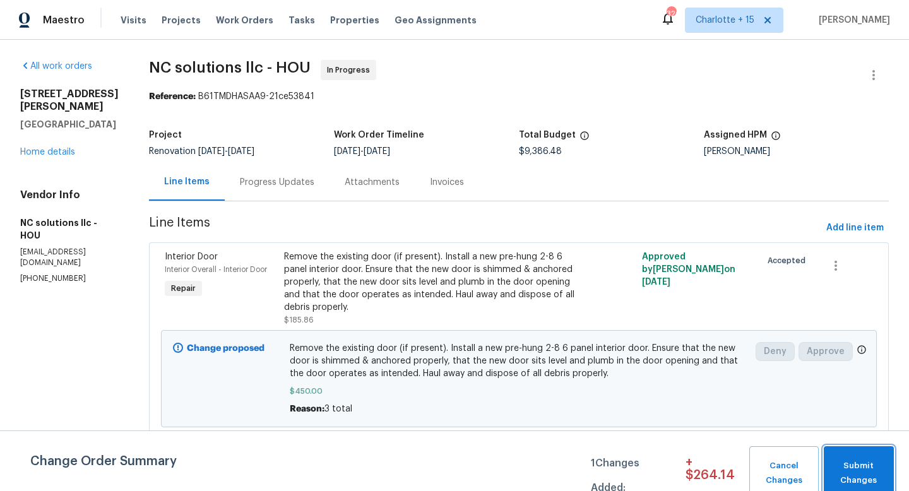
click at [853, 465] on span "Submit Changes" at bounding box center [858, 473] width 57 height 29
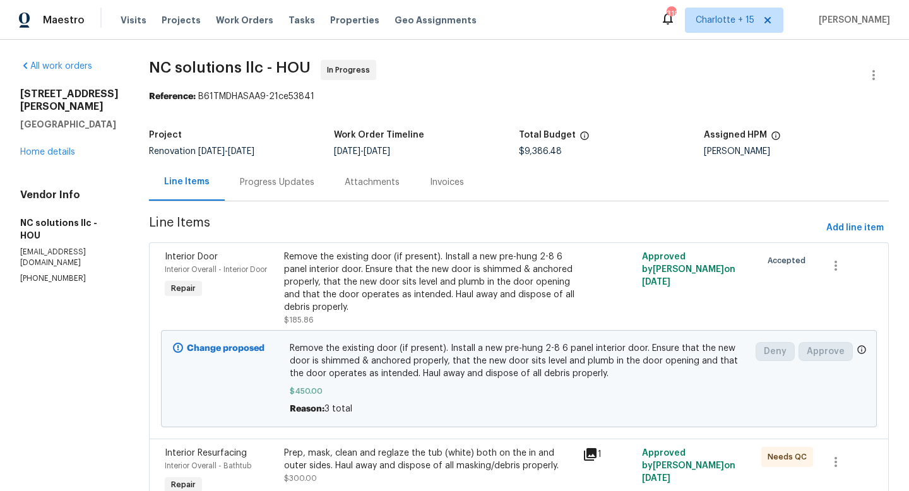
click at [216, 21] on span "Work Orders" at bounding box center [244, 20] width 57 height 13
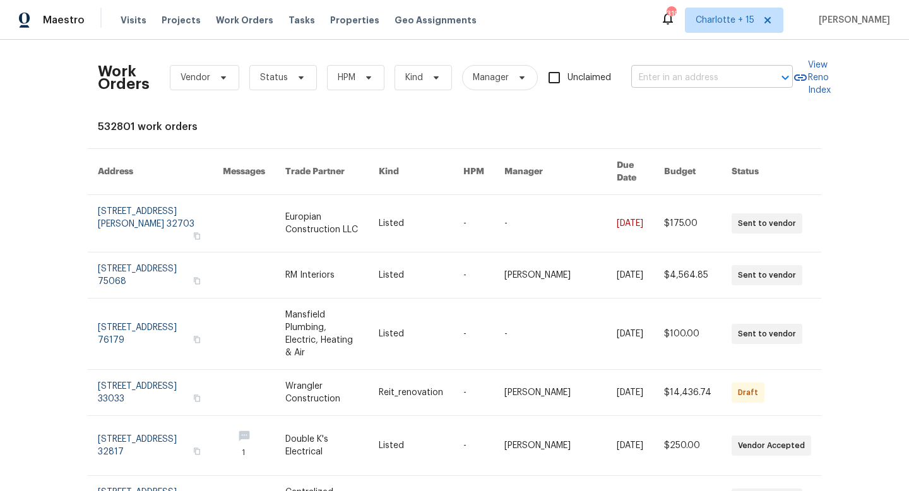
click at [661, 78] on input "text" at bounding box center [694, 78] width 126 height 20
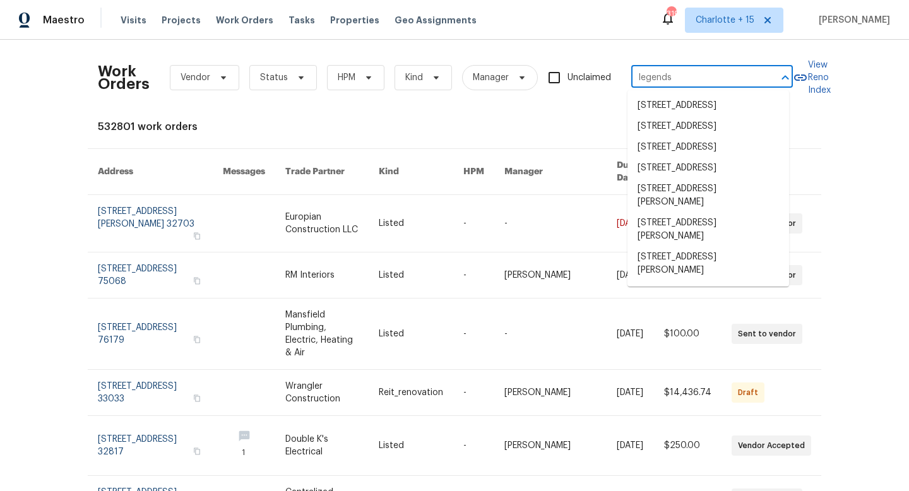
drag, startPoint x: 684, startPoint y: 80, endPoint x: 593, endPoint y: 66, distance: 91.3
click at [595, 66] on div "Work Orders Vendor Status HPM Kind Manager Unclaimed legends ​" at bounding box center [445, 78] width 695 height 56
click at [636, 75] on input "legends" at bounding box center [694, 78] width 126 height 20
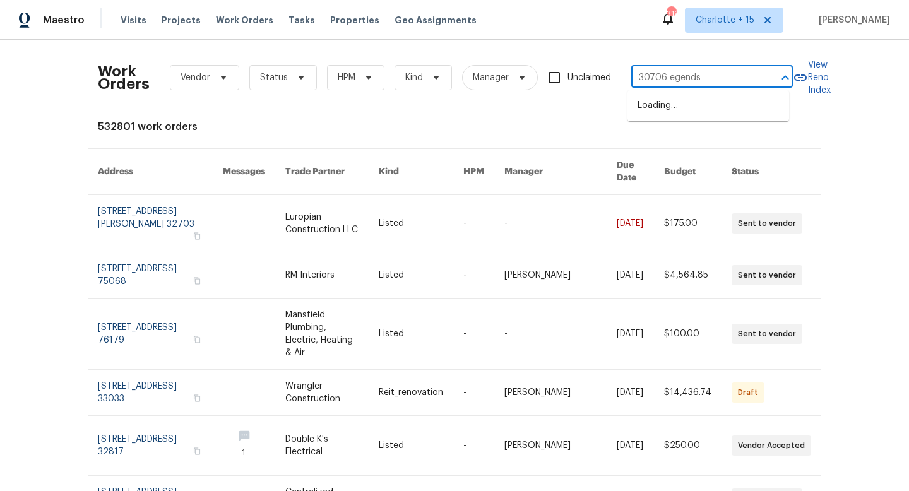
type input "30706 legends"
click at [687, 116] on li "[STREET_ADDRESS]" at bounding box center [708, 105] width 162 height 21
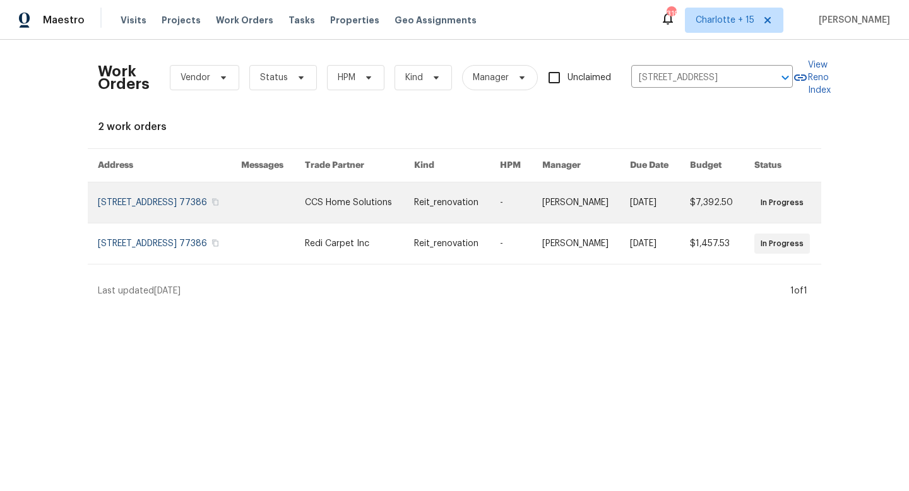
click at [305, 207] on link at bounding box center [273, 202] width 64 height 40
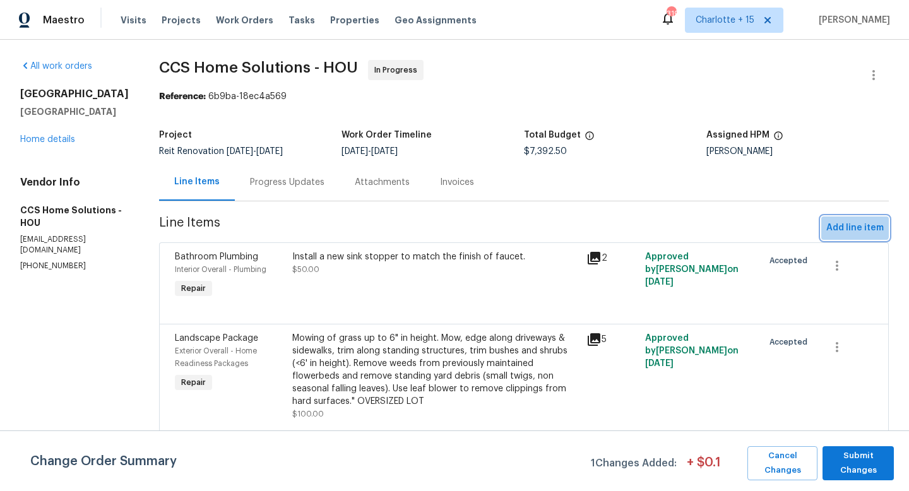
click at [834, 226] on span "Add line item" at bounding box center [854, 228] width 57 height 16
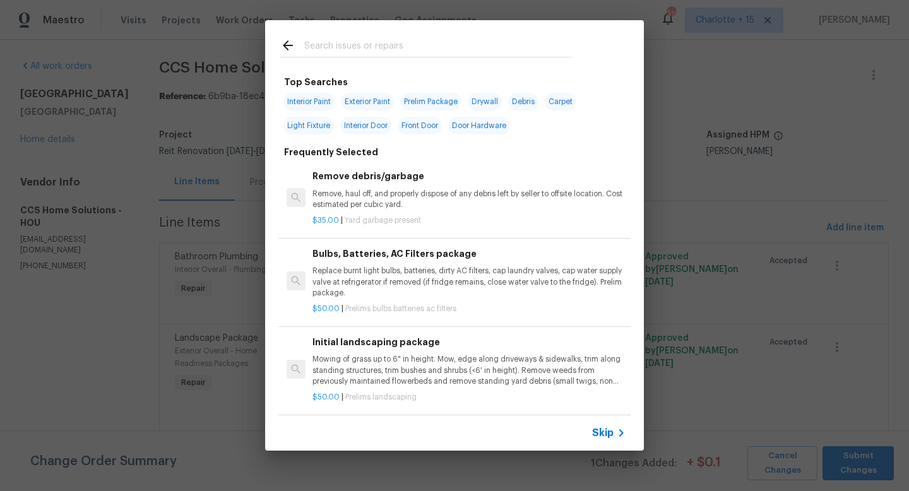
click at [379, 47] on input "text" at bounding box center [438, 47] width 268 height 19
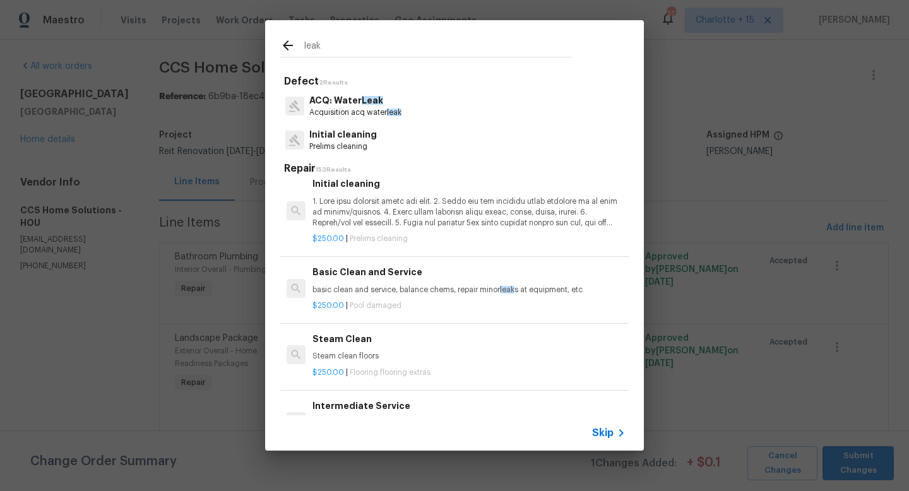
scroll to position [359, 0]
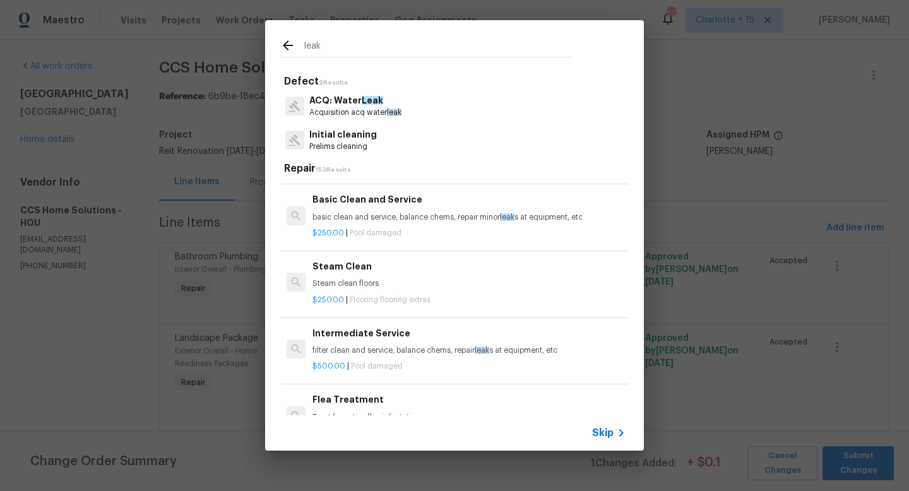
drag, startPoint x: 335, startPoint y: 45, endPoint x: 253, endPoint y: 47, distance: 82.1
click at [253, 47] on div "leak Defect 2 Results ACQ: Water Leak Acquisition acq water leak Initial cleani…" at bounding box center [454, 235] width 909 height 471
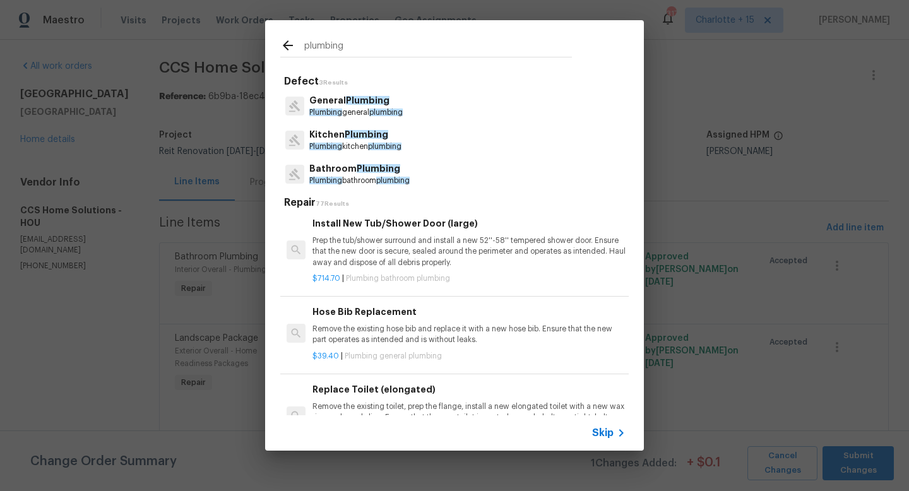
type input "plumbing"
click at [353, 110] on p "Plumbing general plumbing" at bounding box center [355, 112] width 93 height 11
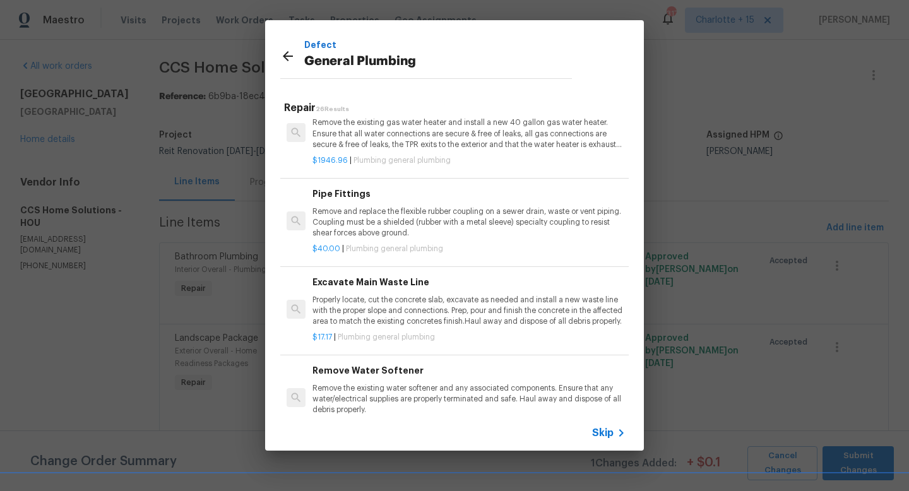
scroll to position [779, 0]
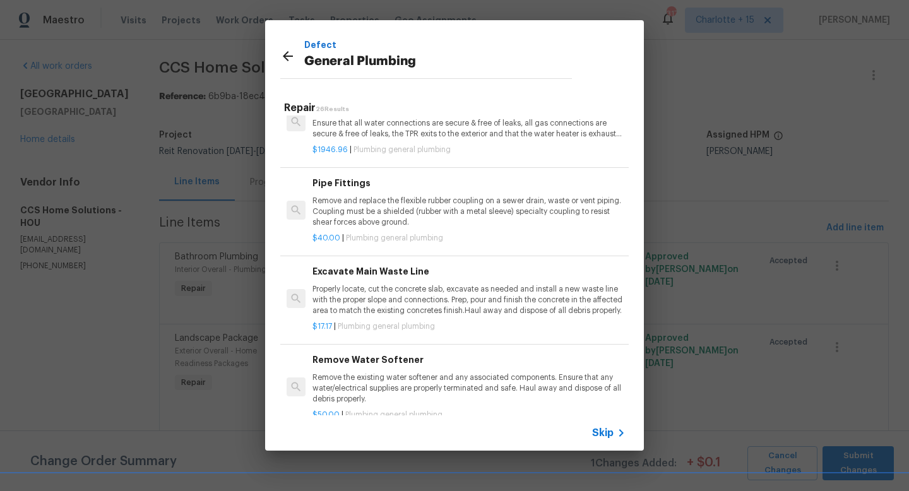
click at [394, 227] on p "Remove and replace the flexible rubber coupling on a sewer drain, waste or vent…" at bounding box center [468, 212] width 313 height 32
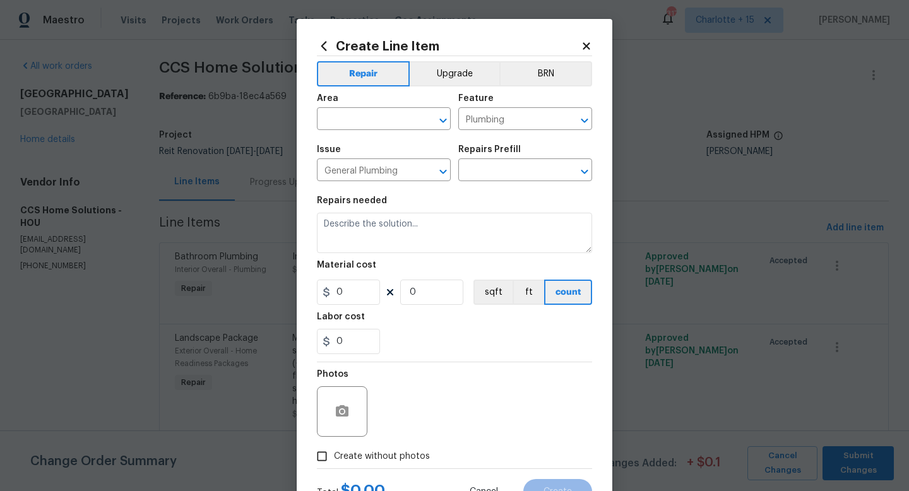
type input "Pipe Fittings $40.00"
type textarea "Remove and replace the flexible rubber coupling on a sewer drain, waste or vent…"
type input "40"
type input "1"
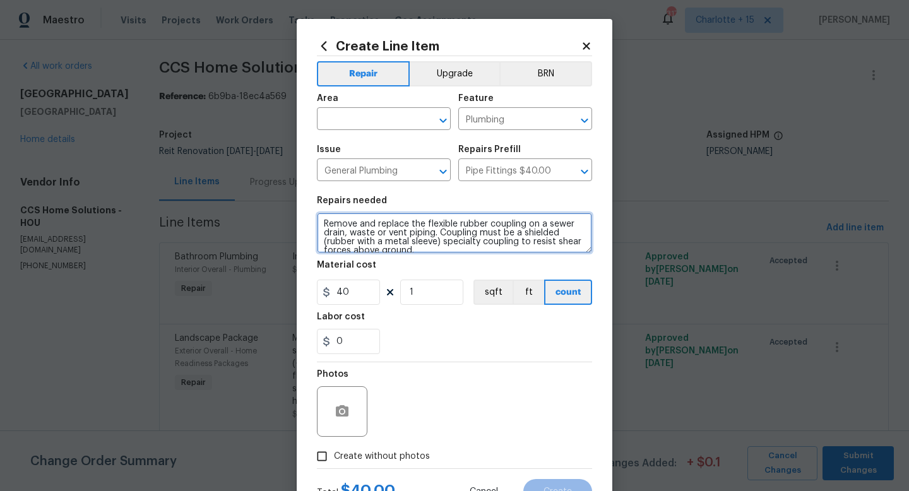
click at [375, 227] on textarea "Remove and replace the flexible rubber coupling on a sewer drain, waste or vent…" at bounding box center [454, 233] width 275 height 40
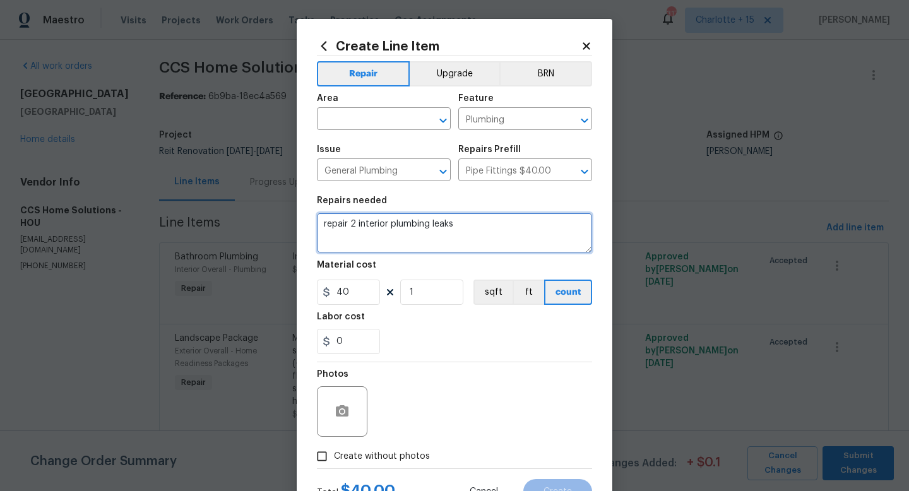
type textarea "repair 2 interior plumbing leaks"
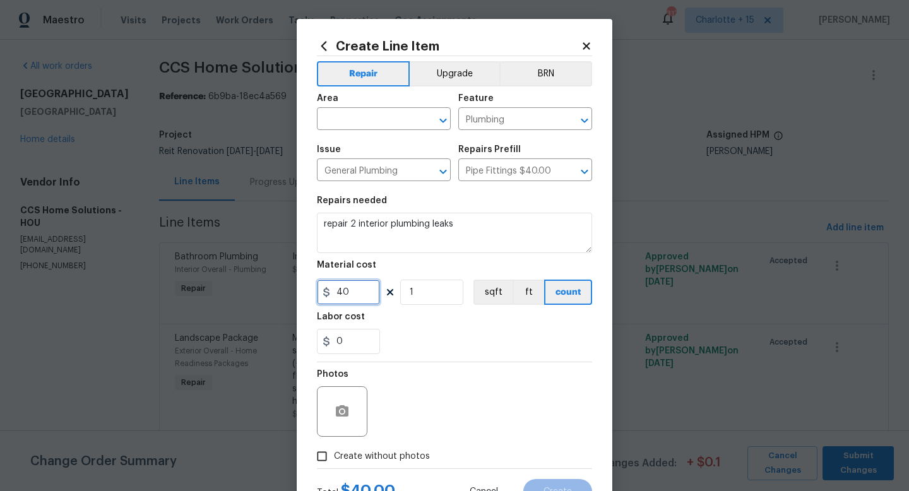
drag, startPoint x: 359, startPoint y: 292, endPoint x: 333, endPoint y: 293, distance: 25.9
click at [333, 294] on input "40" at bounding box center [348, 292] width 63 height 25
type input "650"
click at [340, 413] on icon "button" at bounding box center [342, 410] width 13 height 11
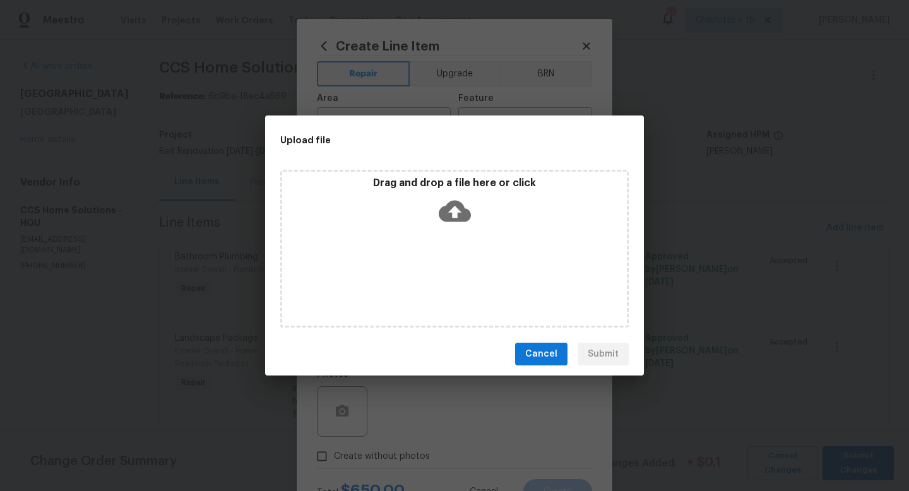
click at [565, 307] on div "Drag and drop a file here or click" at bounding box center [454, 249] width 348 height 158
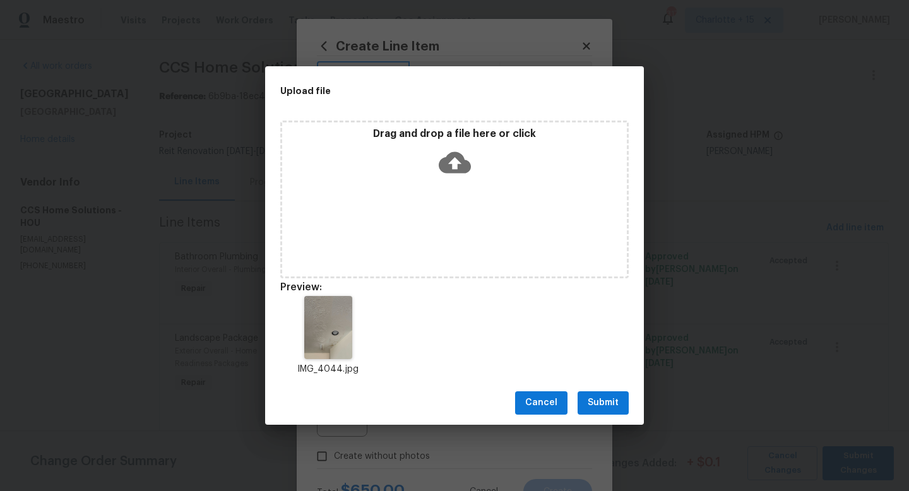
click at [596, 394] on button "Submit" at bounding box center [603, 402] width 51 height 23
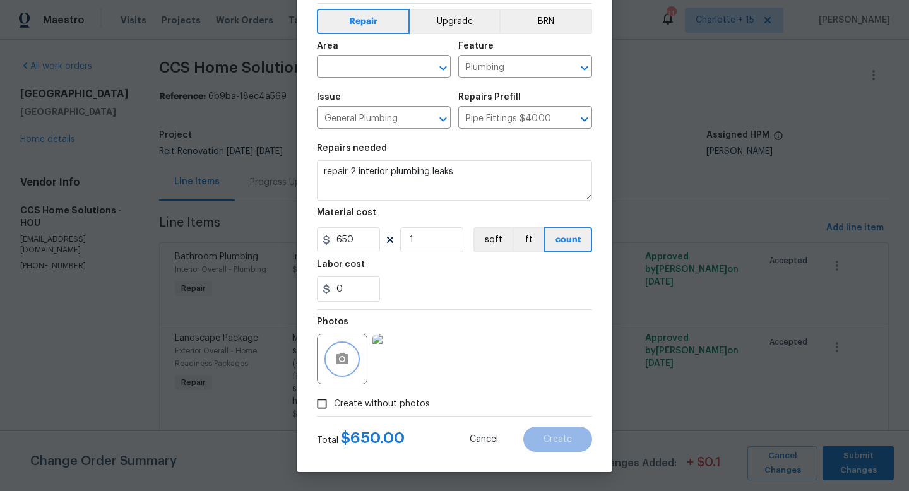
scroll to position [28, 0]
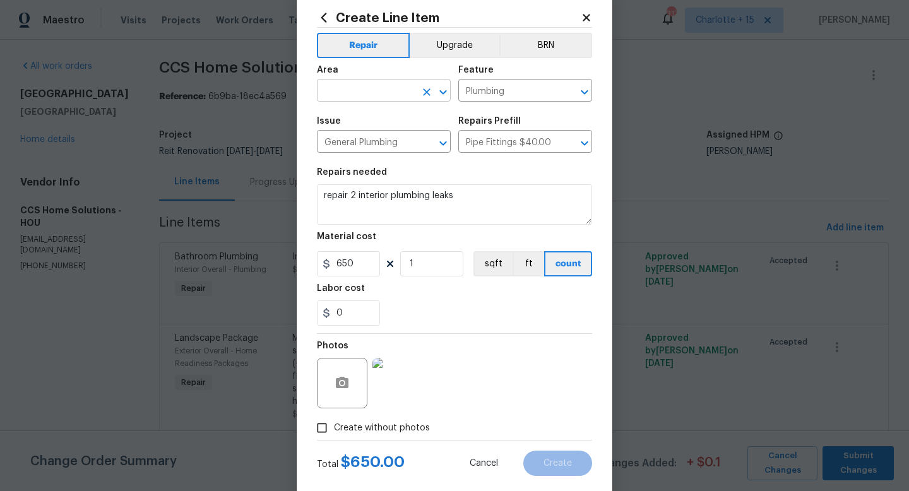
click at [360, 89] on input "text" at bounding box center [366, 92] width 98 height 20
click at [429, 141] on li "Interior Overall" at bounding box center [379, 140] width 134 height 21
type input "Interior Overall"
click at [554, 458] on button "Create" at bounding box center [557, 463] width 69 height 25
type input "0"
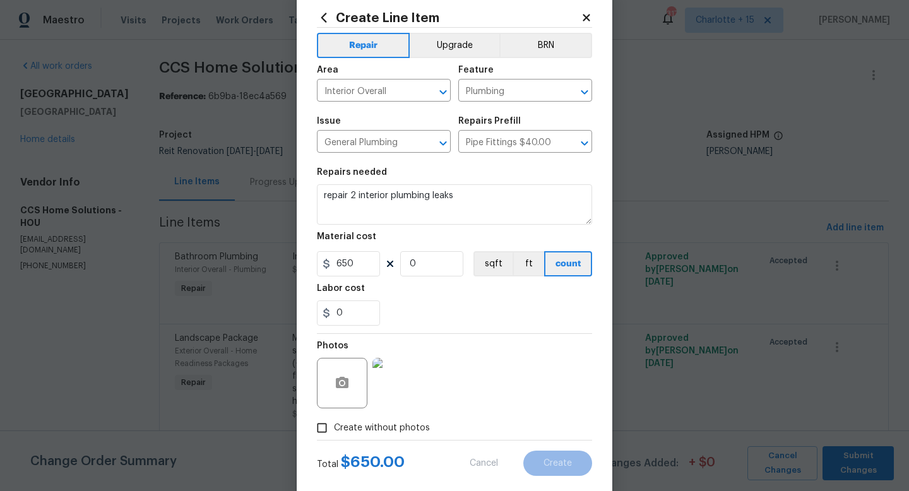
type input "0"
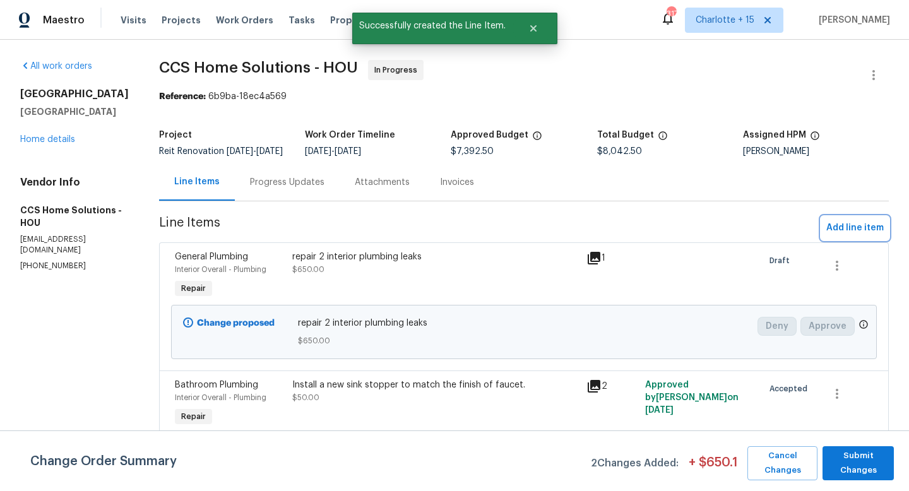
click at [851, 236] on span "Add line item" at bounding box center [854, 228] width 57 height 16
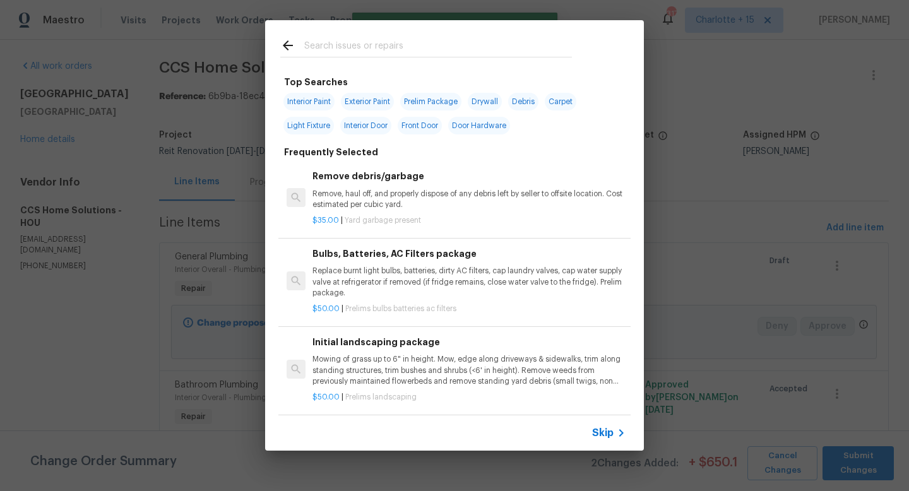
click at [366, 44] on input "text" at bounding box center [438, 47] width 268 height 19
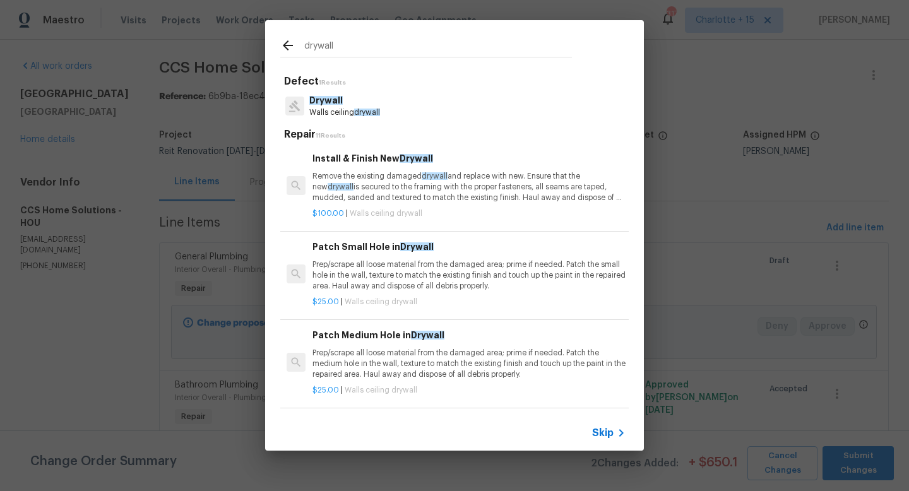
type input "drywall"
click at [384, 210] on p "$100.00 | Walls ceiling drywall" at bounding box center [468, 213] width 313 height 11
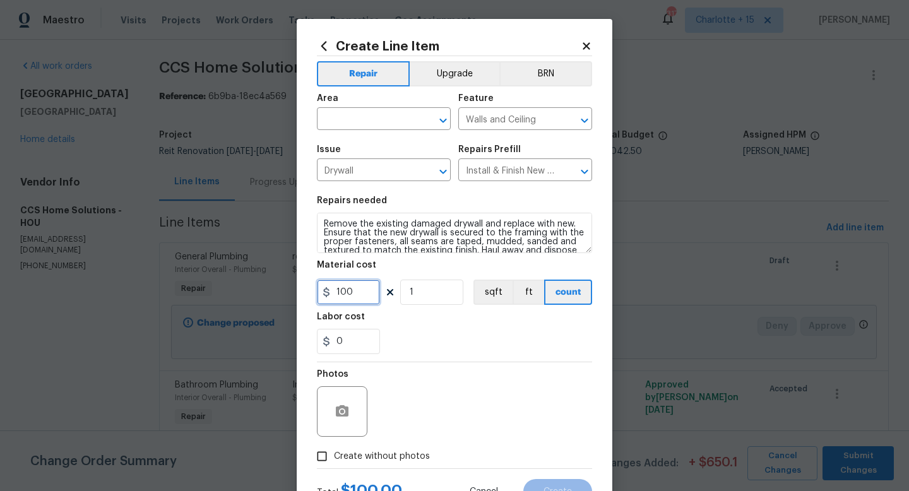
click at [350, 286] on input "100" at bounding box center [348, 292] width 63 height 25
type input "400"
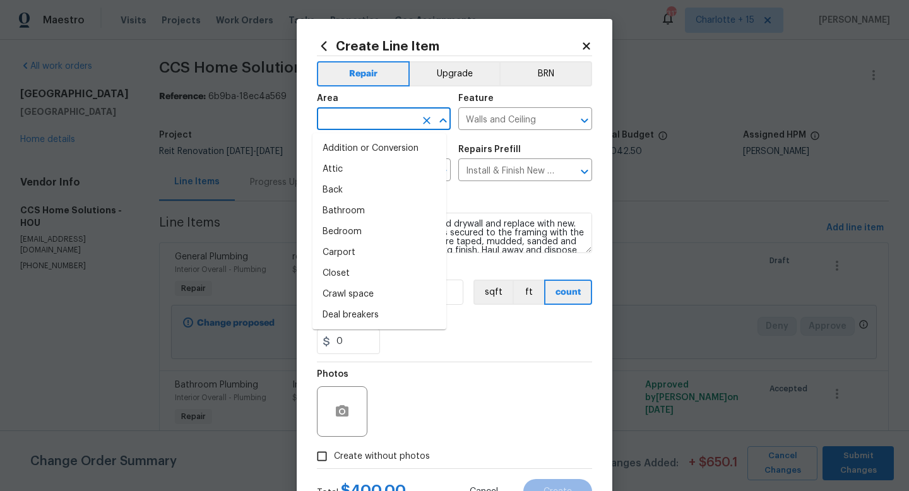
click at [379, 113] on input "text" at bounding box center [366, 120] width 98 height 20
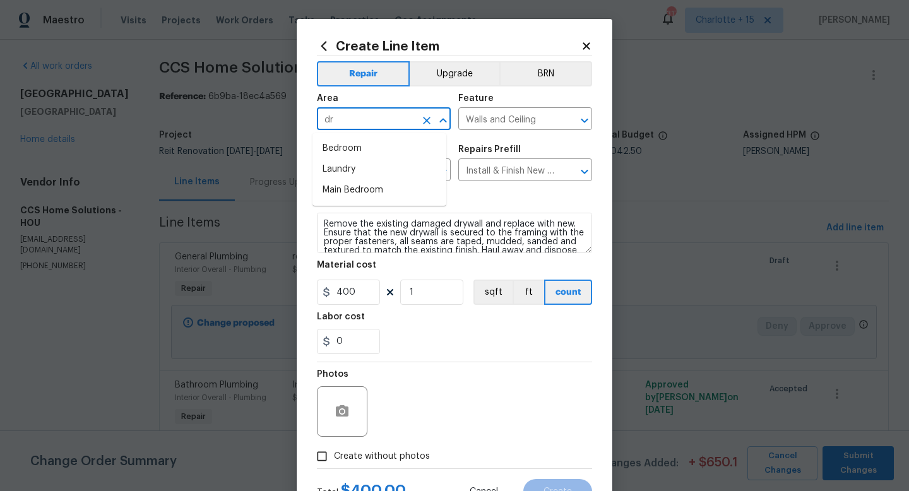
type input "d"
type input "w"
click at [370, 172] on li "Interior Overall" at bounding box center [379, 169] width 134 height 21
type input "Interior Overall"
click at [342, 423] on button "button" at bounding box center [342, 411] width 30 height 30
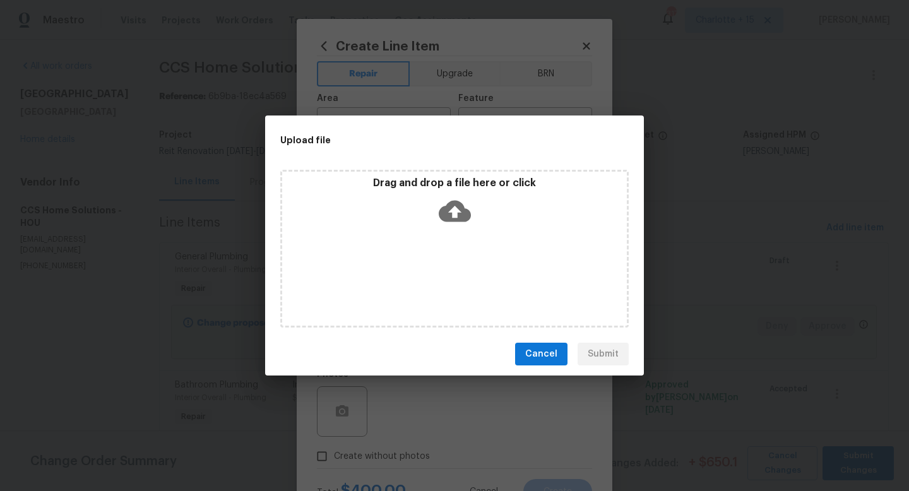
click at [485, 219] on div "Drag and drop a file here or click" at bounding box center [454, 204] width 345 height 54
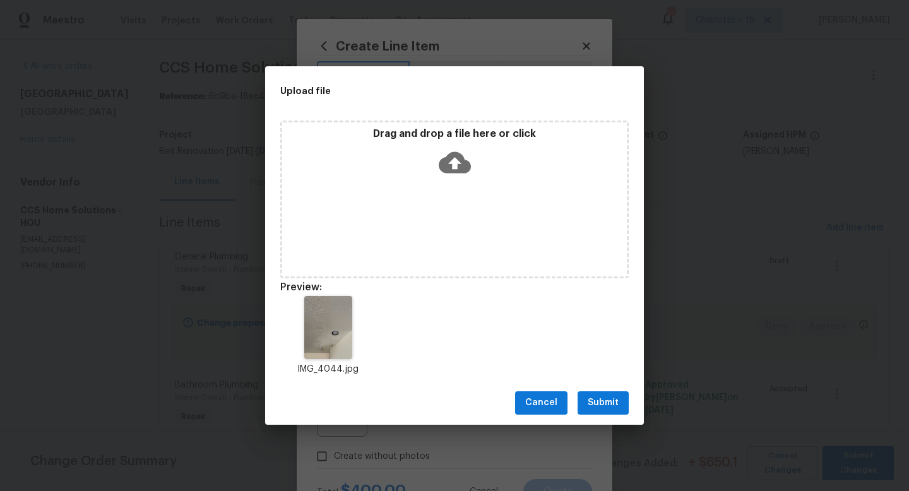
click at [605, 396] on span "Submit" at bounding box center [603, 403] width 31 height 16
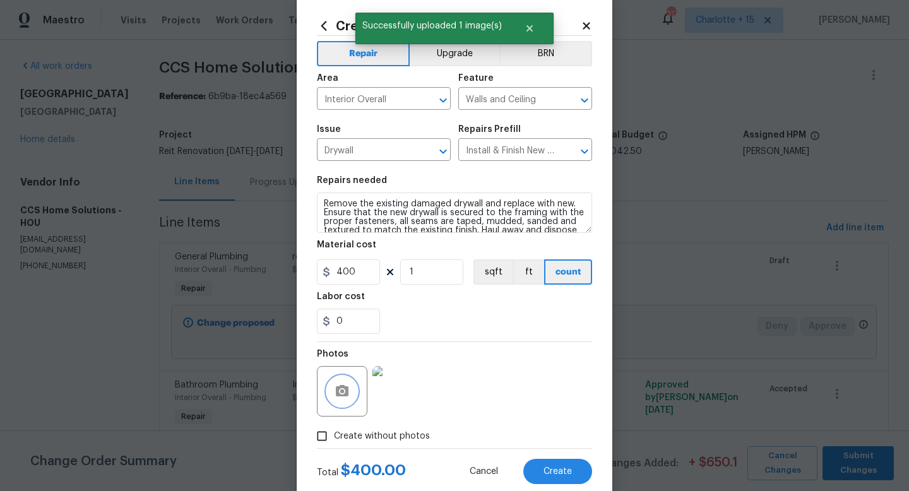
scroll to position [53, 0]
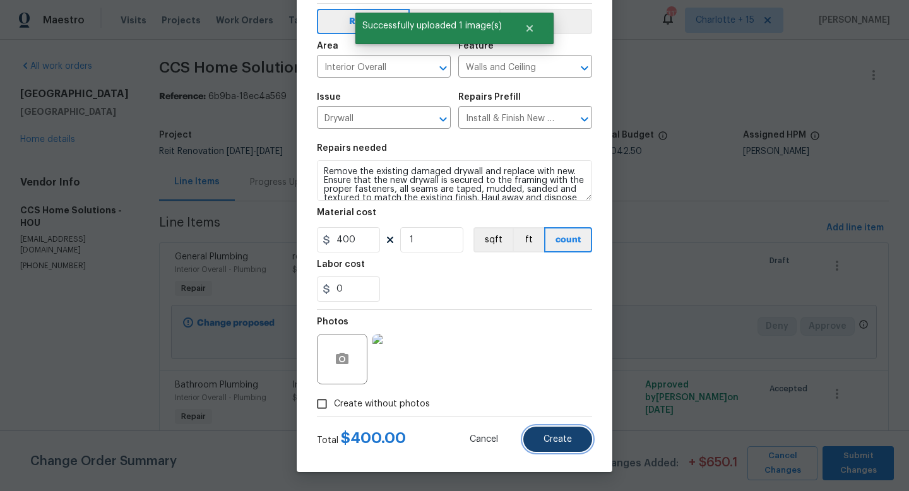
click at [550, 444] on span "Create" at bounding box center [557, 439] width 28 height 9
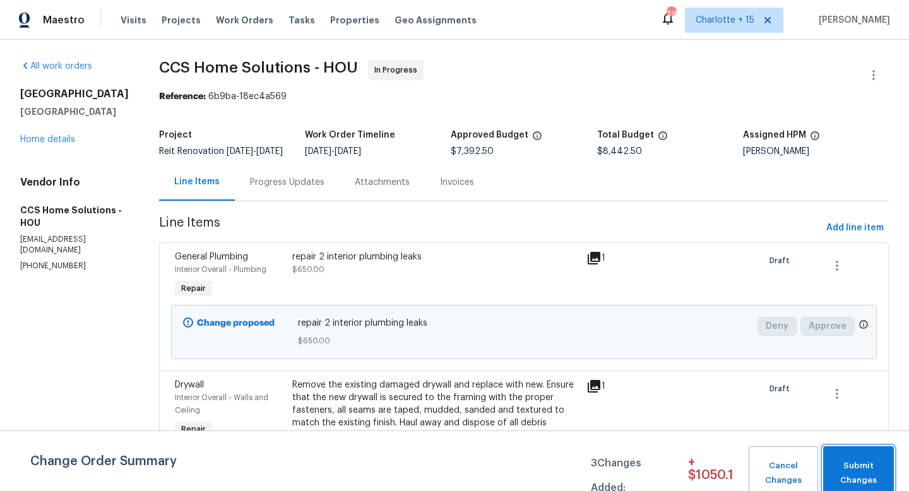
click at [874, 470] on span "Submit Changes" at bounding box center [858, 473] width 58 height 29
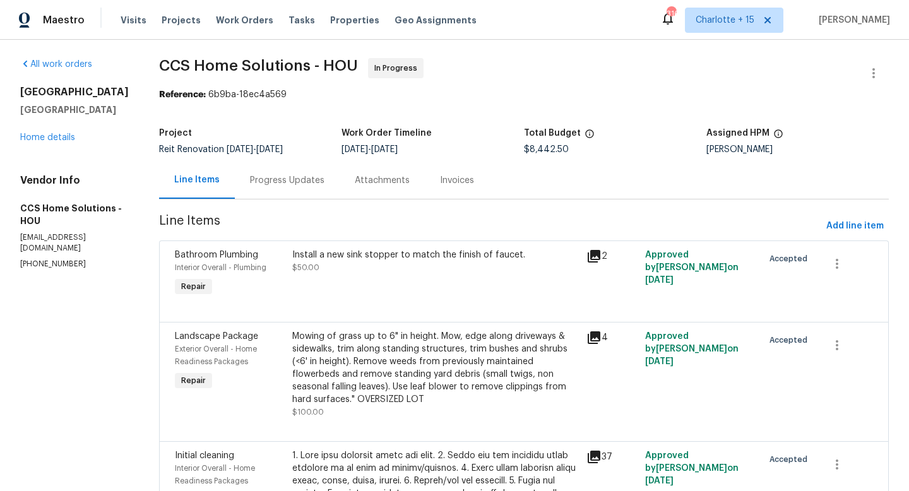
scroll to position [3, 0]
